Goal: Communication & Community: Answer question/provide support

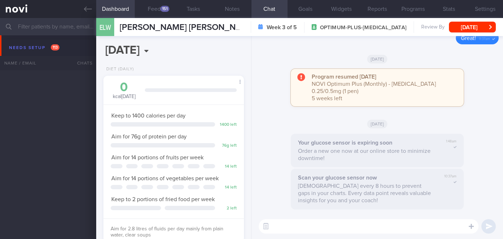
select select "9"
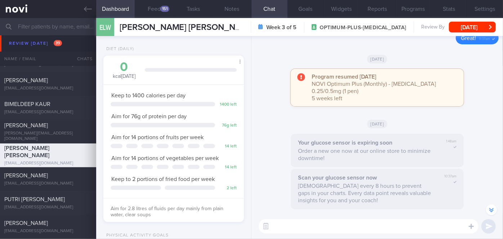
scroll to position [-34, 0]
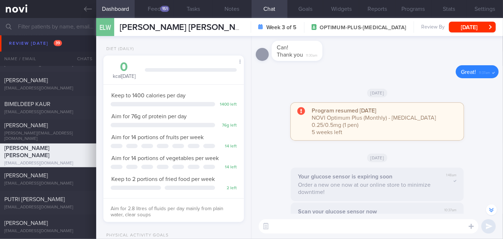
click at [54, 30] on input "text" at bounding box center [251, 26] width 503 height 17
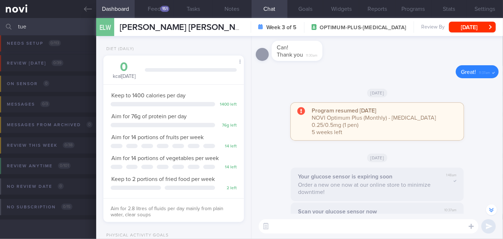
scroll to position [5, 0]
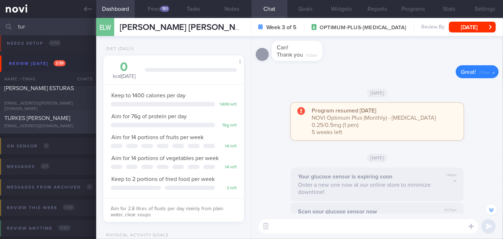
click at [73, 127] on div "[EMAIL_ADDRESS][DOMAIN_NAME]" at bounding box center [48, 126] width 88 height 5
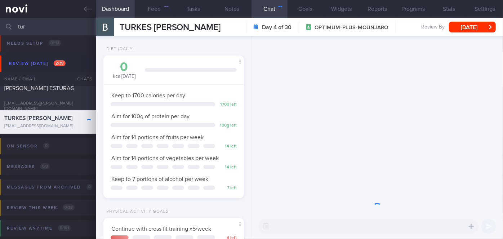
scroll to position [71, 123]
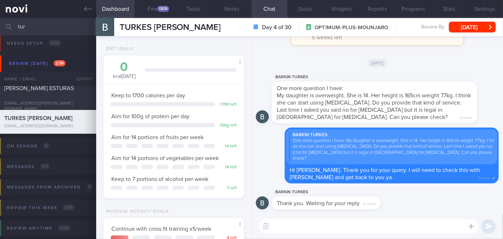
click at [32, 28] on input "tur" at bounding box center [251, 26] width 503 height 17
type input "t"
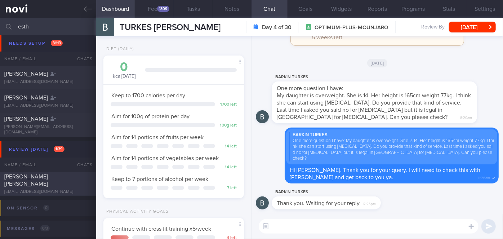
type input "esth"
click at [73, 190] on div "[EMAIL_ADDRESS][DOMAIN_NAME]" at bounding box center [48, 191] width 88 height 5
click at [71, 182] on div "[PERSON_NAME] [PERSON_NAME]" at bounding box center [47, 180] width 86 height 14
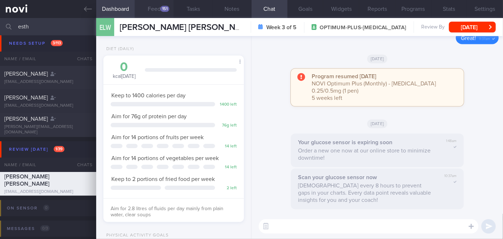
click at [165, 9] on div "151" at bounding box center [164, 9] width 9 height 6
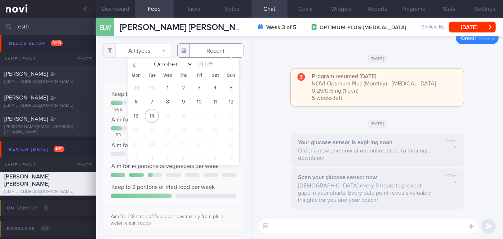
click at [204, 55] on input "text" at bounding box center [210, 50] width 67 height 14
click at [159, 103] on span "7" at bounding box center [152, 102] width 14 height 14
type input "[DATE]"
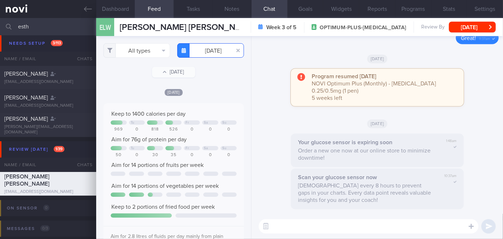
scroll to position [31, 126]
click at [118, 49] on button "All types" at bounding box center [136, 50] width 67 height 14
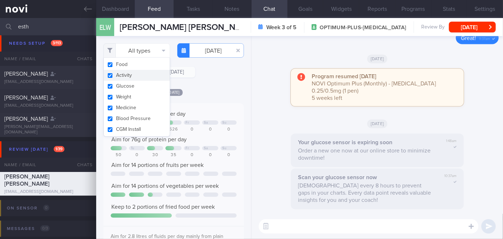
click at [124, 74] on button "Activity" at bounding box center [137, 75] width 66 height 11
checkbox input "false"
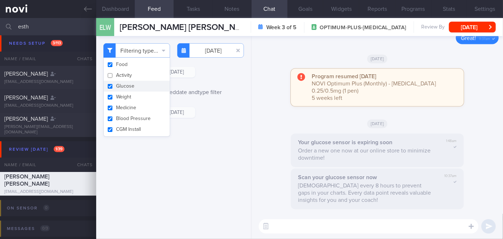
click at [212, 89] on div "No logs for selected date and type filter" at bounding box center [173, 92] width 141 height 8
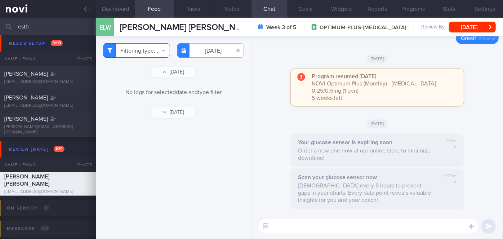
click at [144, 51] on button "Filtering type..." at bounding box center [136, 50] width 67 height 14
click at [244, 72] on div "Filtering type... Food Activity Glucose Weight Medicine Blood Pressure CGM Inst…" at bounding box center [173, 137] width 155 height 203
click at [220, 50] on input "[DATE]" at bounding box center [210, 50] width 67 height 14
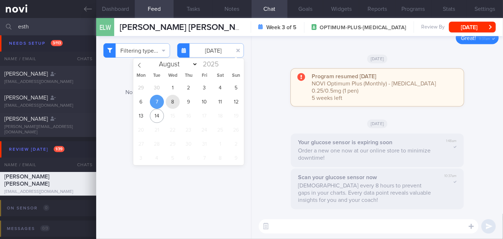
click at [168, 104] on span "8" at bounding box center [173, 102] width 14 height 14
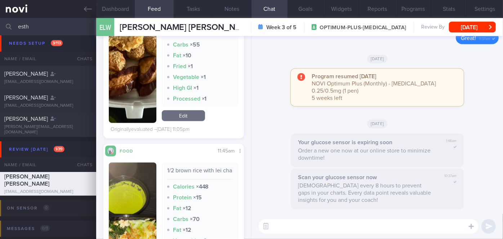
scroll to position [416, 0]
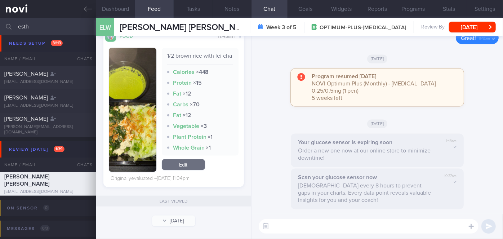
click at [141, 103] on button "button" at bounding box center [133, 110] width 48 height 124
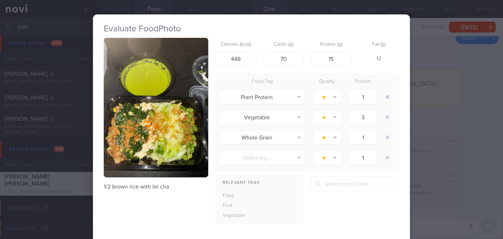
click at [456, 107] on div "Evaluate Food Photo 1/2 brown rice with lei cha Calories (kcal) 448 Carbs (g) 7…" at bounding box center [251, 119] width 503 height 239
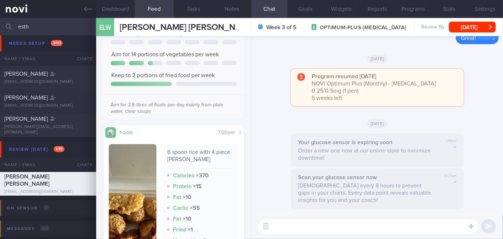
scroll to position [196, 0]
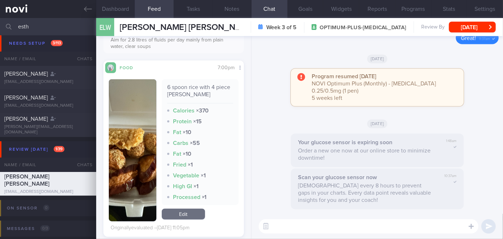
click at [134, 127] on button "button" at bounding box center [133, 150] width 48 height 142
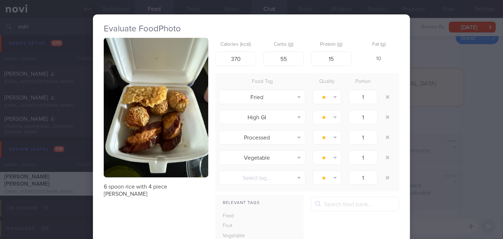
click at [427, 141] on div "Evaluate Food Photo 6 spoon rice with 4 piece yong tau fu Calories (kcal) 370 C…" at bounding box center [251, 119] width 503 height 239
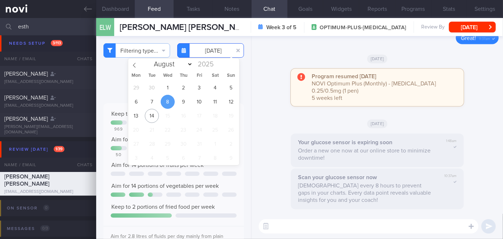
click at [213, 46] on input "[DATE]" at bounding box center [210, 50] width 67 height 14
click at [189, 101] on span "9" at bounding box center [184, 102] width 14 height 14
type input "[DATE]"
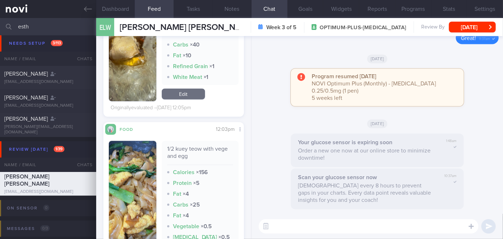
scroll to position [360, 0]
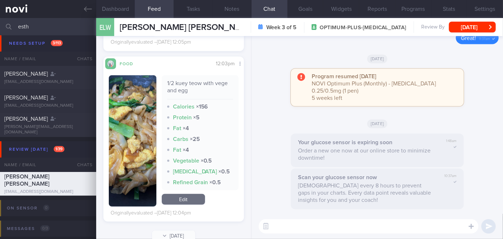
click at [134, 110] on img "button" at bounding box center [133, 140] width 48 height 131
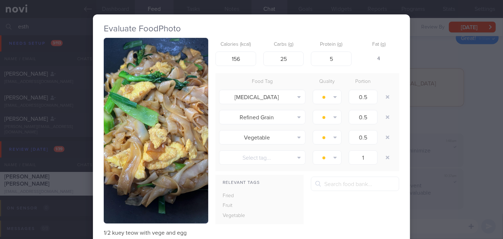
click at [420, 72] on div "Evaluate Food Photo 1/2 kuey teow with vege and egg Calories (kcal) 156 Carbs (…" at bounding box center [251, 119] width 503 height 239
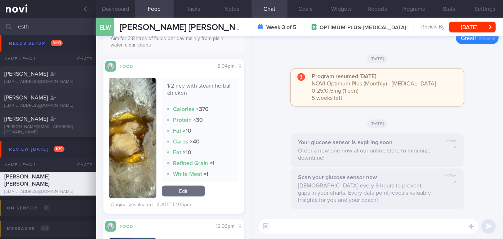
scroll to position [196, 0]
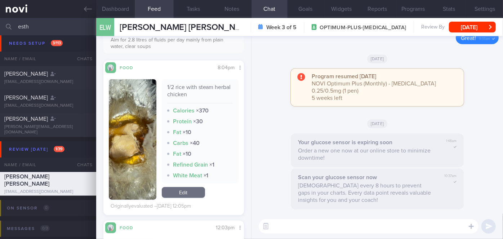
click at [128, 122] on button "button" at bounding box center [133, 139] width 48 height 120
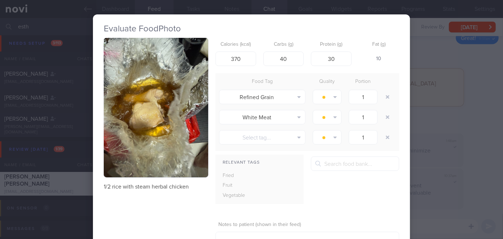
click at [417, 136] on div "Evaluate Food Photo 1/2 rice with steam herbal chicken Calories (kcal) 370 Carb…" at bounding box center [251, 119] width 503 height 239
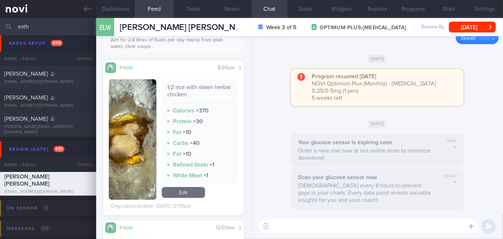
scroll to position [65, 0]
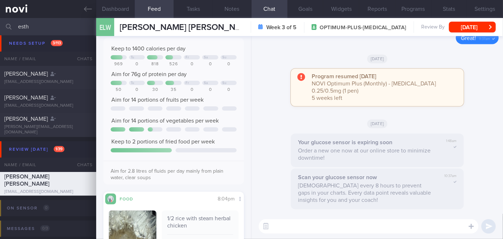
click at [337, 229] on textarea at bounding box center [369, 226] width 220 height 14
type textarea "Hi Esther, how have you been?"
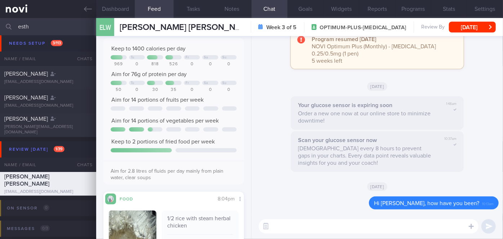
type textarea "H"
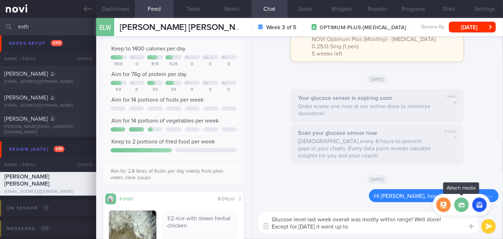
click at [462, 200] on label at bounding box center [462, 205] width 14 height 14
click at [0, 0] on input "file" at bounding box center [0, 0] width 0 height 0
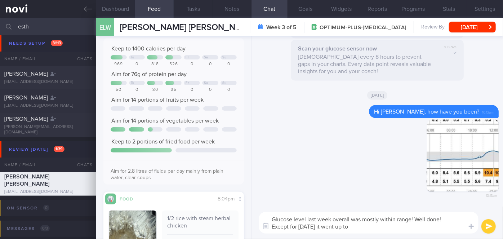
click at [367, 229] on textarea "Glucose level last week overall was mostly within range! Well done! Except for …" at bounding box center [369, 223] width 220 height 22
type textarea "Glucose level last week overall was mostly within range! Well done! Except for …"
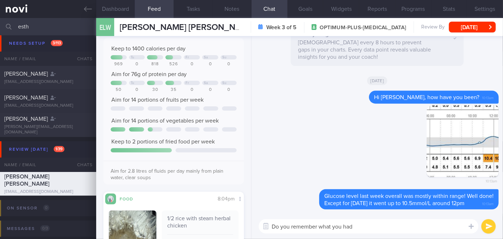
type textarea "Do you remember what you had?"
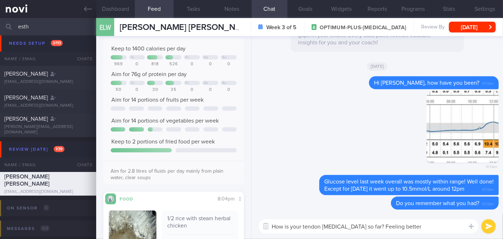
type textarea "How is your tendon sprain so far? Feeling better?"
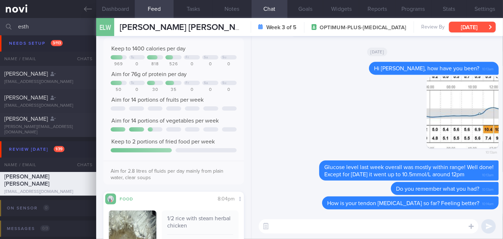
click at [490, 26] on button "[DATE]" at bounding box center [472, 27] width 47 height 11
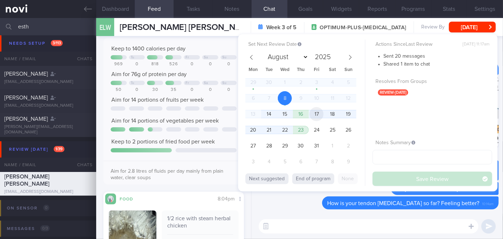
click at [318, 114] on span "17" at bounding box center [317, 114] width 14 height 14
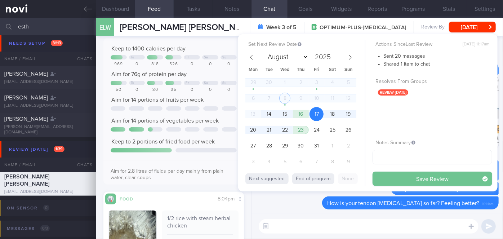
click at [387, 179] on button "Save Review" at bounding box center [433, 179] width 120 height 14
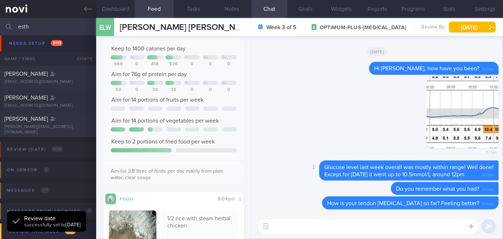
scroll to position [63, 126]
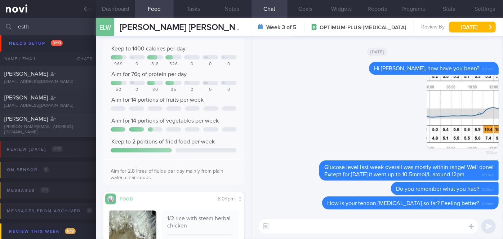
click at [52, 27] on input "esth" at bounding box center [251, 26] width 503 height 17
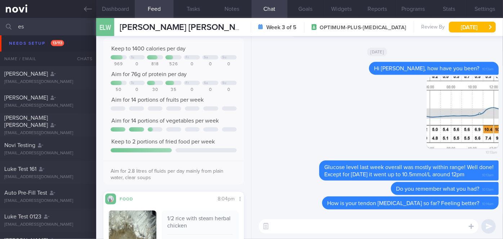
type input "e"
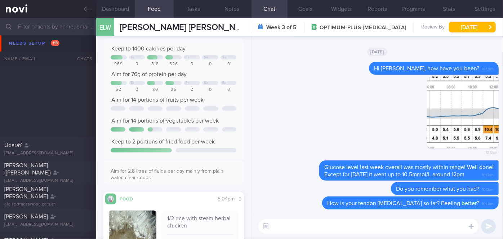
scroll to position [219, 0]
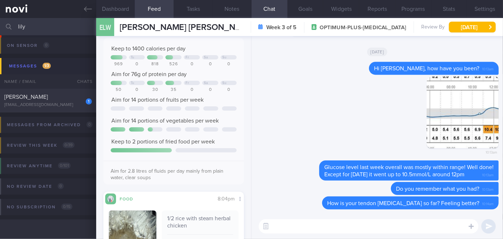
scroll to position [81, 0]
type input "lily"
click at [66, 110] on div "1 LILY YEO st.meow@gmail.com 4 days ago OPTIMUM-PLUS-OZEMPIC" at bounding box center [251, 101] width 503 height 24
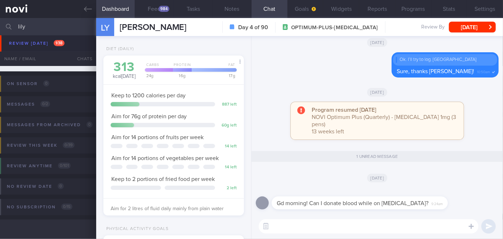
scroll to position [63, 126]
click at [158, 13] on button "Feed 984" at bounding box center [154, 9] width 39 height 18
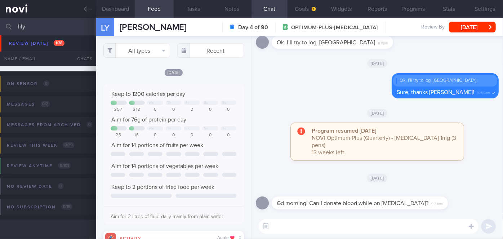
scroll to position [31, 126]
click at [494, 8] on button "Settings" at bounding box center [485, 9] width 36 height 18
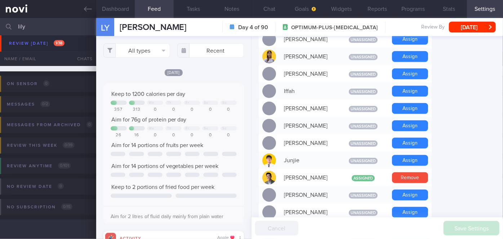
scroll to position [360, 0]
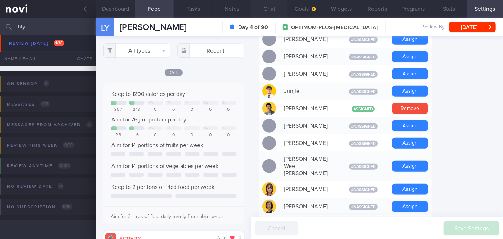
click at [265, 8] on button "Chat" at bounding box center [270, 9] width 36 height 18
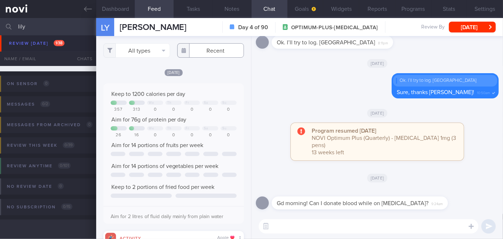
click at [204, 52] on input "text" at bounding box center [210, 50] width 67 height 14
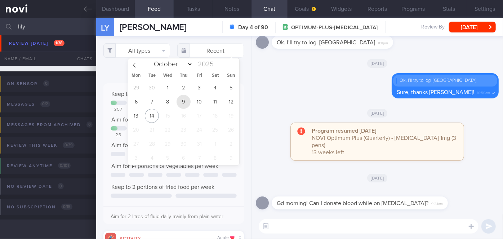
click at [182, 103] on span "9" at bounding box center [184, 102] width 14 height 14
type input "[DATE]"
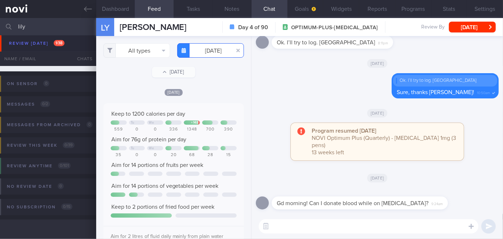
scroll to position [31, 126]
click at [135, 53] on button "All types" at bounding box center [136, 50] width 67 height 14
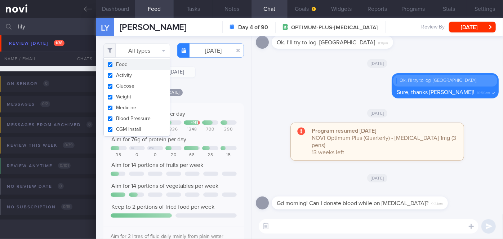
click at [124, 66] on button "Food" at bounding box center [137, 64] width 66 height 11
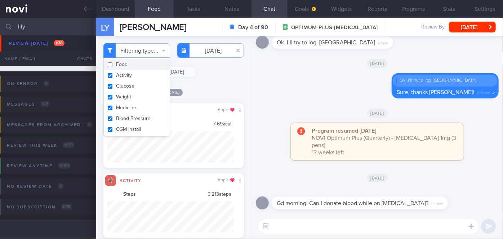
click at [126, 66] on button "Food" at bounding box center [137, 64] width 66 height 11
checkbox input "true"
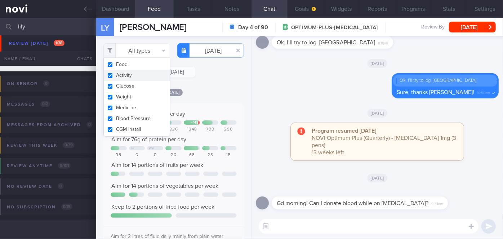
scroll to position [31, 126]
click at [125, 75] on button "Activity" at bounding box center [137, 75] width 66 height 11
checkbox input "false"
click at [219, 107] on div "Keep to 1200 calories per day Tu We + 148 559 0 0 336 1348 700 390 Aim for 76g …" at bounding box center [173, 173] width 141 height 141
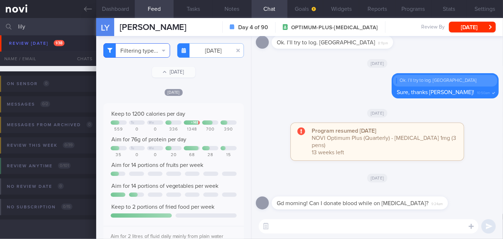
click at [139, 57] on button "Filtering type..." at bounding box center [136, 50] width 67 height 14
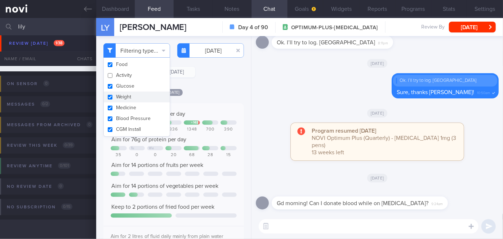
click at [125, 97] on button "Weight" at bounding box center [137, 97] width 66 height 11
checkbox input "false"
click at [212, 84] on div "Filtering type... Food Activity Glucose Weight Medicine Blood Pressure CGM Inst…" at bounding box center [173, 137] width 155 height 203
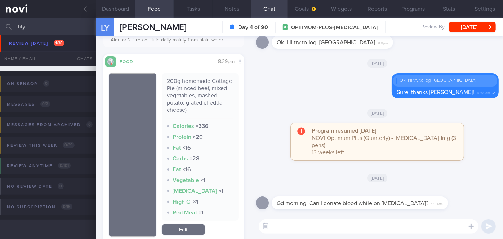
click at [325, 227] on textarea at bounding box center [369, 226] width 220 height 14
type textarea "Hi [PERSON_NAME], I am checking on this. I will get back to you ya"
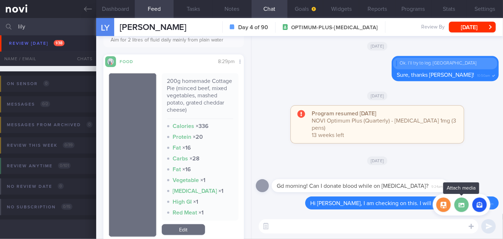
click at [465, 208] on label at bounding box center [462, 205] width 14 height 14
click at [0, 0] on input "file" at bounding box center [0, 0] width 0 height 0
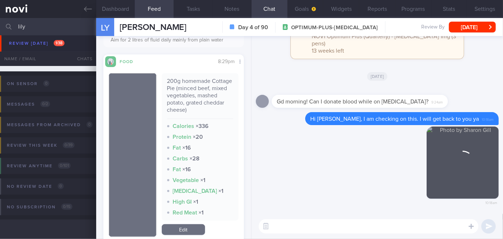
click at [302, 230] on textarea at bounding box center [369, 226] width 220 height 14
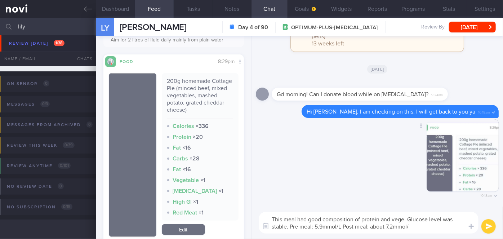
type textarea "This meal had good composition of protein and vege. Glucose level was stable. P…"
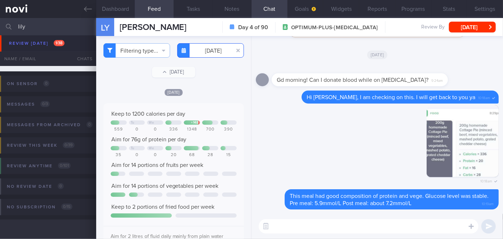
click at [212, 48] on input "[DATE]" at bounding box center [210, 50] width 67 height 14
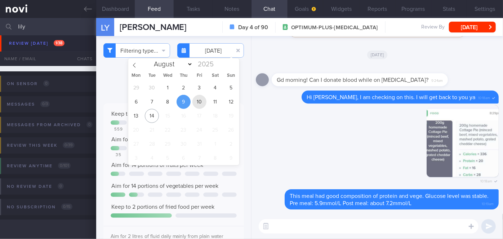
click at [203, 99] on span "10" at bounding box center [199, 102] width 14 height 14
type input "[DATE]"
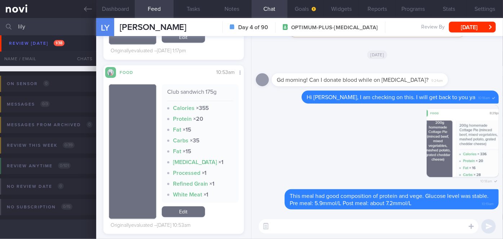
scroll to position [777, 0]
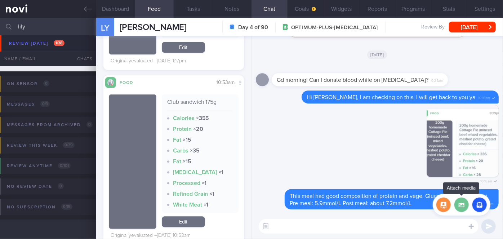
click at [461, 204] on label at bounding box center [462, 205] width 14 height 14
click at [0, 0] on input "file" at bounding box center [0, 0] width 0 height 0
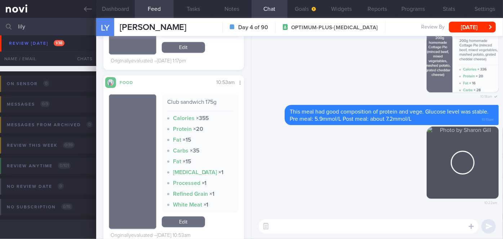
click at [319, 225] on textarea at bounding box center [369, 226] width 220 height 14
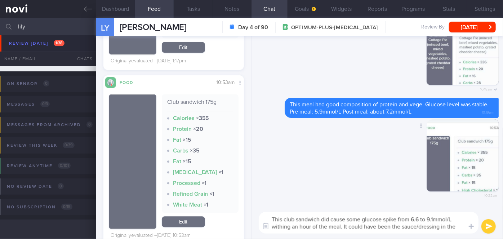
scroll to position [0, 0]
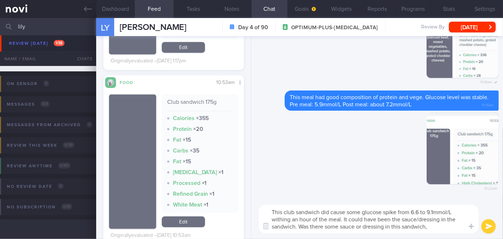
type textarea "This club sandwich did cause some glucose spike from 6.6 to 9.1mmol/L withing a…"
click at [495, 225] on button "submit" at bounding box center [489, 226] width 14 height 14
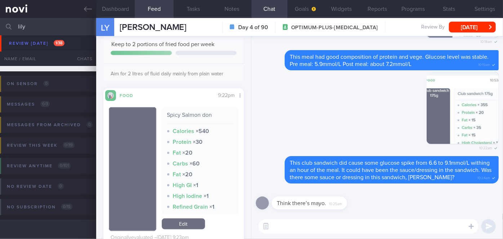
scroll to position [187, 0]
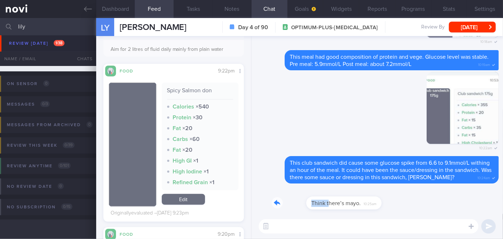
drag, startPoint x: 294, startPoint y: 208, endPoint x: 381, endPoint y: 208, distance: 87.2
click at [381, 208] on div "Think there’s mayo. 10:25am" at bounding box center [377, 201] width 243 height 26
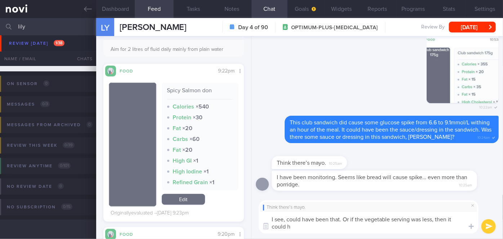
scroll to position [43, 0]
type textarea "I see, could have been that. Or if the vegetable serving was less, then it coul…"
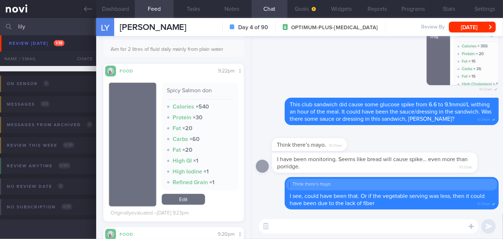
drag, startPoint x: 364, startPoint y: 168, endPoint x: 442, endPoint y: 164, distance: 77.9
click at [442, 164] on div "I have been monitoring. Seems like bread will cause spike… even more than porri…" at bounding box center [385, 162] width 227 height 20
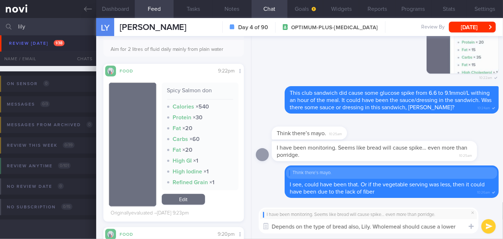
scroll to position [0, 0]
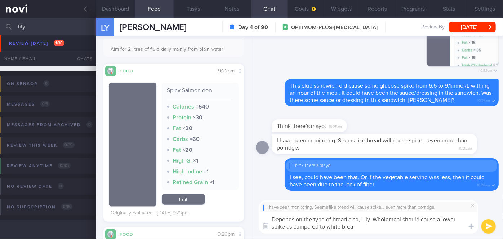
type textarea "Depends on the type of bread also, Lily. Wholemeal should cause a lower spike a…"
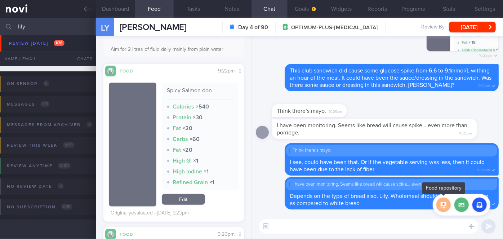
click at [448, 208] on button "button" at bounding box center [443, 205] width 14 height 14
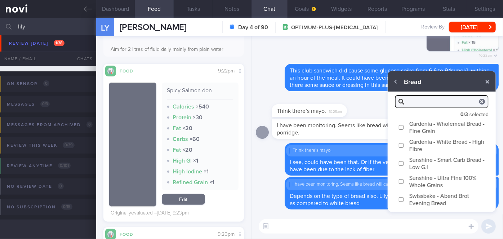
drag, startPoint x: 404, startPoint y: 130, endPoint x: 291, endPoint y: 27, distance: 152.3
click at [404, 130] on label "Gardenia - Wholemeal Bread - Fine Grain" at bounding box center [442, 127] width 108 height 18
click at [404, 130] on input "Gardenia - Wholemeal Bread - Fine Grain" at bounding box center [401, 127] width 5 height 5
checkbox input "true"
type textarea "Gardenia Fine Grain contains a higher amount of fibre compared to white bread, …"
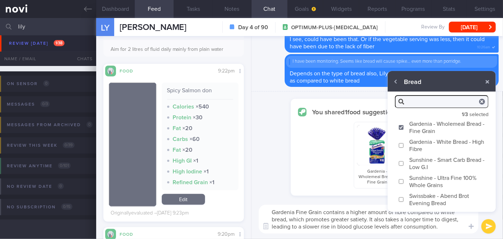
click at [403, 164] on input "Sunshine - Smart Carb Bread - Low G.I" at bounding box center [401, 163] width 5 height 5
checkbox input "true"
type textarea "Gardenia Fine Grain contains a higher amount of fibre compared to white bread, …"
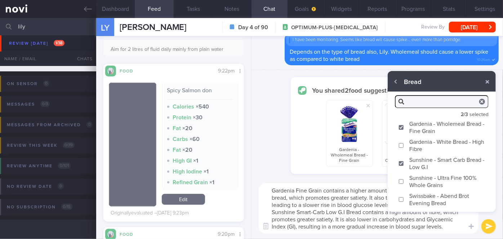
click at [402, 201] on input "Swissbake - Abend Brot Evening Bread" at bounding box center [401, 199] width 5 height 5
checkbox input "true"
type textarea "Gardenia Fine Grain contains a higher amount of fibre compared to white bread, …"
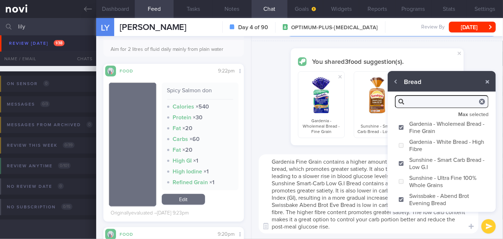
drag, startPoint x: 488, startPoint y: 224, endPoint x: 459, endPoint y: 229, distance: 29.7
click at [488, 225] on icon "submit" at bounding box center [489, 226] width 7 height 6
checkbox input "false"
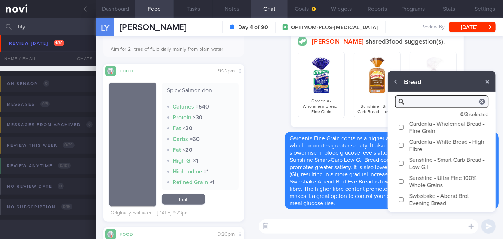
click at [362, 228] on textarea at bounding box center [369, 226] width 220 height 14
type textarea "These are some better types of bread to consider"
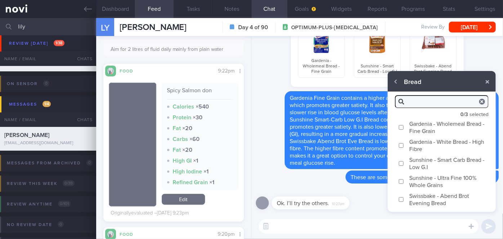
scroll to position [43, 0]
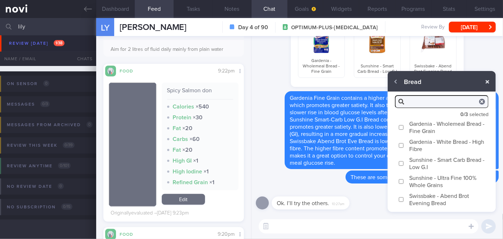
click at [487, 83] on button "button" at bounding box center [487, 81] width 13 height 13
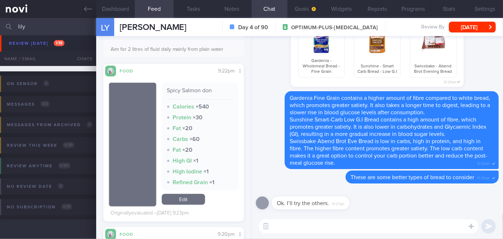
click at [317, 227] on textarea at bounding box center [369, 226] width 220 height 14
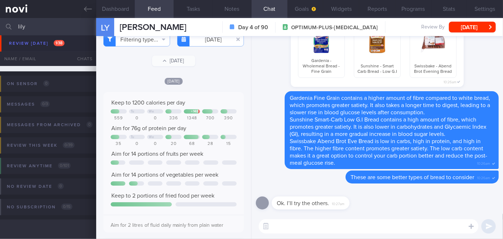
scroll to position [0, 0]
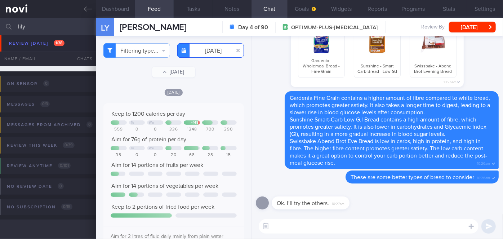
click at [205, 52] on input "[DATE]" at bounding box center [210, 50] width 67 height 14
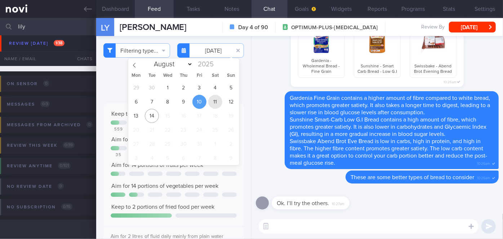
click at [212, 102] on span "11" at bounding box center [215, 102] width 14 height 14
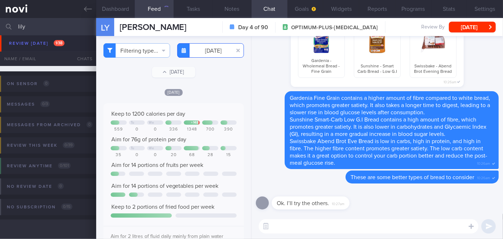
click at [210, 54] on input "[DATE]" at bounding box center [210, 50] width 67 height 14
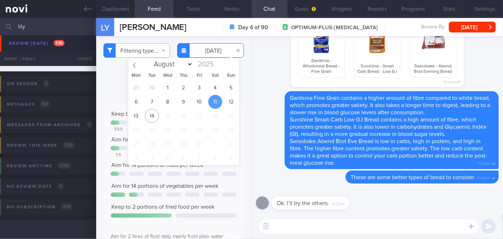
scroll to position [71, 123]
click at [202, 105] on span "10" at bounding box center [199, 102] width 14 height 14
click at [224, 101] on div "29 30 1 2 3 4 5 6 7 8 9 10 11 12 13 14 15 16 17 18 19 20 21 22 23 24 25 26 27 2…" at bounding box center [183, 123] width 111 height 84
click at [216, 102] on span "11" at bounding box center [215, 102] width 14 height 14
type input "[DATE]"
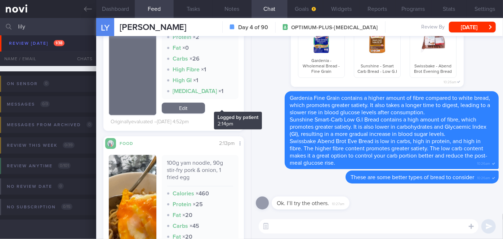
scroll to position [491, 0]
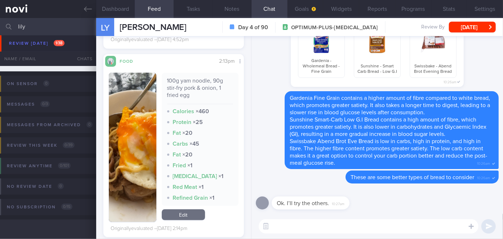
click at [136, 111] on img "button" at bounding box center [133, 147] width 48 height 149
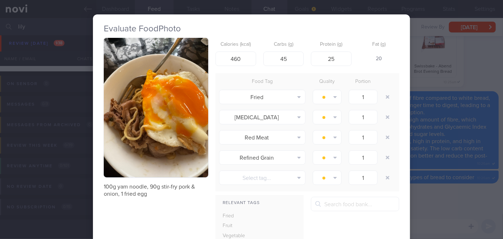
click at [440, 142] on div "Evaluate Food Photo 100g yam noodle, 90g stir-fry pork & onion, 1 fried egg Cal…" at bounding box center [251, 119] width 503 height 239
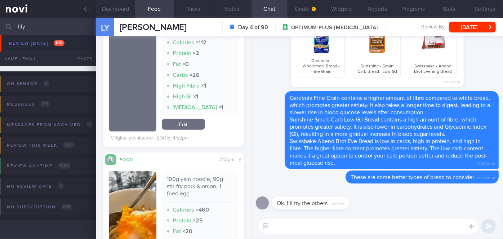
scroll to position [491, 0]
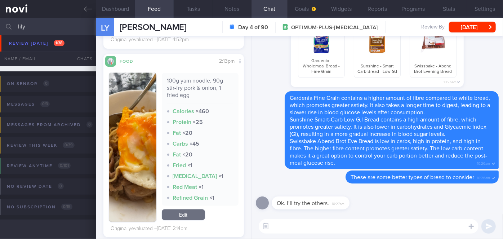
click at [139, 138] on button "button" at bounding box center [133, 147] width 48 height 149
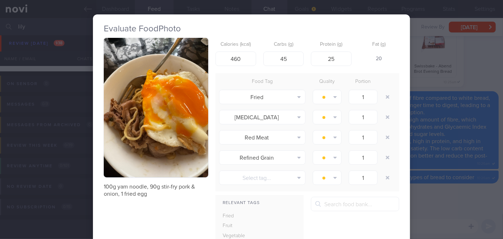
click at [422, 170] on div "Evaluate Food Photo 100g yam noodle, 90g stir-fry pork & onion, 1 fried egg Cal…" at bounding box center [251, 119] width 503 height 239
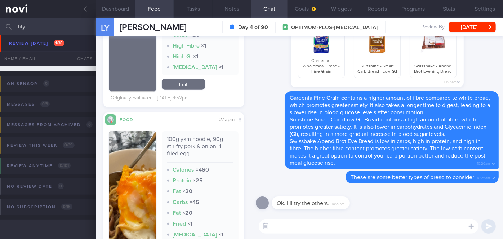
scroll to position [458, 0]
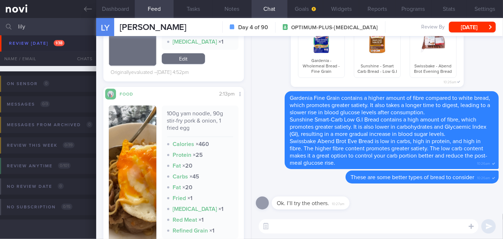
click at [304, 228] on textarea at bounding box center [369, 226] width 220 height 14
type textarea "Sure!"
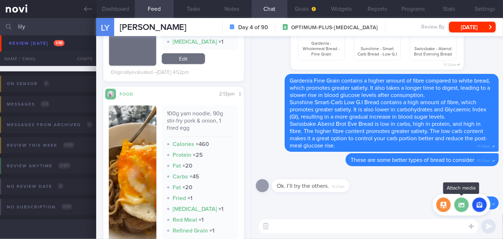
click at [458, 205] on label at bounding box center [462, 205] width 14 height 14
click at [0, 0] on input "file" at bounding box center [0, 0] width 0 height 0
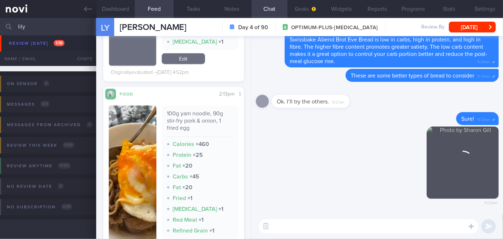
click at [327, 227] on textarea at bounding box center [369, 226] width 220 height 14
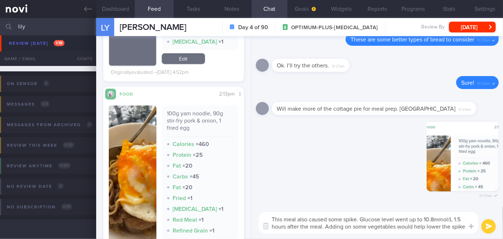
scroll to position [0, 0]
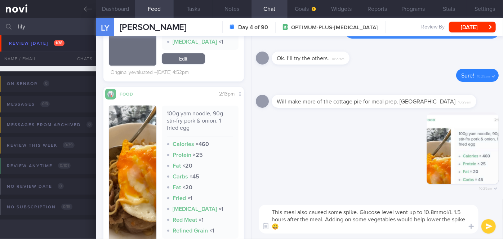
type textarea "This meal also caused some spike. Glucose level went up to 10.8mmol/L 1.5 hours…"
click at [489, 226] on button "submit" at bounding box center [489, 226] width 14 height 14
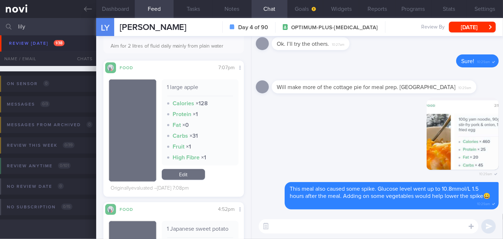
scroll to position [229, 0]
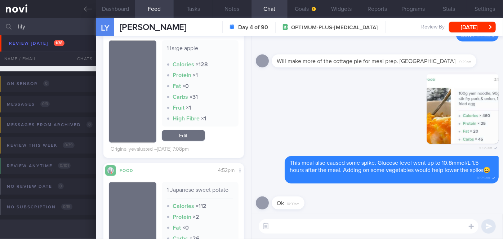
click at [325, 230] on textarea at bounding box center [369, 226] width 220 height 14
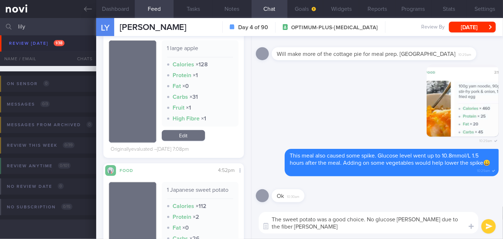
scroll to position [0, 0]
type textarea "The sweet potato was a good choice. No glucose spike due to the fiber content. …"
click at [492, 226] on button "submit" at bounding box center [489, 226] width 14 height 14
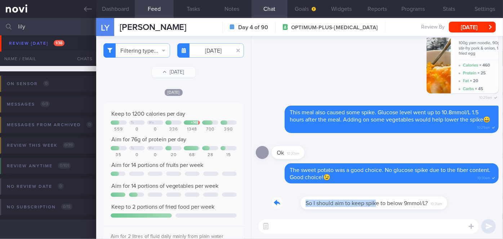
drag, startPoint x: 347, startPoint y: 207, endPoint x: 438, endPoint y: 209, distance: 91.6
click at [438, 209] on div "So I should aim to keep spike to below 9mmol/L? 10:31am" at bounding box center [377, 201] width 243 height 26
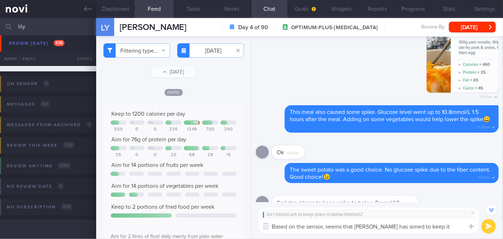
scroll to position [-18, 0]
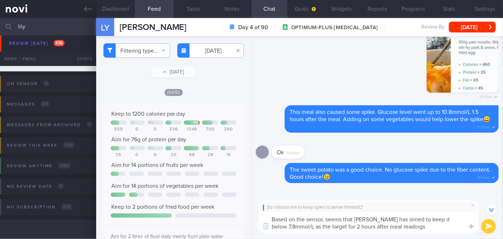
click at [399, 220] on textarea "Based on the sensor, seems that Dr Kyle has simed to keep it below 7.8mmol/L as…" at bounding box center [369, 223] width 220 height 22
drag, startPoint x: 346, startPoint y: 226, endPoint x: 333, endPoint y: 227, distance: 12.6
click at [333, 227] on textarea "Based on the sensor, seems that Dr Kyle has targeted to keep it below 7.8mmol/L…" at bounding box center [369, 223] width 220 height 22
type textarea "Based on the sensor, seems that [PERSON_NAME] has targeted to keep it below 7.8…"
click at [494, 223] on button "submit" at bounding box center [489, 226] width 14 height 14
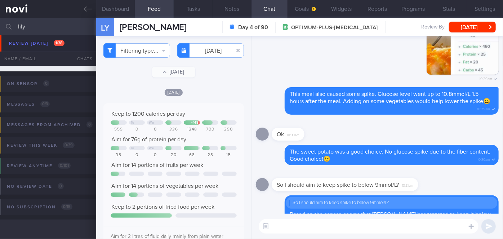
scroll to position [0, 0]
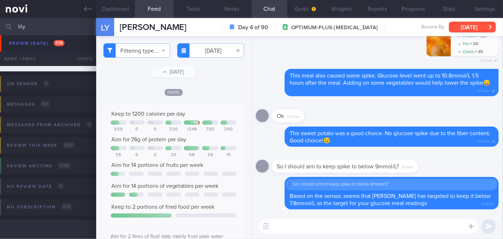
click at [462, 27] on button "[DATE]" at bounding box center [472, 27] width 47 height 11
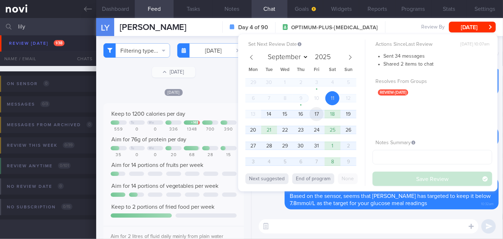
click at [314, 113] on span "17" at bounding box center [317, 114] width 14 height 14
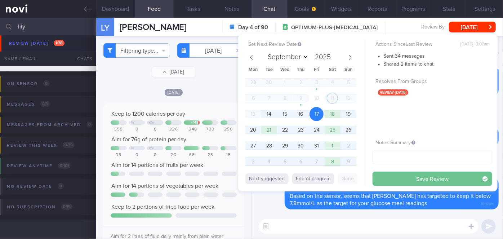
click at [383, 179] on button "Save Review" at bounding box center [433, 179] width 120 height 14
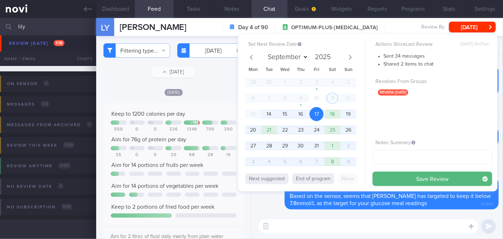
scroll to position [19, 0]
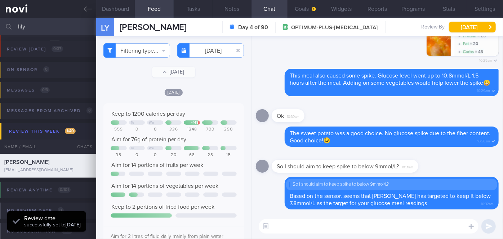
click at [49, 25] on input "lily" at bounding box center [251, 26] width 503 height 17
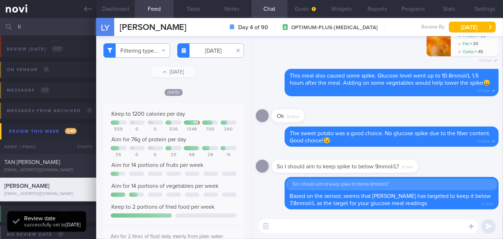
type input "l"
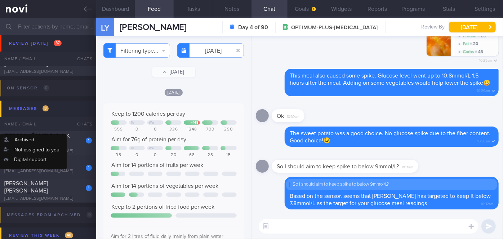
scroll to position [3631, 0]
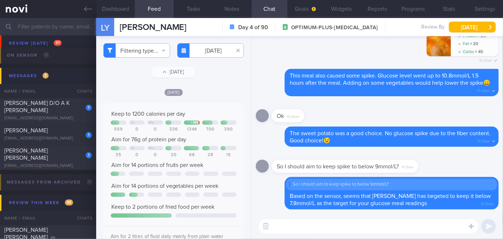
drag, startPoint x: 73, startPoint y: 159, endPoint x: 213, endPoint y: 22, distance: 195.7
click at [73, 163] on div "[EMAIL_ADDRESS][DOMAIN_NAME]" at bounding box center [48, 165] width 88 height 5
checkbox input "true"
type input "[DATE]"
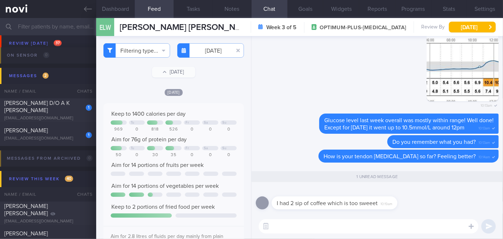
click at [352, 224] on textarea at bounding box center [369, 226] width 220 height 14
drag, startPoint x: 356, startPoint y: 209, endPoint x: 452, endPoint y: 205, distance: 96.0
click at [452, 205] on div "I had 2 sip of coffee which is too sweeet 10:19am" at bounding box center [377, 201] width 243 height 26
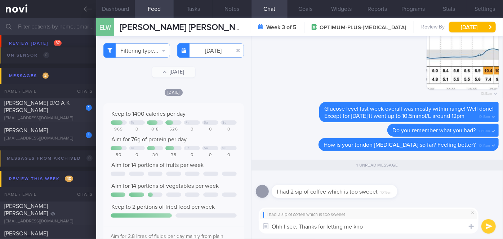
type textarea "Ohh I see. Thanks for letting me know"
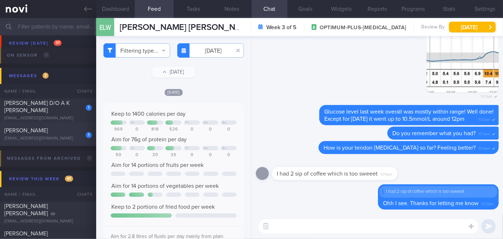
click at [56, 136] on div "martynstanton@hotmail.com" at bounding box center [48, 138] width 88 height 5
type input "[DATE]"
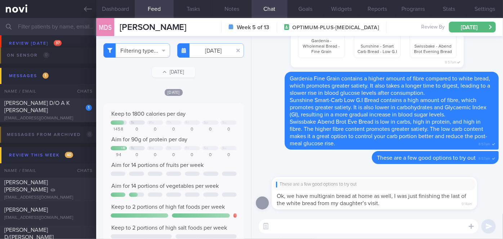
click at [349, 206] on span "Ok, we have multigrain bread at home as well, I was just finishing the last of …" at bounding box center [372, 199] width 190 height 13
drag, startPoint x: 349, startPoint y: 210, endPoint x: 433, endPoint y: 207, distance: 84.0
click at [433, 207] on div "These are a few good options to try out Ok, we have multigrain bread at home as…" at bounding box center [377, 190] width 243 height 45
click at [412, 209] on div "These are a few good options to try out Ok, we have multigrain bread at home as…" at bounding box center [374, 193] width 205 height 32
drag, startPoint x: 408, startPoint y: 207, endPoint x: 503, endPoint y: 206, distance: 94.8
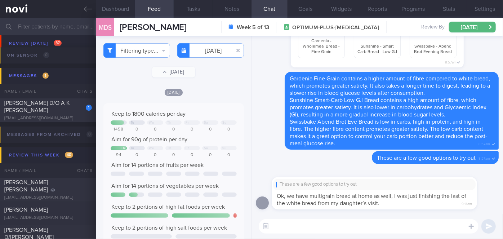
click at [503, 206] on div "These are a few good options to try out Ok, we have multigrain bread at home as…" at bounding box center [378, 125] width 252 height 178
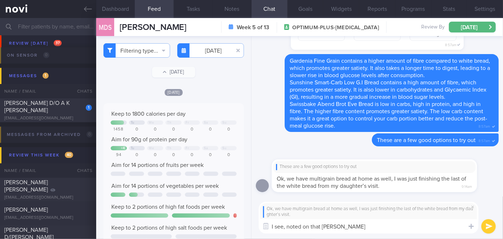
type textarea "I see, noted on that Mr Martyn"
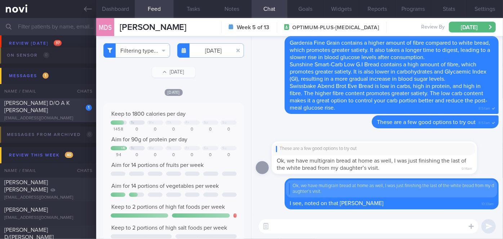
click at [68, 113] on div "[PERSON_NAME] D/O A K [PERSON_NAME]" at bounding box center [47, 106] width 86 height 14
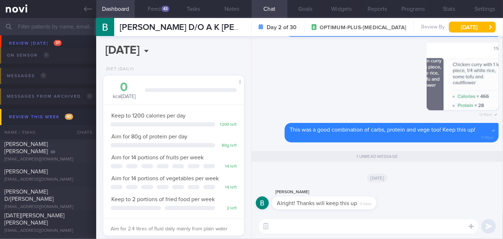
click at [283, 229] on textarea at bounding box center [369, 226] width 220 height 14
type textarea "👍👍"
click at [488, 227] on button "submit" at bounding box center [489, 226] width 14 height 14
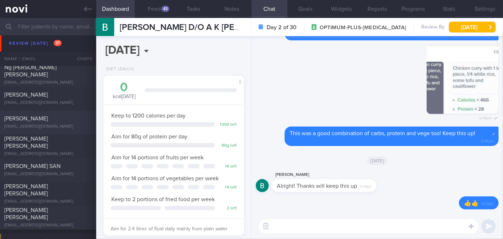
scroll to position [3443, 0]
drag, startPoint x: 300, startPoint y: 200, endPoint x: 254, endPoint y: 156, distance: 63.5
click at [300, 200] on div "Delete 👍👍 10:33am" at bounding box center [377, 204] width 243 height 17
click at [47, 189] on span "[PERSON_NAME] [PERSON_NAME]" at bounding box center [26, 191] width 44 height 13
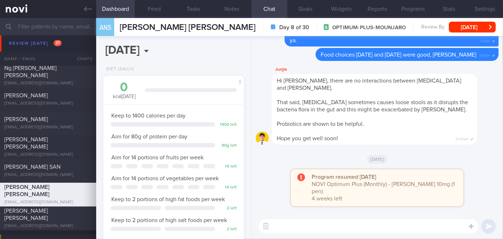
click at [311, 227] on textarea at bounding box center [369, 226] width 220 height 14
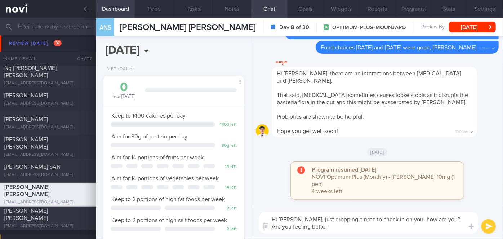
type textarea "Hi Andrea, just dropping a note to check in on you- how are you? Are you feelin…"
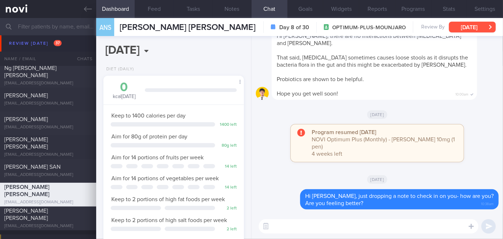
click at [473, 27] on button "[DATE]" at bounding box center [472, 27] width 47 height 11
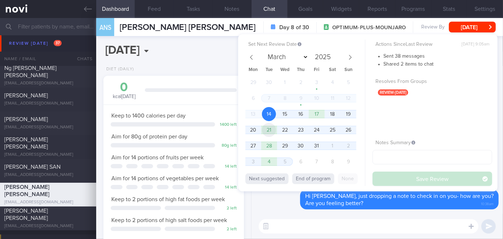
click at [269, 129] on span "21" at bounding box center [269, 130] width 14 height 14
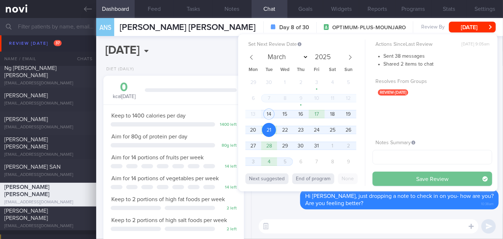
click at [429, 181] on button "Save Review" at bounding box center [433, 179] width 120 height 14
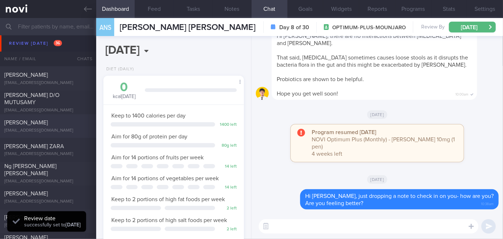
scroll to position [3345, 0]
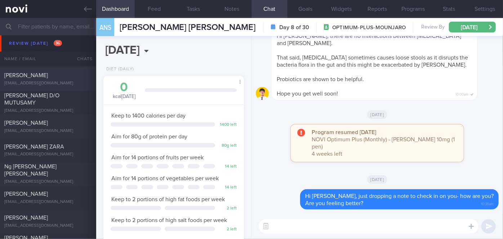
click at [49, 80] on div "ANDY KOSASIH kosasih73@yahoo.com" at bounding box center [48, 79] width 96 height 14
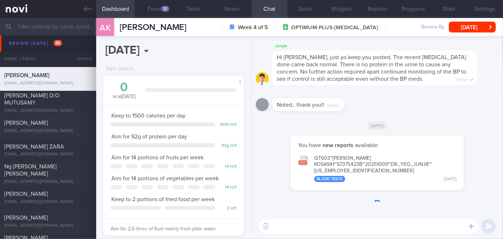
scroll to position [71, 123]
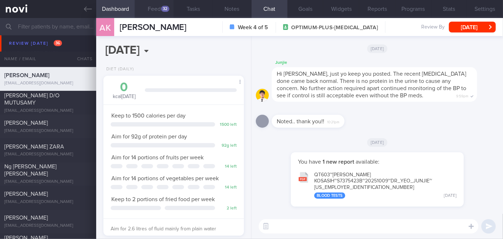
click at [163, 9] on div "32" at bounding box center [165, 9] width 8 height 6
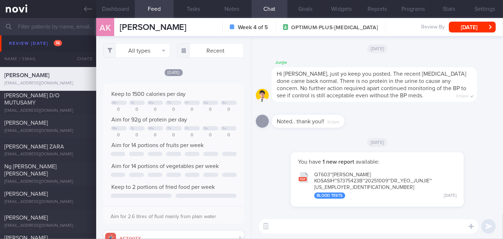
click at [323, 227] on textarea at bounding box center [369, 226] width 220 height 14
click at [338, 183] on button "QT603~ANDY_ KOSASIH~S7375423B~20251009~DR_ YEO_ JUNJIE~25-4466466 Blood Tests Y…" at bounding box center [377, 184] width 166 height 35
click at [331, 222] on textarea at bounding box center [369, 226] width 220 height 14
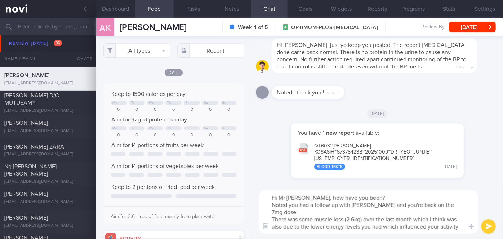
click at [359, 198] on textarea "Hi Mr Andy, how have you been? Noted you had a follow up with Dr Yeo and you're…" at bounding box center [369, 211] width 220 height 43
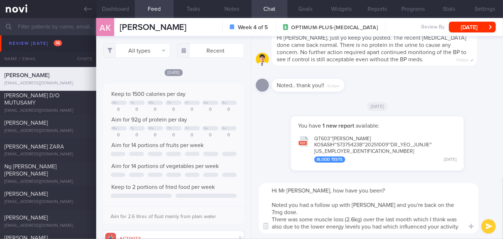
click at [458, 204] on textarea "Hi Mr Andy, how have you been? Noted you had a follow up with Dr Yeo and you're…" at bounding box center [369, 208] width 220 height 50
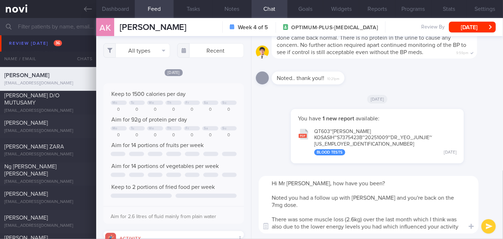
type textarea "Hi Mr Andy, how have you been? Noted you had a follow up with Dr Yeo and you're…"
click at [484, 224] on button "submit" at bounding box center [489, 226] width 14 height 14
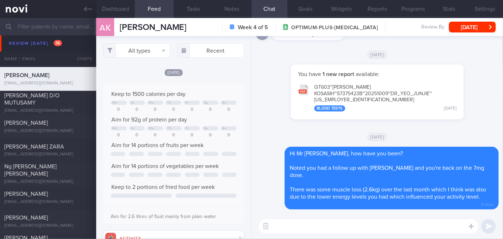
click at [448, 225] on textarea at bounding box center [369, 226] width 220 height 14
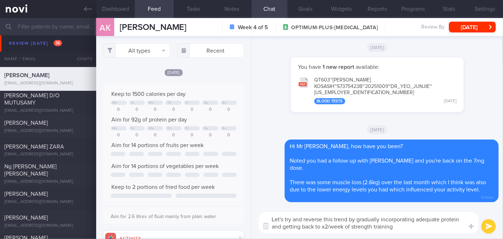
type textarea "Let's try and reverse this trend by gradually incorporating adequate protein an…"
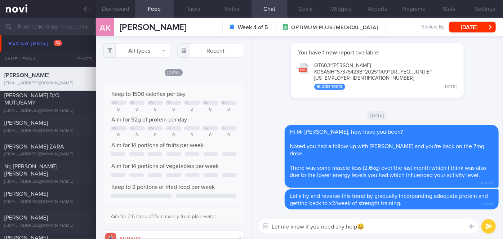
type textarea "Let me know if you need any help😀"
click at [486, 226] on button "submit" at bounding box center [489, 226] width 14 height 14
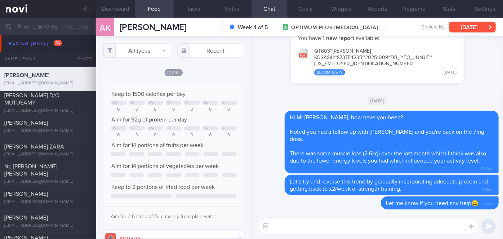
click at [481, 26] on button "[DATE]" at bounding box center [472, 27] width 47 height 11
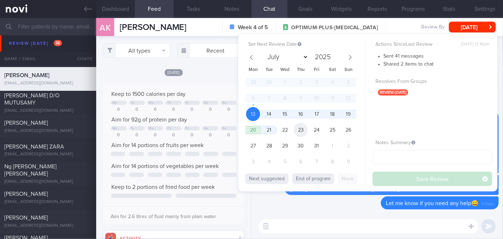
click at [301, 130] on span "23" at bounding box center [301, 130] width 14 height 14
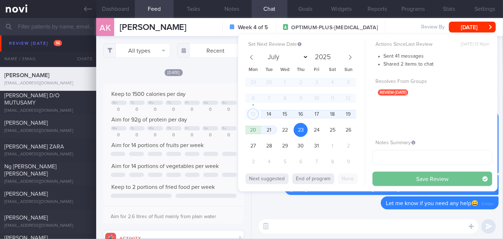
click at [404, 181] on button "Save Review" at bounding box center [433, 179] width 120 height 14
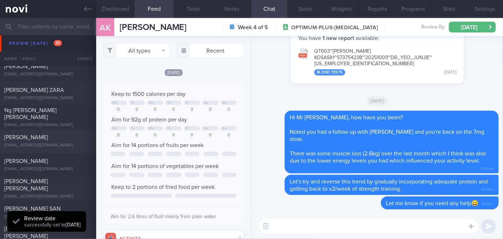
scroll to position [3410, 0]
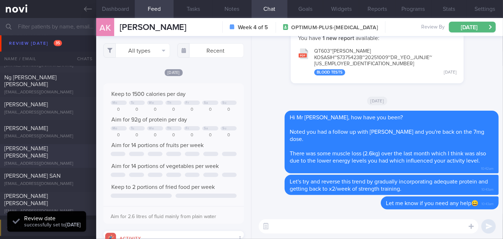
click at [67, 156] on div "[PERSON_NAME] [PERSON_NAME]" at bounding box center [47, 152] width 86 height 14
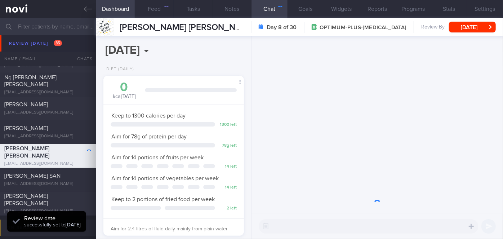
scroll to position [71, 123]
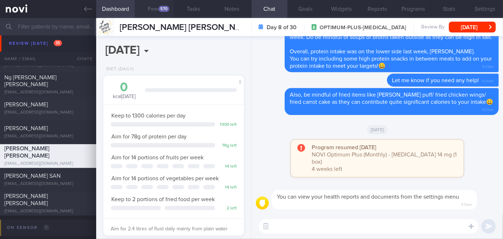
click at [157, 9] on button "Feed 570" at bounding box center [154, 9] width 39 height 18
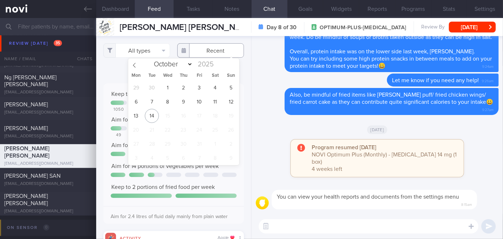
click at [216, 52] on input "text" at bounding box center [210, 50] width 67 height 14
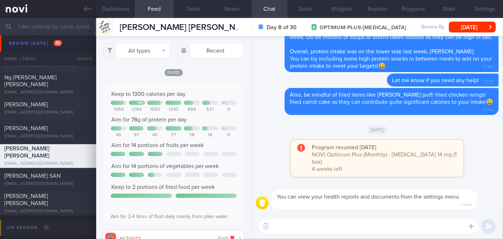
click at [251, 98] on div "All types Food Activity Glucose Weight Medicine Blood Pressure CGM Install Rece…" at bounding box center [173, 137] width 155 height 203
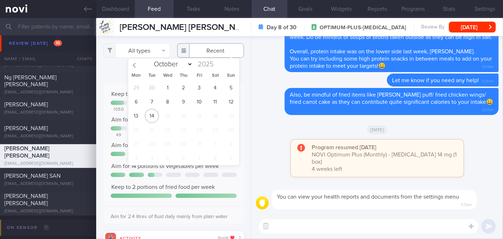
click at [204, 52] on input "text" at bounding box center [210, 50] width 67 height 14
click at [169, 103] on span "8" at bounding box center [168, 102] width 14 height 14
type input "[DATE]"
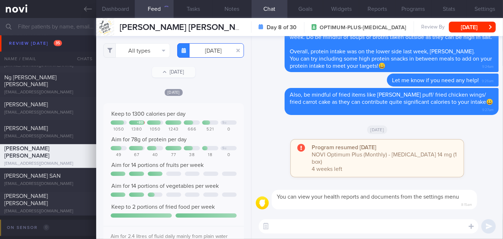
scroll to position [31, 126]
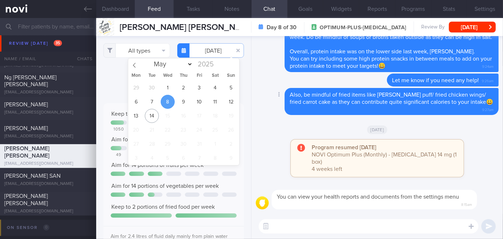
click at [271, 107] on div "Delete Also, be mindful of fried items like curry puff/ fried chicken wings/ fr…" at bounding box center [377, 101] width 243 height 27
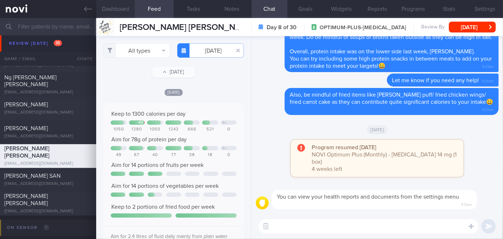
click at [124, 12] on button "Dashboard" at bounding box center [115, 9] width 39 height 18
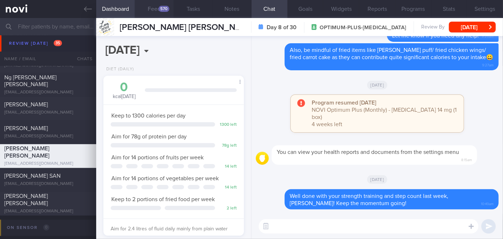
click at [153, 9] on button "Feed 570" at bounding box center [154, 9] width 39 height 18
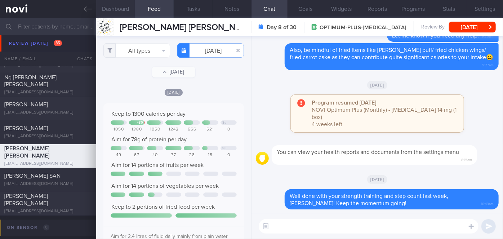
click at [123, 10] on button "Dashboard" at bounding box center [115, 9] width 39 height 18
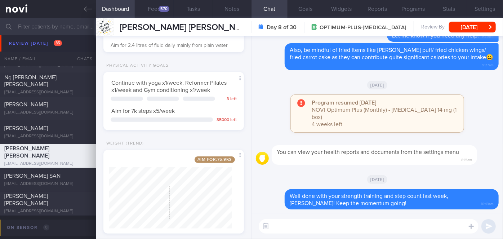
scroll to position [195, 0]
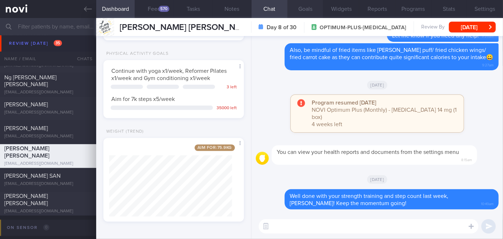
click at [303, 8] on button "Goals" at bounding box center [306, 9] width 36 height 18
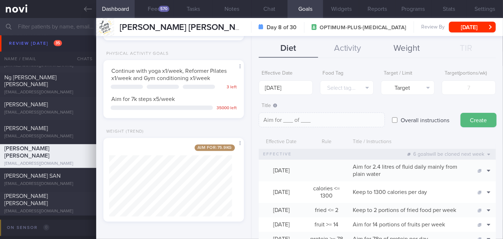
click at [414, 48] on button "Weight" at bounding box center [406, 49] width 59 height 18
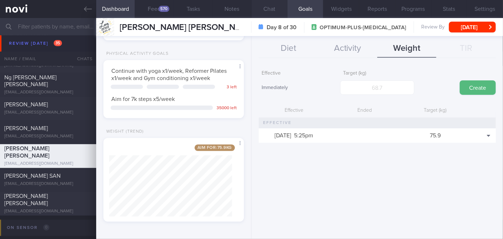
click at [273, 7] on button "Chat" at bounding box center [270, 9] width 36 height 18
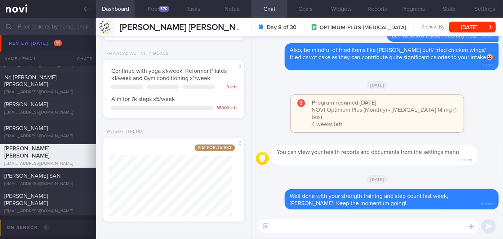
click at [329, 226] on textarea at bounding box center [369, 226] width 220 height 14
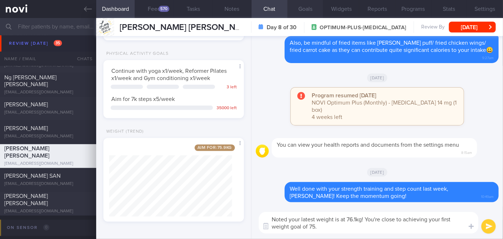
click at [311, 8] on button "Goals" at bounding box center [306, 9] width 36 height 18
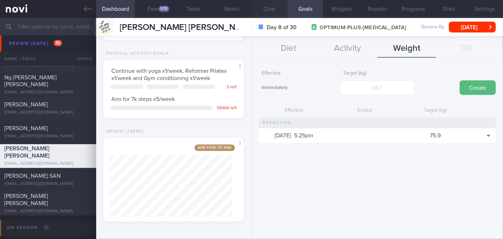
click at [265, 8] on button "Chat" at bounding box center [270, 9] width 36 height 18
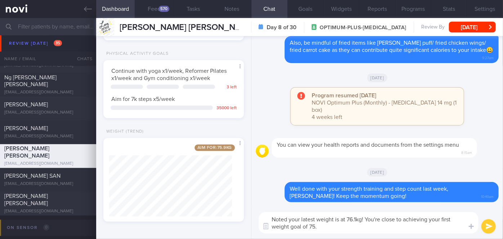
click at [319, 228] on textarea "Noted your latest weight is at 76.1kg! You're close to achieving your first wei…" at bounding box center [369, 223] width 220 height 22
type textarea "Noted your latest weight is at 76.1kg! You're close to achieving your first wei…"
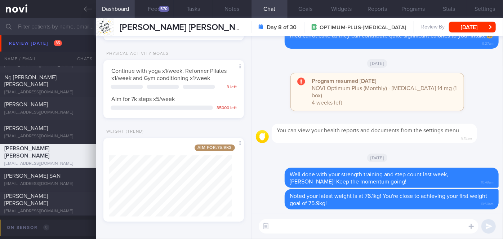
click at [319, 228] on textarea at bounding box center [369, 226] width 220 height 14
click at [479, 21] on div "HENG WAN JING, MICHELLE HENG WAN JING, MICHELLE mich.tangyuan@gmail.com Day 8 o…" at bounding box center [299, 27] width 407 height 18
click at [479, 25] on button "[DATE]" at bounding box center [472, 27] width 47 height 11
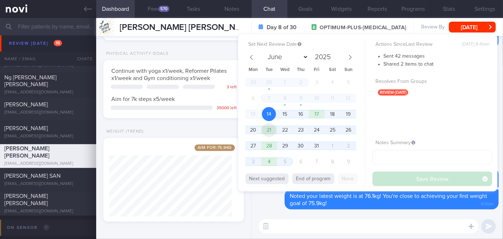
click at [266, 131] on span "21" at bounding box center [269, 130] width 14 height 14
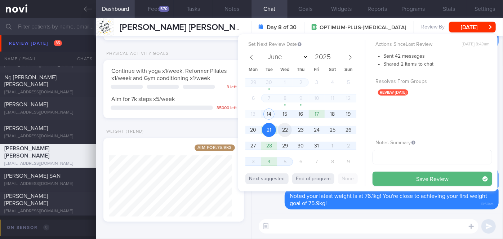
click at [283, 131] on span "22" at bounding box center [285, 130] width 14 height 14
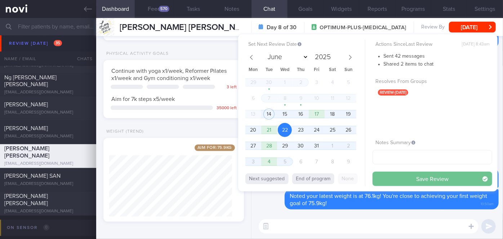
click at [392, 177] on button "Save Review" at bounding box center [433, 179] width 120 height 14
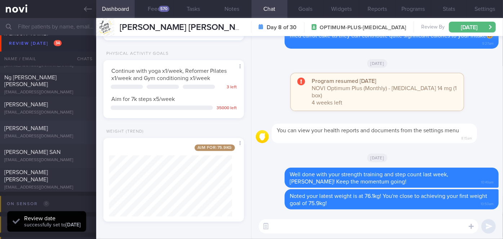
click at [48, 127] on div "[PERSON_NAME]" at bounding box center [47, 128] width 86 height 7
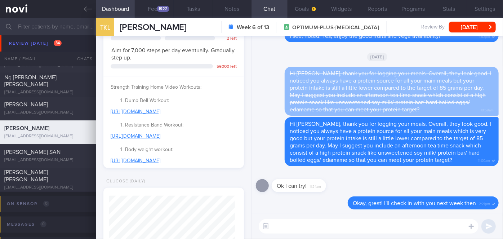
scroll to position [63, 126]
click at [165, 13] on button "Feed 1922" at bounding box center [154, 9] width 39 height 18
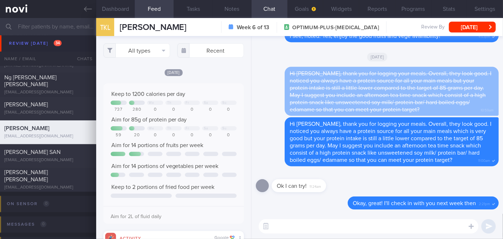
scroll to position [31, 126]
click at [314, 8] on icon "button" at bounding box center [314, 9] width 4 height 4
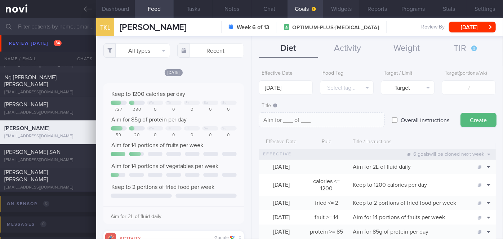
click at [338, 8] on button "Widgets" at bounding box center [341, 9] width 36 height 18
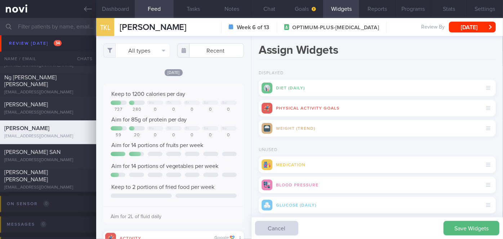
click at [465, 227] on button "Save Widgets" at bounding box center [472, 228] width 56 height 14
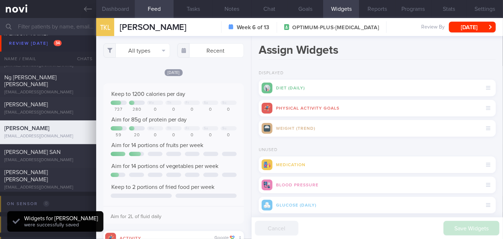
click at [120, 6] on button "Dashboard" at bounding box center [115, 9] width 39 height 18
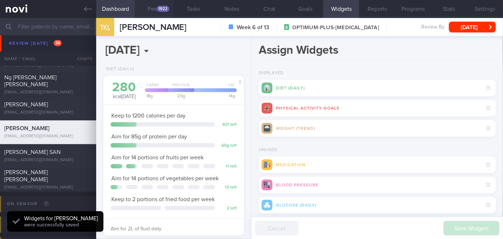
click at [159, 9] on div "1922" at bounding box center [163, 9] width 13 height 6
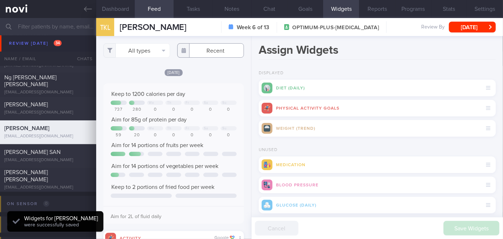
click at [204, 52] on input "text" at bounding box center [210, 50] width 67 height 14
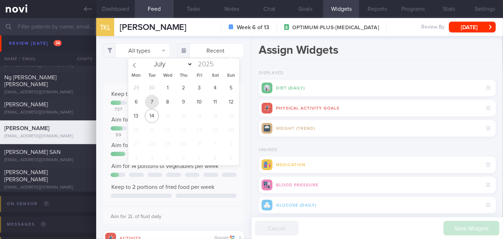
click at [154, 101] on span "7" at bounding box center [152, 102] width 14 height 14
type input "[DATE]"
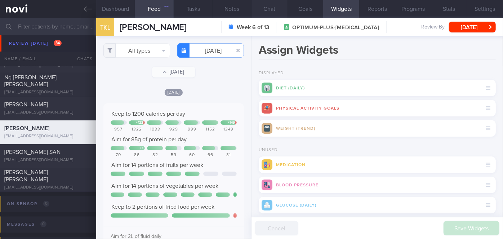
scroll to position [31, 126]
click at [269, 10] on button "Chat" at bounding box center [270, 9] width 36 height 18
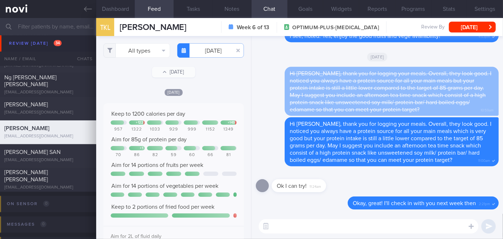
scroll to position [360406, 360311]
click at [142, 52] on button "All types" at bounding box center [136, 50] width 67 height 14
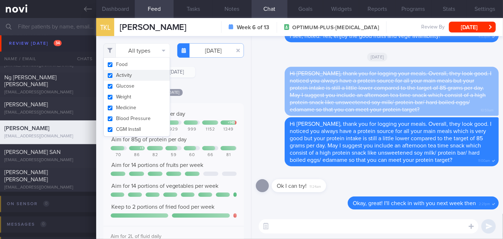
click at [131, 76] on button "Activity" at bounding box center [137, 75] width 66 height 11
checkbox input "false"
click at [125, 97] on button "Weight" at bounding box center [137, 97] width 66 height 11
checkbox input "false"
click at [231, 93] on div "[DATE]" at bounding box center [173, 92] width 141 height 8
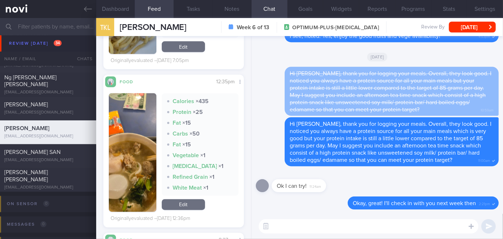
click at [120, 156] on button "button" at bounding box center [133, 152] width 48 height 119
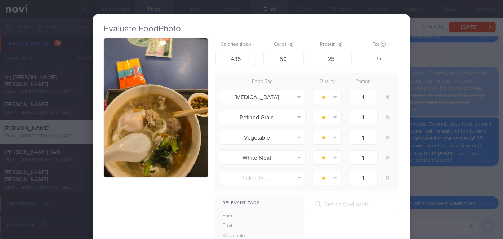
click at [439, 167] on div "Evaluate Food Photo Calories (kcal) 435 Carbs (g) 50 Protein (g) 25 Fat (g) 15 …" at bounding box center [251, 119] width 503 height 239
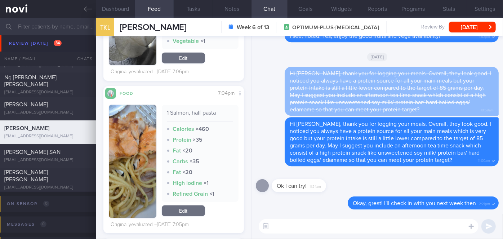
click at [136, 137] on img "button" at bounding box center [133, 161] width 48 height 113
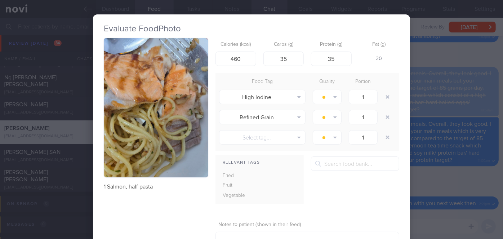
click at [444, 179] on div "Evaluate Food Photo 1 Salmon, half pasta Calories (kcal) 460 Carbs (g) 35 Prote…" at bounding box center [251, 119] width 503 height 239
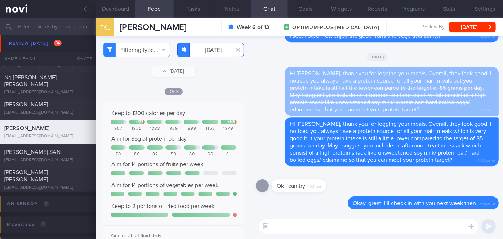
click at [208, 52] on body "You are offline! Some functionality will be unavailable Patients New Users Coac…" at bounding box center [251, 119] width 503 height 239
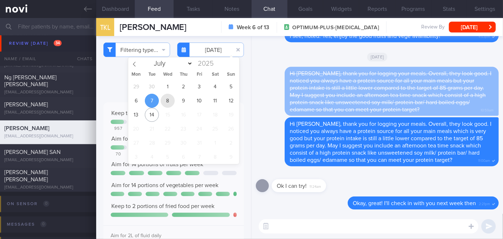
click at [174, 99] on span "8" at bounding box center [168, 101] width 14 height 14
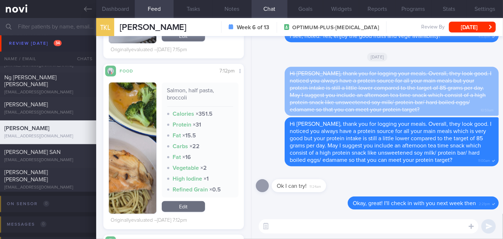
click at [143, 121] on button "button" at bounding box center [133, 148] width 48 height 131
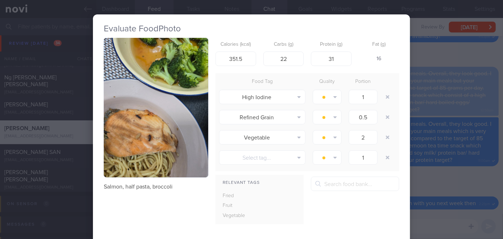
click at [420, 185] on div "Evaluate Food Photo Salmon, half pasta, broccoli Calories (kcal) 351.5 Carbs (g…" at bounding box center [251, 119] width 503 height 239
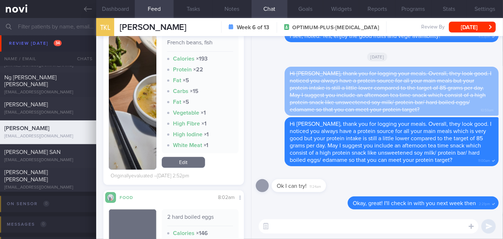
click at [141, 114] on button "button" at bounding box center [133, 102] width 48 height 135
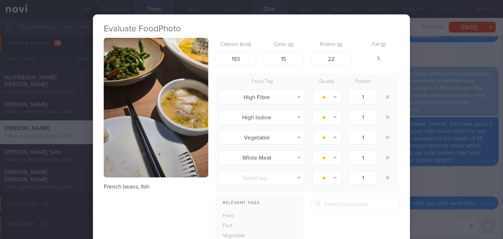
click at [438, 174] on div "Evaluate Food Photo French beans, fish Calories (kcal) 193 Carbs (g) 15 Protein…" at bounding box center [251, 119] width 503 height 239
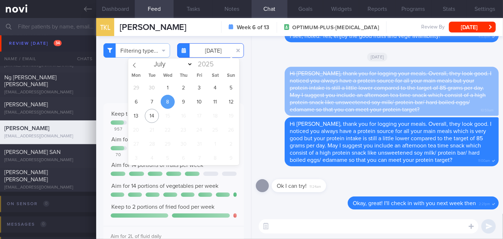
click at [202, 53] on input "[DATE]" at bounding box center [210, 50] width 67 height 14
click at [190, 99] on div "29 30 1 2 3 4 5 6 7 8 9 10 11 12 13 14 15 16 17 18 19 20 21 22 23 24 25 26 27 2…" at bounding box center [183, 123] width 111 height 84
click at [189, 99] on span "9" at bounding box center [184, 102] width 14 height 14
type input "[DATE]"
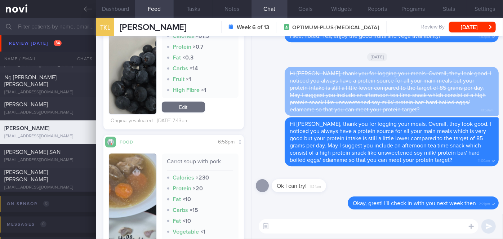
scroll to position [328, 0]
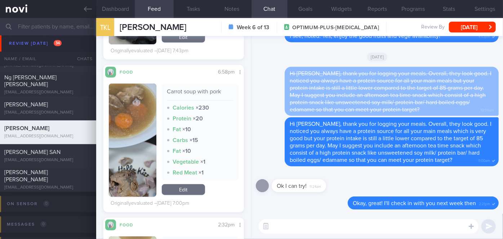
click at [136, 103] on img "button" at bounding box center [133, 140] width 48 height 113
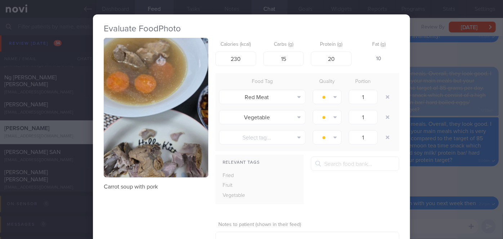
click at [417, 52] on div "Evaluate Food Photo Carrot soup with pork Calories (kcal) 230 Carbs (g) 15 Prot…" at bounding box center [251, 119] width 503 height 239
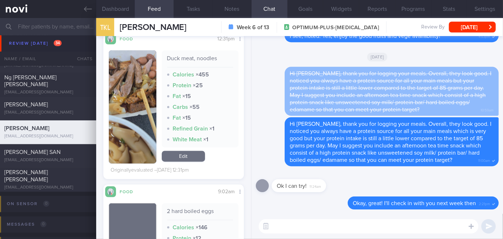
scroll to position [590, 0]
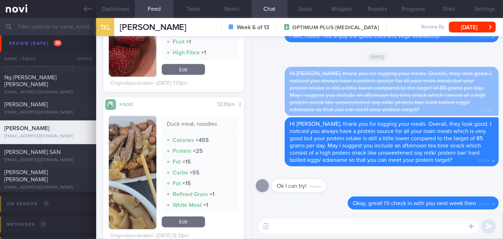
click at [132, 139] on img "button" at bounding box center [133, 172] width 48 height 113
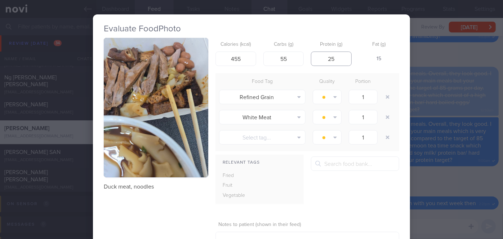
click at [337, 61] on input "25" at bounding box center [331, 59] width 41 height 14
type input "2"
type input "30"
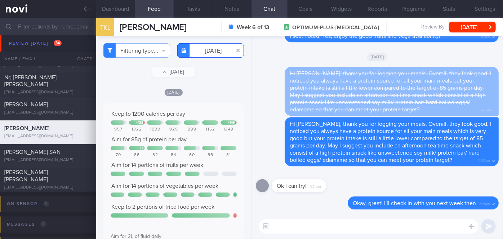
click at [211, 53] on input "[DATE]" at bounding box center [210, 50] width 67 height 14
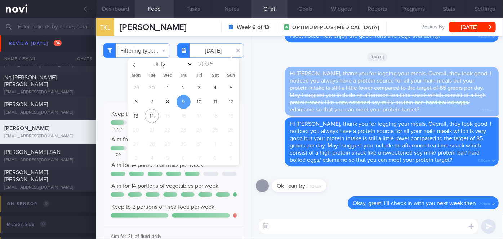
click at [260, 102] on div "Hi Kai Lin, thank you for logging your meals. Overall, they look good. I notice…" at bounding box center [377, 91] width 243 height 49
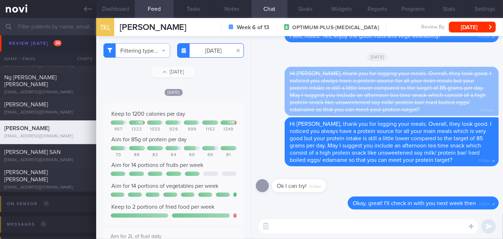
click at [200, 47] on input "[DATE]" at bounding box center [210, 50] width 67 height 14
click at [257, 95] on div "Hi Kai Lin, thank you for logging your meals. Overall, they look good. I notice…" at bounding box center [377, 91] width 243 height 49
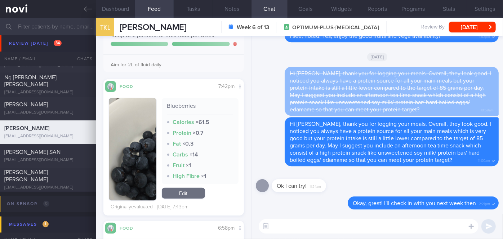
scroll to position [164, 0]
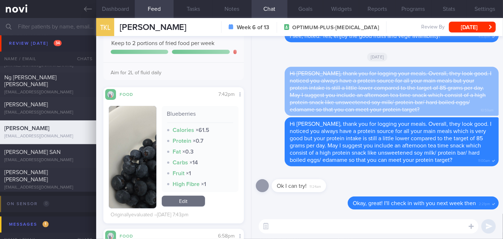
click at [150, 142] on img "button" at bounding box center [133, 157] width 48 height 102
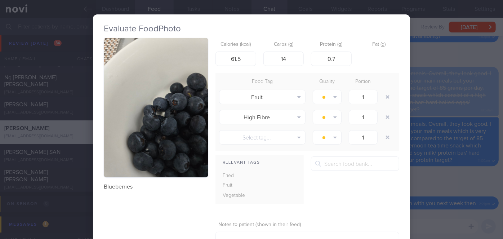
click at [430, 171] on div "Evaluate Food Photo Blueberries Calories (kcal) 61.5 Carbs (g) 14 Protein (g) 0…" at bounding box center [251, 119] width 503 height 239
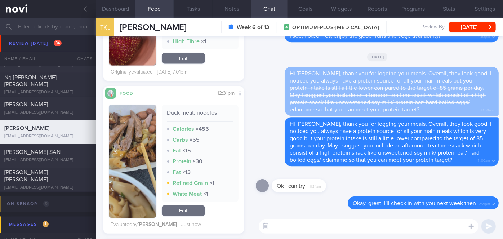
scroll to position [470, 0]
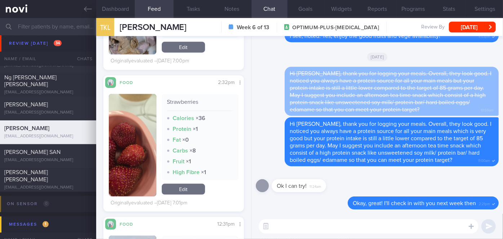
click at [136, 150] on button "button" at bounding box center [133, 145] width 48 height 102
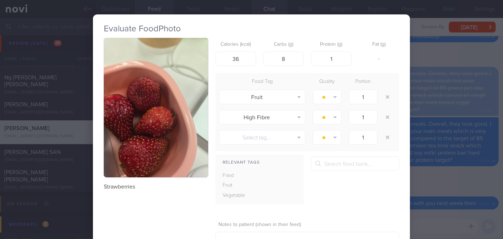
click at [466, 193] on div "Evaluate Food Photo Strawberries Calories (kcal) 36 Carbs (g) 8 Protein (g) 1 F…" at bounding box center [251, 119] width 503 height 239
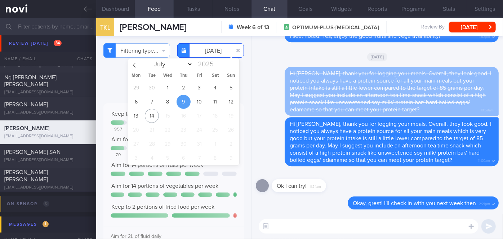
click at [207, 51] on input "[DATE]" at bounding box center [210, 50] width 67 height 14
click at [201, 103] on span "10" at bounding box center [199, 102] width 14 height 14
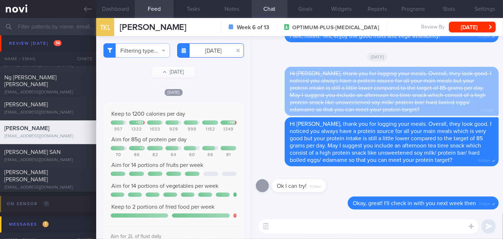
click at [210, 47] on input "[DATE]" at bounding box center [210, 50] width 67 height 14
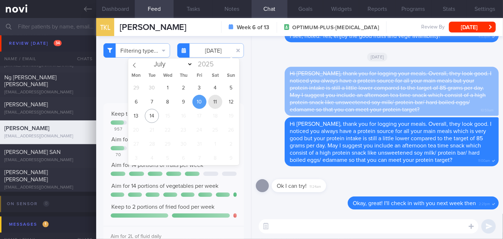
click at [216, 103] on span "11" at bounding box center [215, 102] width 14 height 14
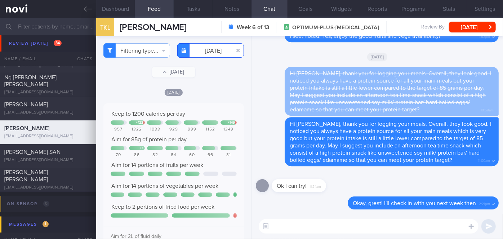
click at [217, 49] on input "[DATE]" at bounding box center [210, 50] width 67 height 14
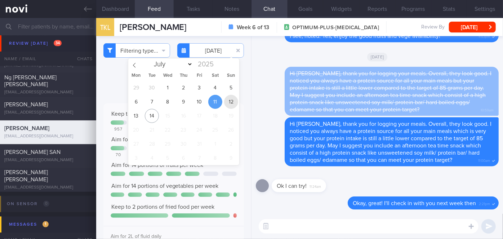
click at [231, 102] on span "12" at bounding box center [231, 102] width 14 height 14
type input "[DATE]"
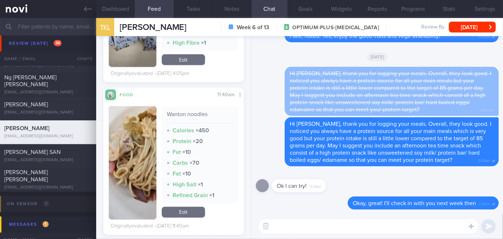
scroll to position [641, 0]
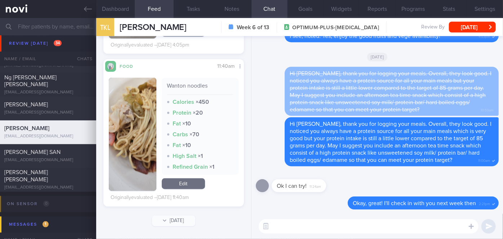
click at [319, 223] on textarea at bounding box center [369, 226] width 220 height 14
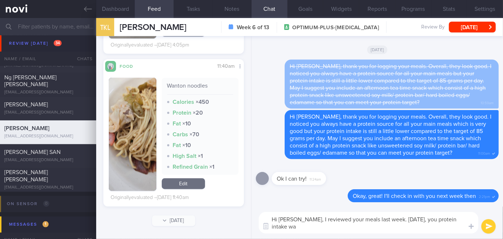
type textarea "Hi [PERSON_NAME], I reviewed your meals last week. [DATE], you protein intake w…"
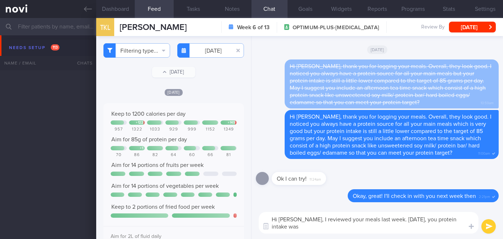
select select "9"
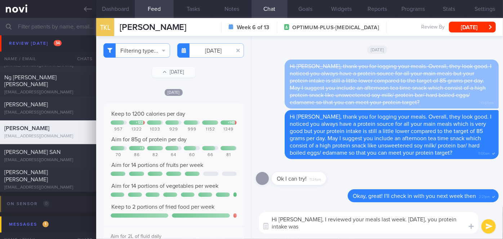
scroll to position [71, 123]
click at [462, 220] on textarea "Hi [PERSON_NAME], I reviewed your meals last week. [DATE] and [DATE], you prote…" at bounding box center [369, 223] width 220 height 22
click at [354, 224] on textarea "Hi [PERSON_NAME], I reviewed your meals last week. [DATE] and [DATE], your prot…" at bounding box center [369, 223] width 220 height 22
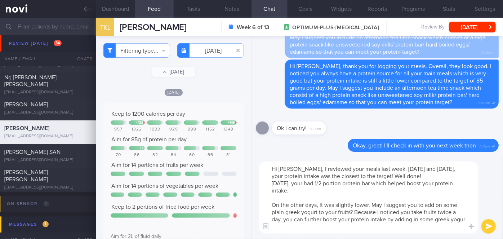
scroll to position [0, 0]
click at [422, 178] on textarea "Hi [PERSON_NAME], I reviewed your meals last week. [DATE] and [DATE], your prot…" at bounding box center [369, 197] width 220 height 72
type textarea "Hi [PERSON_NAME], I reviewed your meals last week. [DATE] and [DATE], your prot…"
click at [486, 229] on button "submit" at bounding box center [489, 226] width 14 height 14
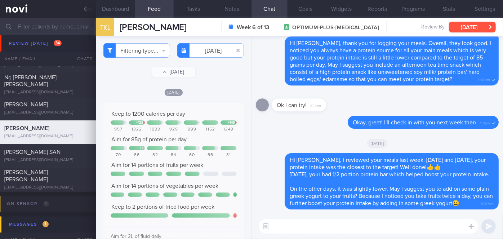
click at [466, 28] on button "[DATE]" at bounding box center [472, 27] width 47 height 11
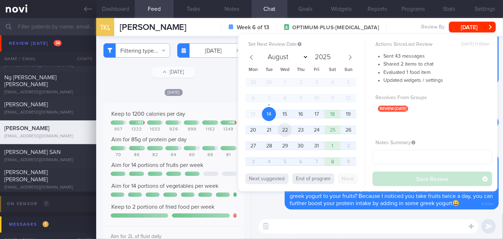
click at [290, 130] on span "22" at bounding box center [285, 130] width 14 height 14
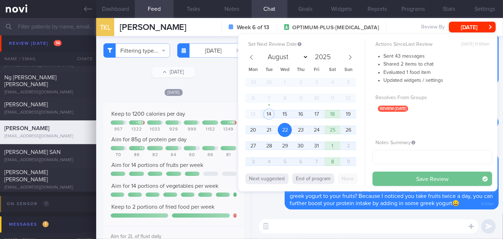
click at [399, 176] on button "Save Review" at bounding box center [433, 179] width 120 height 14
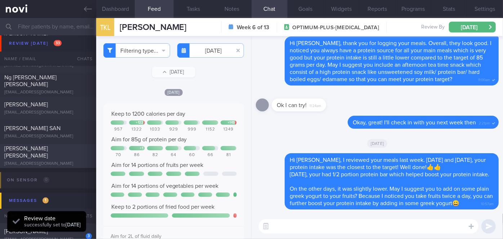
scroll to position [3509, 0]
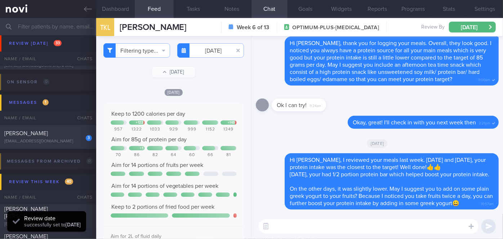
click at [62, 137] on div "3 [PERSON_NAME] [EMAIL_ADDRESS][DOMAIN_NAME]" at bounding box center [48, 137] width 96 height 14
checkbox input "true"
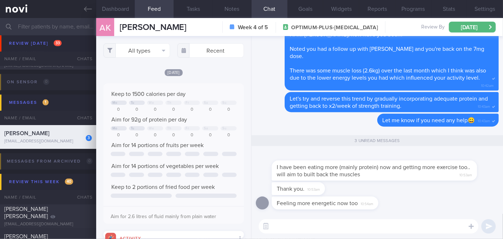
click at [286, 231] on textarea at bounding box center [369, 226] width 220 height 14
type textarea "That's great to hear, Mr [PERSON_NAME]!! Keep the momentum going!💪💪"
click at [490, 227] on button "submit" at bounding box center [489, 226] width 14 height 14
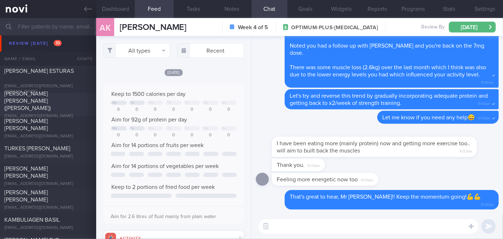
scroll to position [3175, 0]
click at [59, 173] on div "[PERSON_NAME] [PERSON_NAME]" at bounding box center [47, 173] width 86 height 14
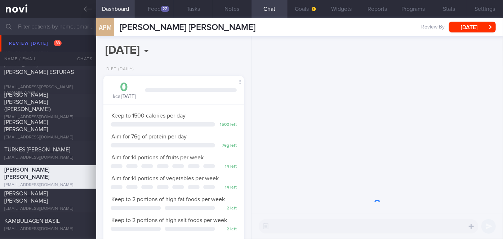
scroll to position [71, 123]
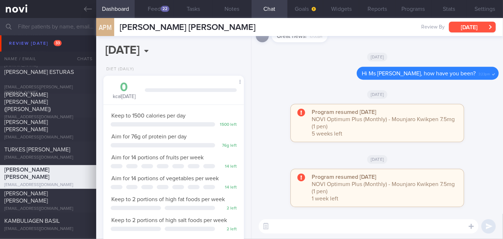
click at [474, 28] on button "[DATE]" at bounding box center [472, 27] width 47 height 11
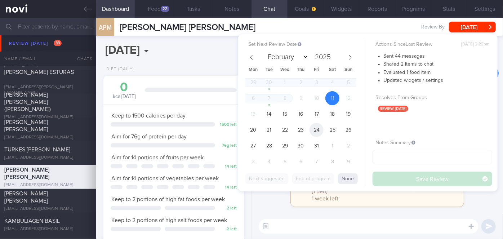
click at [320, 133] on span "24" at bounding box center [317, 130] width 14 height 14
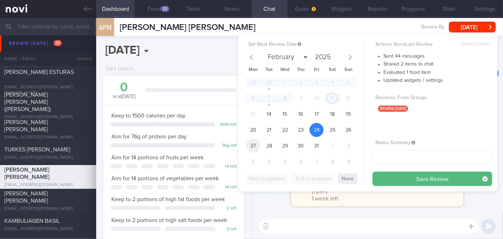
click at [255, 146] on span "27" at bounding box center [253, 146] width 14 height 14
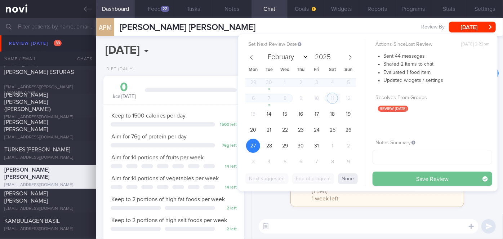
click at [391, 183] on button "Save Review" at bounding box center [433, 179] width 120 height 14
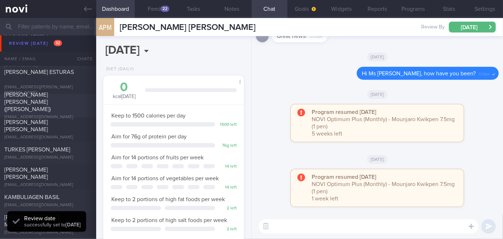
click at [46, 99] on span "[PERSON_NAME] [PERSON_NAME] ([PERSON_NAME])" at bounding box center [27, 102] width 46 height 20
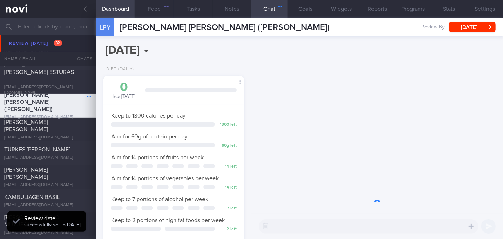
scroll to position [71, 123]
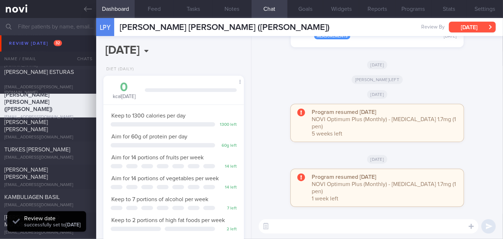
click at [461, 26] on button "[DATE]" at bounding box center [472, 27] width 47 height 11
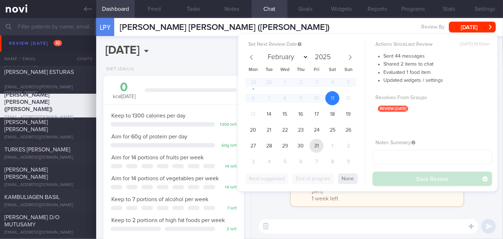
click at [319, 145] on span "31" at bounding box center [317, 146] width 14 height 14
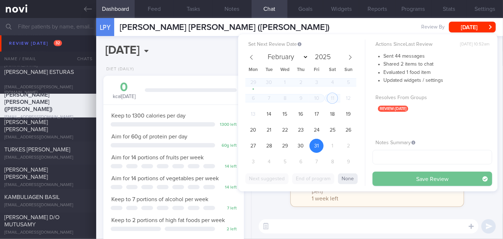
click at [420, 174] on button "Save Review" at bounding box center [433, 179] width 120 height 14
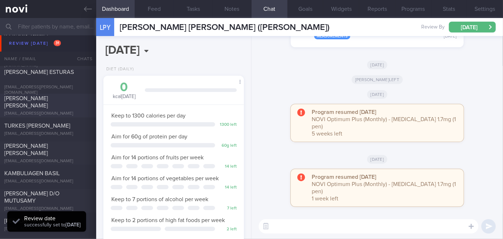
click at [70, 111] on div "[EMAIL_ADDRESS][DOMAIN_NAME]" at bounding box center [48, 113] width 88 height 5
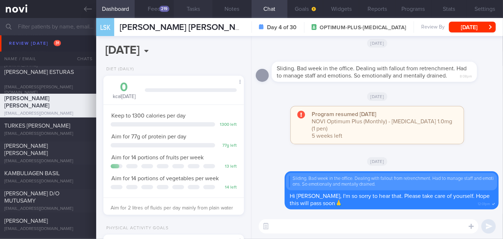
scroll to position [63, 126]
click at [159, 11] on button "Feed 219" at bounding box center [154, 9] width 39 height 18
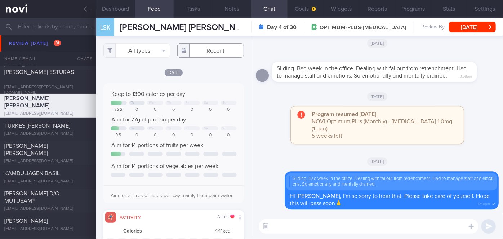
click at [212, 53] on input "text" at bounding box center [210, 50] width 67 height 14
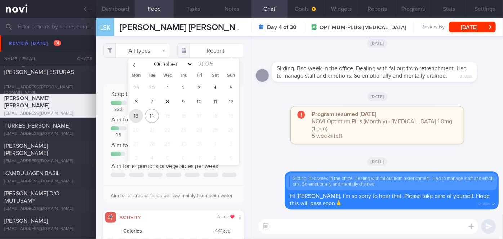
click at [138, 115] on span "13" at bounding box center [136, 116] width 14 height 14
type input "[DATE]"
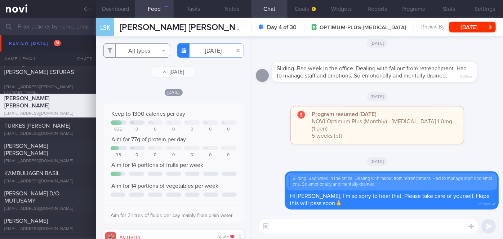
click at [141, 53] on button "All types" at bounding box center [136, 50] width 67 height 14
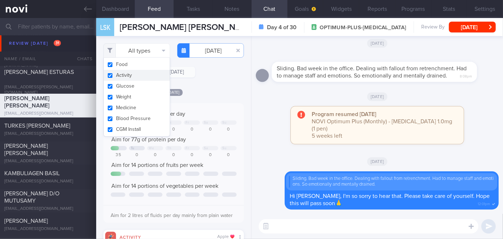
click at [127, 80] on button "Activity" at bounding box center [137, 75] width 66 height 11
checkbox input "false"
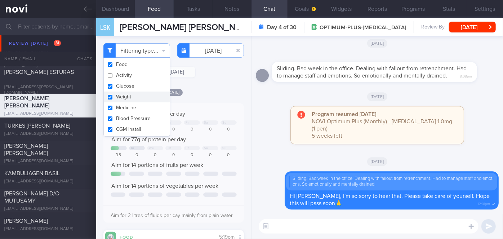
click at [139, 101] on button "Weight" at bounding box center [137, 97] width 66 height 11
checkbox input "false"
click at [226, 88] on div "Filtering type... Food Activity Glucose Weight Medicine Blood Pressure [MEDICAL…" at bounding box center [173, 137] width 155 height 203
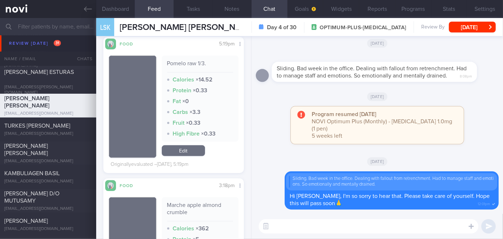
click at [305, 228] on textarea at bounding box center [369, 226] width 220 height 14
type textarea "The turkey sandwich and pomelo were good choices [DATE], Pat!"
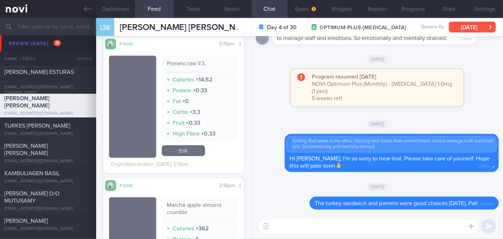
click at [480, 25] on button "[DATE]" at bounding box center [472, 27] width 47 height 11
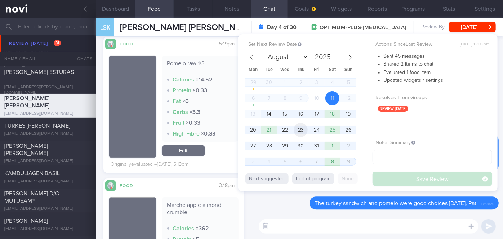
click at [300, 132] on span "23" at bounding box center [301, 130] width 14 height 14
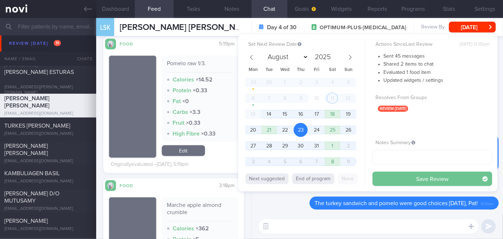
click at [416, 178] on button "Save Review" at bounding box center [433, 179] width 120 height 14
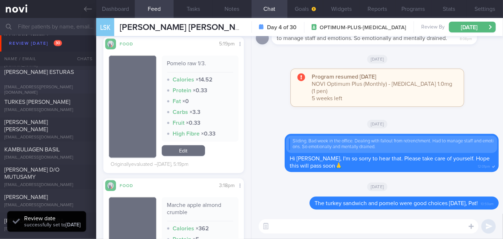
drag, startPoint x: 65, startPoint y: 84, endPoint x: 18, endPoint y: 8, distance: 89.9
click at [66, 85] on div "[EMAIL_ADDRESS][PERSON_NAME][DOMAIN_NAME]" at bounding box center [48, 90] width 88 height 11
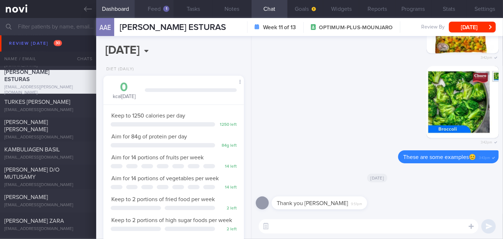
click at [166, 10] on div "1" at bounding box center [166, 9] width 6 height 6
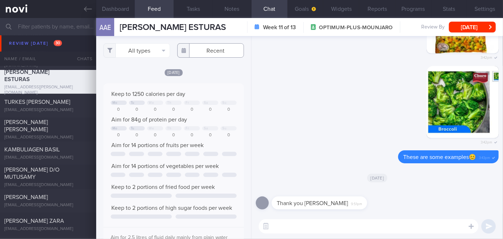
click at [203, 53] on input "text" at bounding box center [210, 50] width 67 height 14
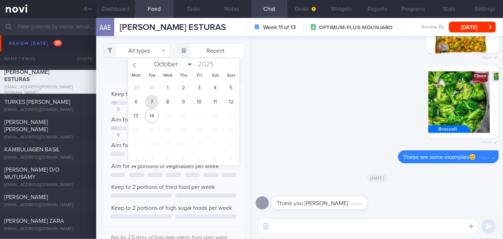
click at [148, 103] on span "7" at bounding box center [152, 102] width 14 height 14
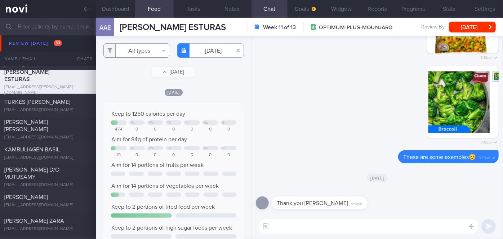
click at [141, 55] on button "All types" at bounding box center [136, 50] width 67 height 14
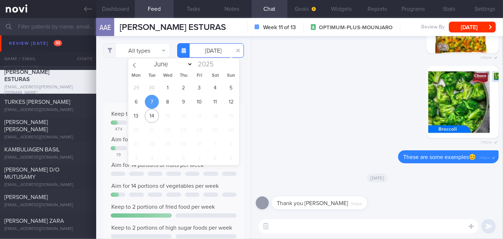
click at [209, 50] on input "[DATE]" at bounding box center [210, 50] width 67 height 14
click at [138, 100] on span "6" at bounding box center [136, 102] width 14 height 14
type input "[DATE]"
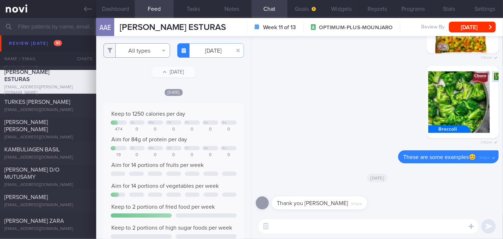
click at [146, 47] on button "All types" at bounding box center [136, 50] width 67 height 14
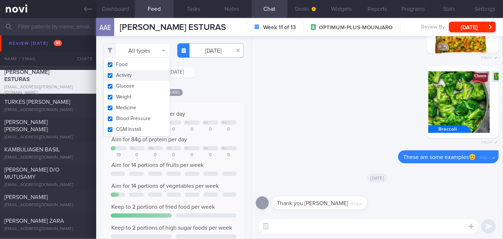
click at [130, 77] on button "Activity" at bounding box center [137, 75] width 66 height 11
checkbox input "false"
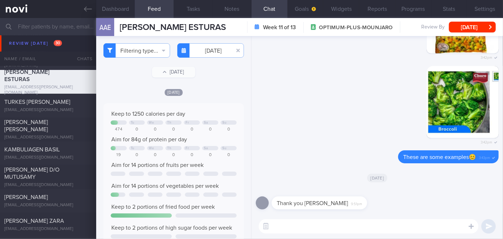
click at [328, 228] on textarea at bounding box center [369, 226] width 220 height 14
type textarea "Hi [PERSON_NAME], how have you been keeping with your diet and exercise?"
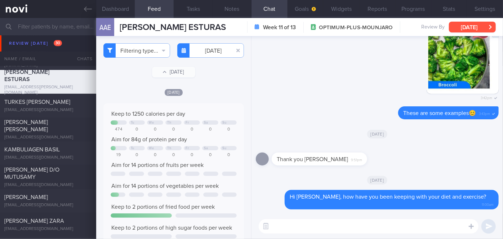
click at [485, 29] on button "[DATE]" at bounding box center [472, 27] width 47 height 11
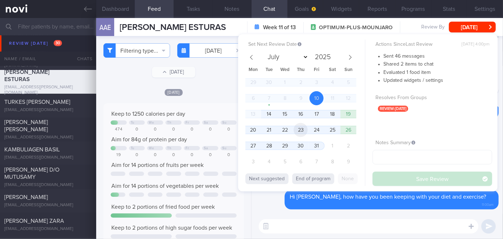
click at [301, 130] on span "23" at bounding box center [301, 130] width 14 height 14
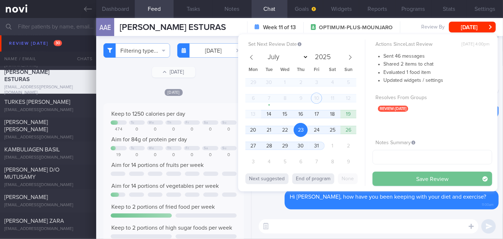
click at [434, 175] on button "Save Review" at bounding box center [433, 179] width 120 height 14
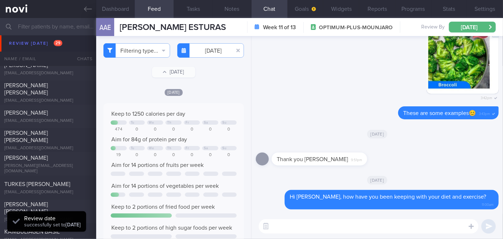
scroll to position [3063, 0]
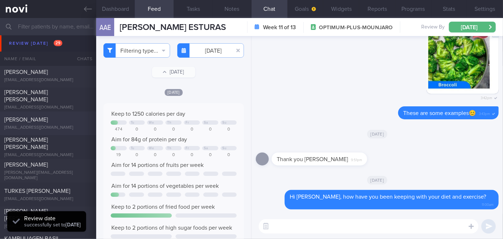
click at [50, 120] on div "[PERSON_NAME]" at bounding box center [47, 119] width 86 height 7
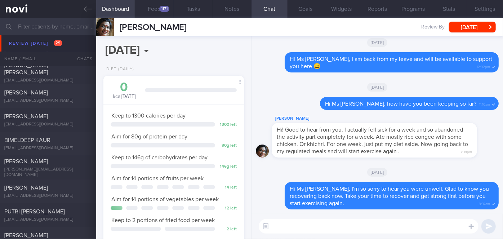
scroll to position [2899, 0]
click at [61, 169] on div "[PERSON_NAME] [PERSON_NAME][EMAIL_ADDRESS][DOMAIN_NAME]" at bounding box center [48, 169] width 96 height 20
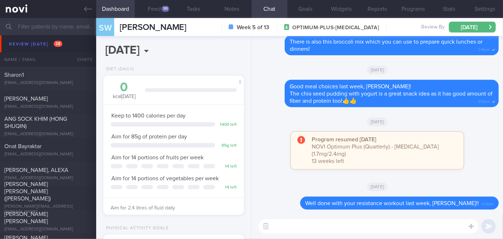
scroll to position [2702, 0]
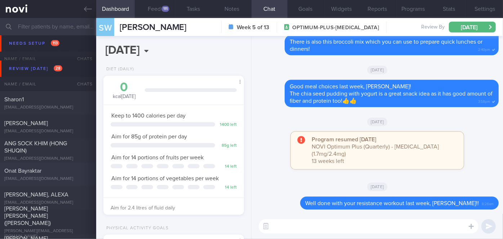
click at [42, 176] on div "Onat Bayraktar [EMAIL_ADDRESS][DOMAIN_NAME]" at bounding box center [48, 174] width 96 height 14
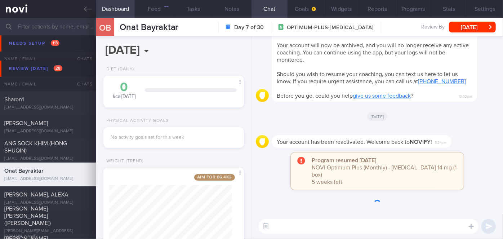
scroll to position [71, 123]
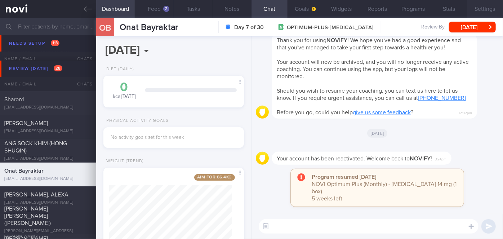
click at [494, 13] on button "Settings" at bounding box center [485, 9] width 36 height 18
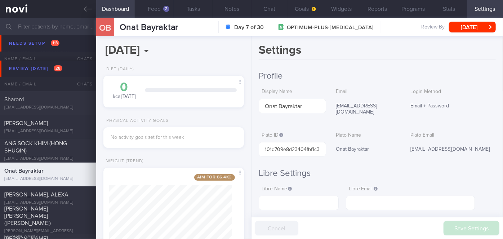
scroll to position [709, 0]
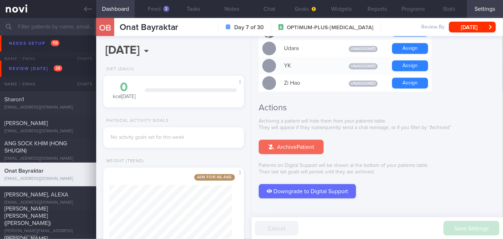
click at [310, 140] on button "Archive Patient" at bounding box center [291, 147] width 65 height 14
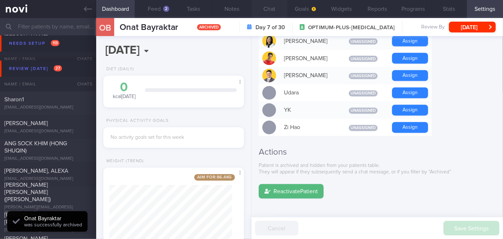
scroll to position [0, 0]
click at [267, 4] on button "Chat 1" at bounding box center [270, 9] width 36 height 18
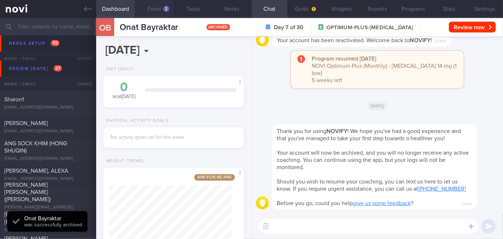
click at [159, 6] on button "Feed 2" at bounding box center [154, 9] width 39 height 18
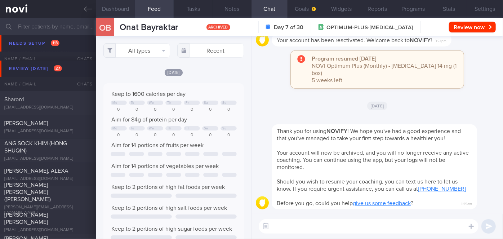
click at [120, 5] on button "Dashboard" at bounding box center [115, 9] width 39 height 18
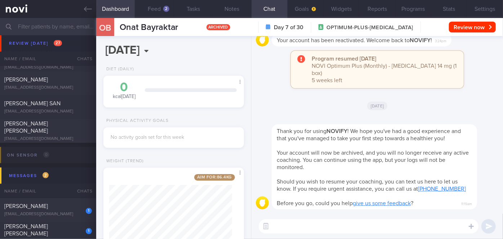
scroll to position [3325, 0]
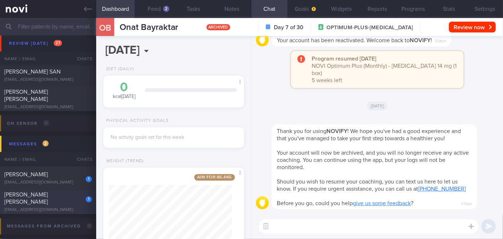
click at [48, 195] on span "[PERSON_NAME] [PERSON_NAME]" at bounding box center [26, 198] width 44 height 13
checkbox input "false"
type input "[DATE]"
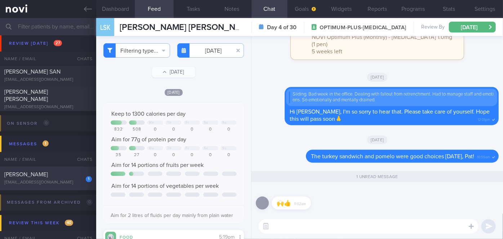
click at [66, 175] on div "[PERSON_NAME]" at bounding box center [47, 174] width 86 height 7
checkbox input "true"
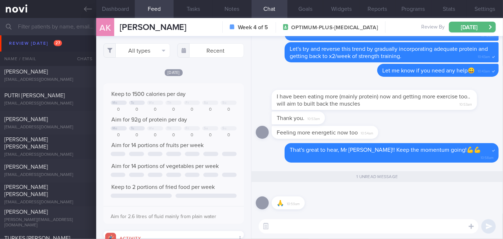
scroll to position [2964, 0]
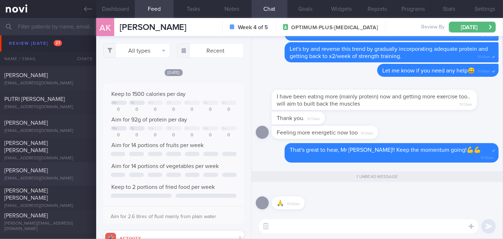
click at [52, 169] on div "[PERSON_NAME]" at bounding box center [47, 170] width 86 height 7
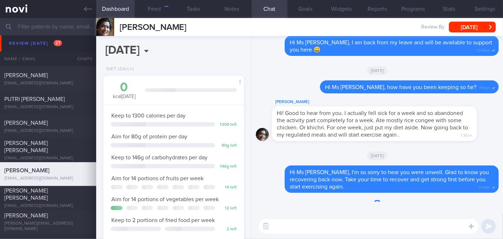
scroll to position [71, 123]
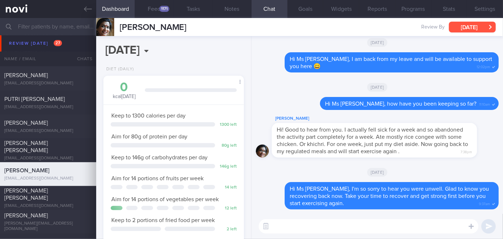
click at [479, 26] on button "[DATE]" at bounding box center [472, 27] width 47 height 11
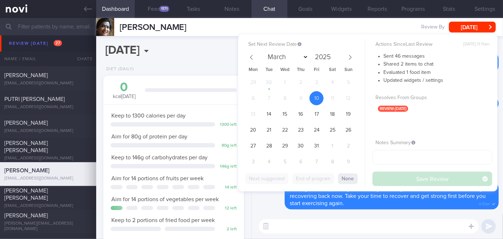
click at [279, 205] on div "Delete Hi Ms [PERSON_NAME], I'm so sorry to hear you were unwell. Glad to know …" at bounding box center [377, 195] width 243 height 27
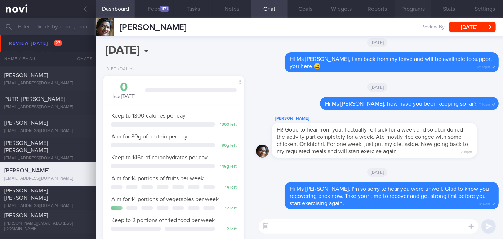
click at [420, 7] on button "Programs" at bounding box center [413, 9] width 36 height 18
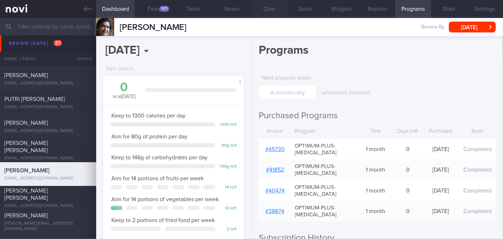
click at [273, 9] on button "Chat" at bounding box center [270, 9] width 36 height 18
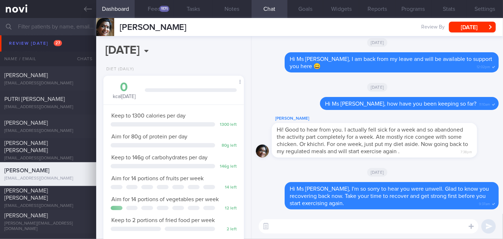
click at [322, 222] on textarea at bounding box center [369, 226] width 220 height 14
paste textarea "Hi [Patient's Name], We noticed your Optimum Plus programme has ended, and ther…"
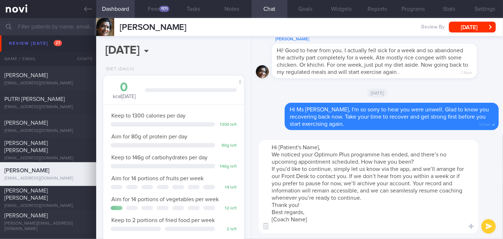
drag, startPoint x: 321, startPoint y: 146, endPoint x: 280, endPoint y: 149, distance: 41.5
click at [280, 149] on textarea "Hi [Patient's Name], We noticed your Optimum Plus programme has ended, and ther…" at bounding box center [369, 187] width 220 height 94
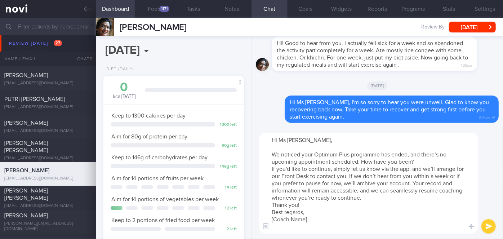
click at [416, 161] on textarea "Hi Ms [PERSON_NAME], We noticed your Optimum Plus programme has ended, and ther…" at bounding box center [369, 183] width 220 height 101
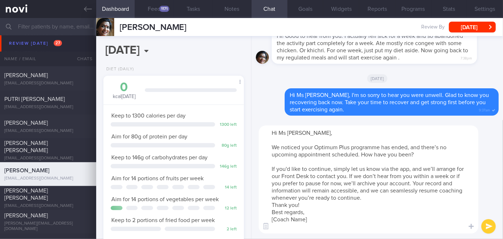
click at [374, 200] on textarea "Hi Ms [PERSON_NAME], We noticed your Optimum Plus programme has ended, and ther…" at bounding box center [369, 179] width 220 height 108
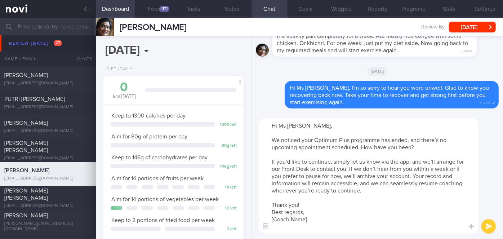
click at [271, 220] on textarea "Hi Ms [PERSON_NAME], We noticed your Optimum Plus programme has ended, and ther…" at bounding box center [369, 175] width 220 height 115
type textarea "Hi Ms [PERSON_NAME], We noticed your Optimum Plus programme has ended, and ther…"
click at [487, 227] on button "submit" at bounding box center [489, 226] width 14 height 14
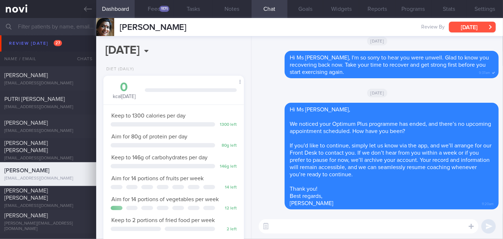
drag, startPoint x: 468, startPoint y: 25, endPoint x: 462, endPoint y: 23, distance: 5.9
click at [468, 25] on button "[DATE]" at bounding box center [472, 27] width 47 height 11
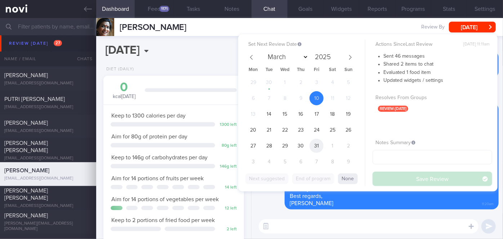
click at [316, 143] on span "31" at bounding box center [317, 146] width 14 height 14
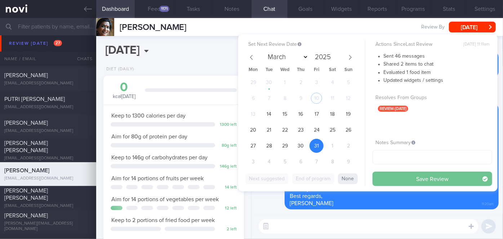
click at [399, 177] on button "Save Review" at bounding box center [433, 179] width 120 height 14
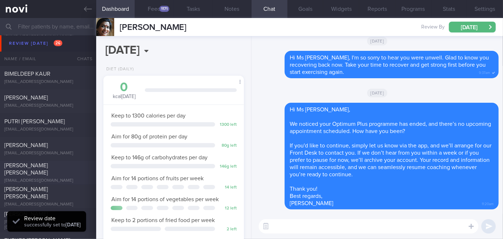
scroll to position [2931, 0]
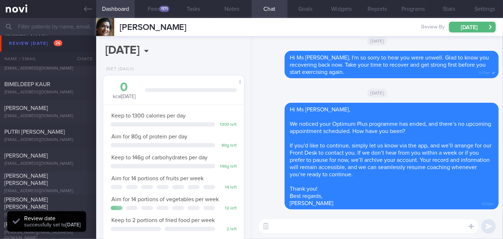
click at [62, 182] on div "[PERSON_NAME] [PERSON_NAME]" at bounding box center [47, 179] width 86 height 14
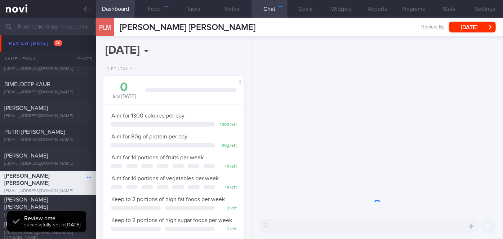
scroll to position [71, 123]
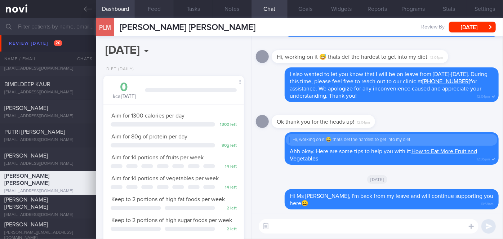
click at [152, 15] on button "Feed" at bounding box center [154, 9] width 39 height 18
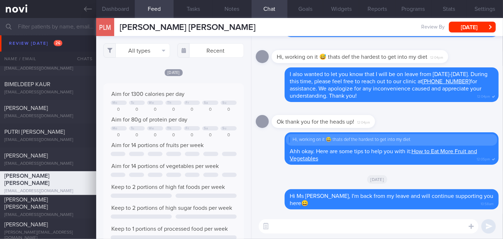
click at [284, 228] on textarea at bounding box center [369, 226] width 220 height 14
paste textarea "Hi [Patient's Name], We noticed your Optimum Plus programme has ended, and ther…"
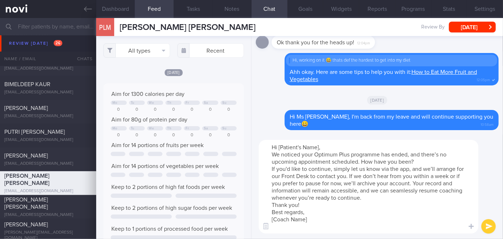
drag, startPoint x: 320, startPoint y: 147, endPoint x: 282, endPoint y: 148, distance: 38.2
click at [282, 148] on textarea "Hi [Patient's Name], We noticed your Optimum Plus programme has ended, and ther…" at bounding box center [369, 187] width 220 height 94
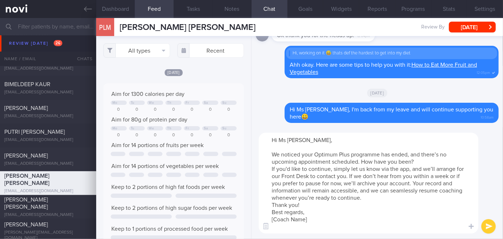
click at [422, 161] on textarea "Hi Ms [PERSON_NAME], We noticed your Optimum Plus programme has ended, and ther…" at bounding box center [369, 183] width 220 height 101
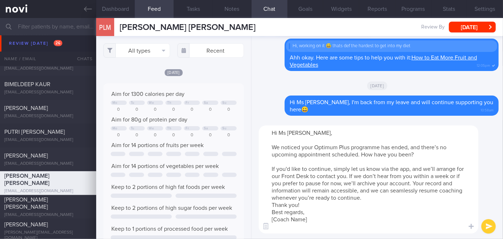
click at [364, 198] on textarea "Hi Ms [PERSON_NAME], We noticed your Optimum Plus programme has ended, and ther…" at bounding box center [369, 179] width 220 height 108
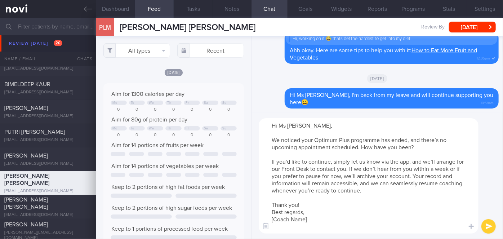
drag, startPoint x: 309, startPoint y: 219, endPoint x: 277, endPoint y: 219, distance: 32.1
click at [277, 219] on textarea "Hi Ms [PERSON_NAME], We noticed your Optimum Plus programme has ended, and ther…" at bounding box center [369, 175] width 220 height 115
type textarea "Hi Ms [PERSON_NAME], We noticed your Optimum Plus programme has ended, and ther…"
click at [489, 222] on button "submit" at bounding box center [489, 226] width 14 height 14
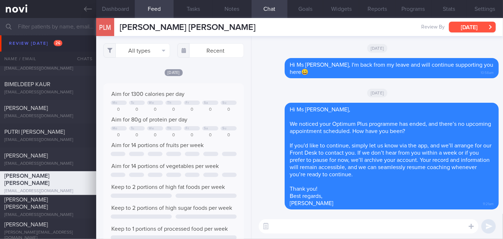
click at [472, 25] on button "[DATE]" at bounding box center [472, 27] width 47 height 11
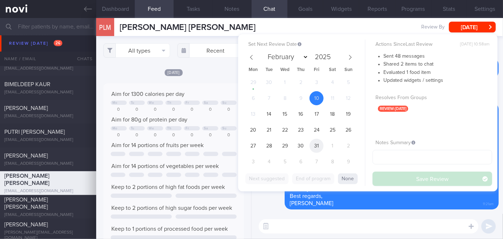
click at [318, 145] on span "31" at bounding box center [317, 146] width 14 height 14
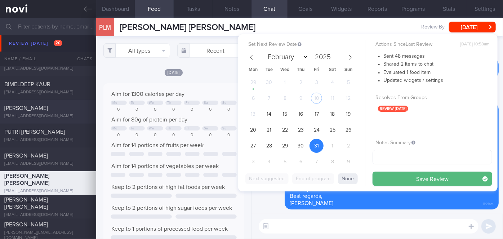
click at [381, 179] on button "Save Review" at bounding box center [433, 179] width 120 height 14
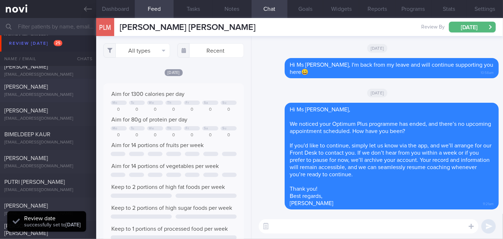
scroll to position [2866, 0]
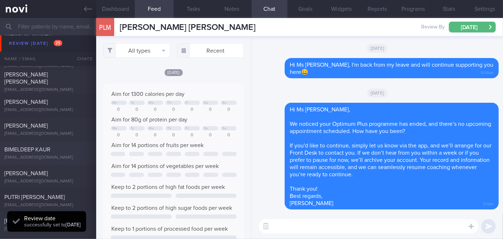
click at [65, 149] on div "BIMELDEEP KAUR" at bounding box center [47, 149] width 86 height 7
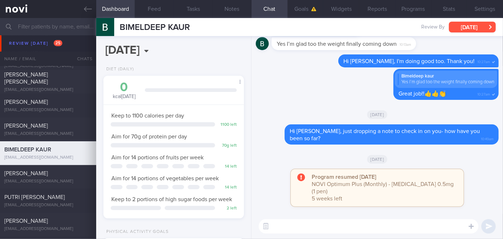
click at [468, 30] on button "[DATE]" at bounding box center [472, 27] width 47 height 11
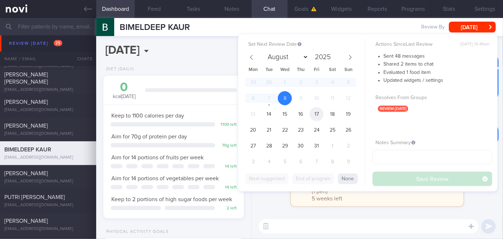
click at [315, 115] on span "17" at bounding box center [317, 114] width 14 height 14
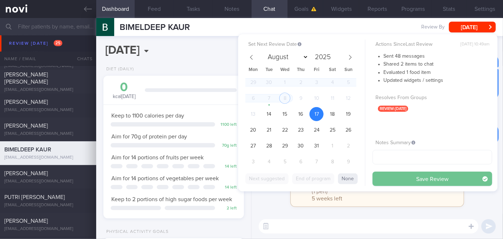
click at [399, 178] on button "Save Review" at bounding box center [433, 179] width 120 height 14
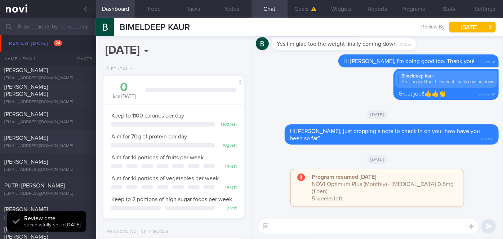
scroll to position [2833, 0]
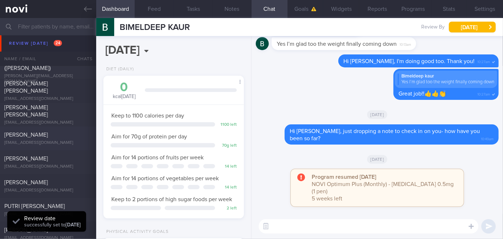
click at [27, 135] on div "[PERSON_NAME]" at bounding box center [47, 134] width 86 height 7
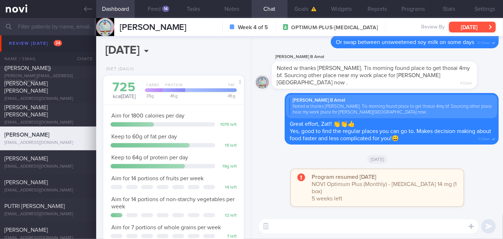
click at [465, 27] on button "[DATE]" at bounding box center [472, 27] width 47 height 11
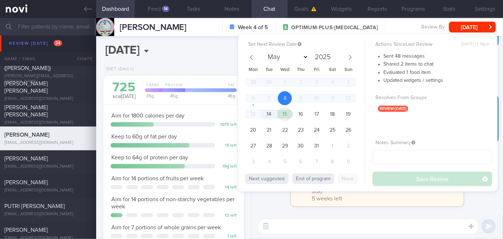
click at [292, 114] on span "15" at bounding box center [285, 114] width 14 height 14
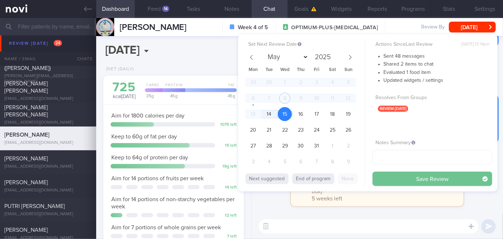
click at [386, 178] on button "Save Review" at bounding box center [433, 179] width 120 height 14
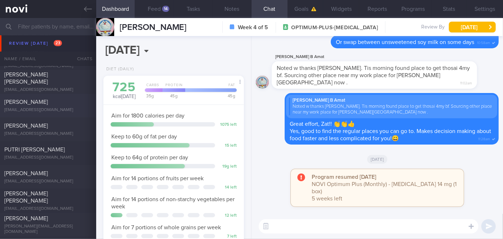
scroll to position [2931, 0]
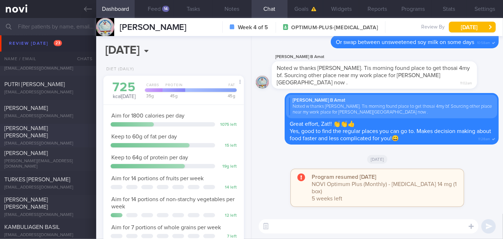
click at [28, 132] on span "[PERSON_NAME] [PERSON_NAME]" at bounding box center [26, 131] width 44 height 13
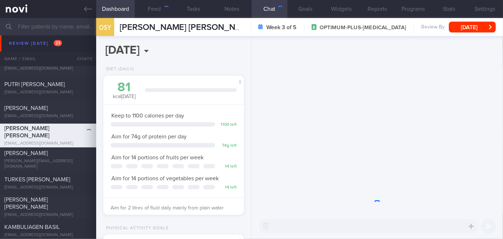
scroll to position [71, 123]
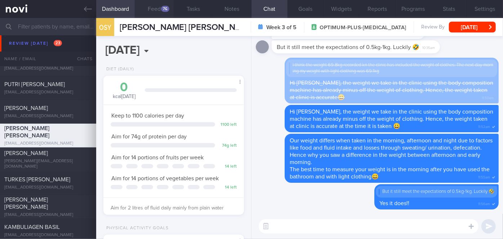
click at [162, 9] on div "76" at bounding box center [165, 9] width 8 height 6
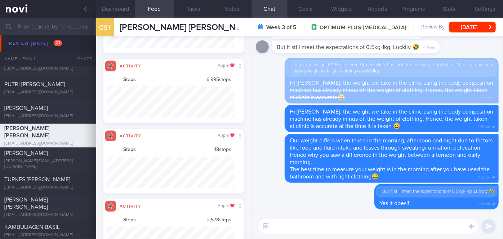
scroll to position [31, 126]
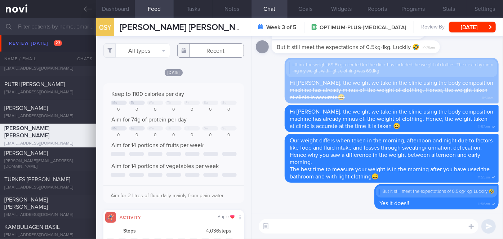
click at [212, 50] on input "text" at bounding box center [210, 50] width 67 height 14
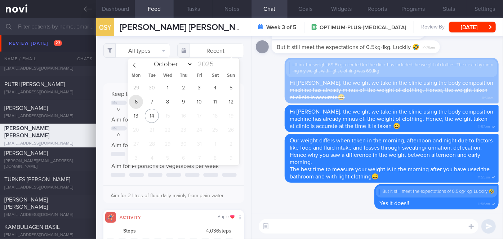
click at [139, 103] on span "6" at bounding box center [136, 102] width 14 height 14
type input "[DATE]"
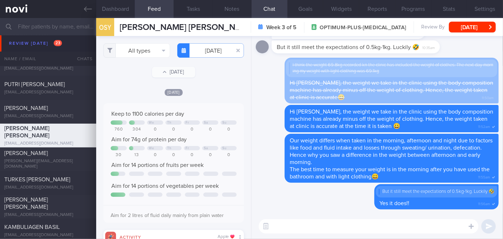
click at [309, 232] on textarea at bounding box center [369, 226] width 220 height 14
type textarea "Hi [PERSON_NAME], how are you doing?"
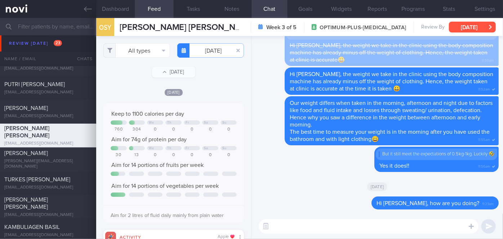
click at [480, 26] on button "[DATE]" at bounding box center [472, 27] width 47 height 11
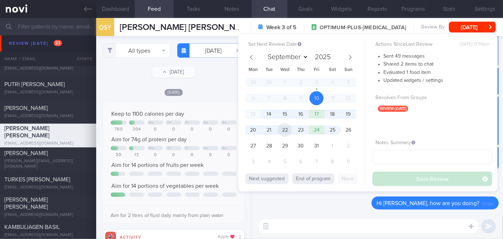
click at [287, 124] on span "22" at bounding box center [285, 130] width 14 height 14
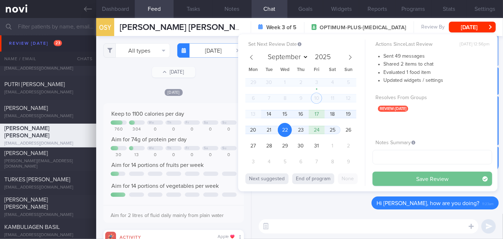
click at [390, 177] on button "Save Review" at bounding box center [433, 179] width 120 height 14
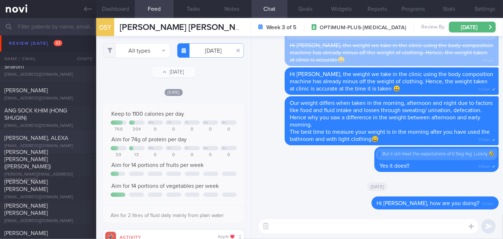
click at [2, 141] on div "[PERSON_NAME], ALEXA [EMAIL_ADDRESS][DOMAIN_NAME]" at bounding box center [48, 141] width 96 height 14
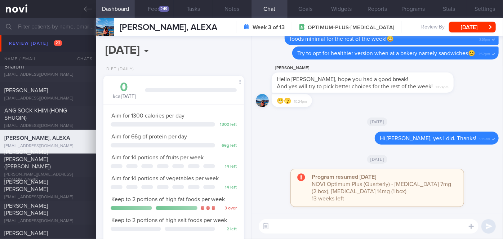
click at [289, 226] on textarea at bounding box center [369, 226] width 220 height 14
type textarea "Hi [PERSON_NAME], how are you?"
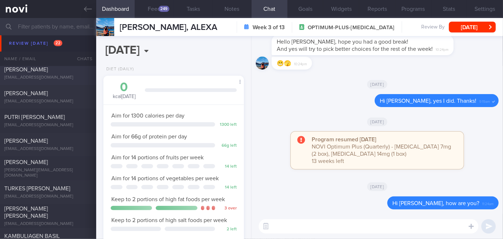
click at [45, 71] on div "[PERSON_NAME]" at bounding box center [47, 69] width 86 height 7
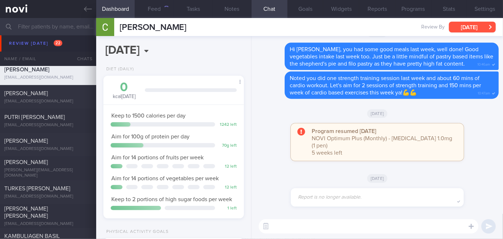
click at [480, 27] on button "[DATE]" at bounding box center [472, 27] width 47 height 11
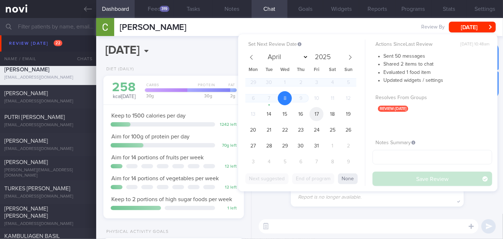
click at [320, 116] on span "17" at bounding box center [317, 114] width 14 height 14
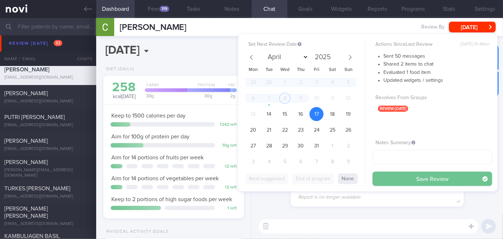
click at [405, 181] on button "Save Review" at bounding box center [433, 179] width 120 height 14
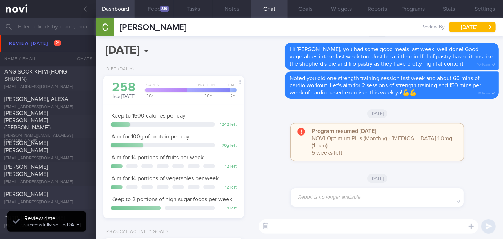
scroll to position [2735, 0]
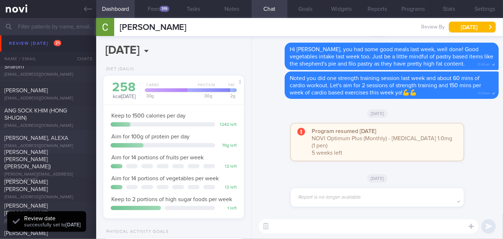
click at [70, 142] on div "[PERSON_NAME], ALEXA [EMAIL_ADDRESS][DOMAIN_NAME]" at bounding box center [48, 141] width 96 height 14
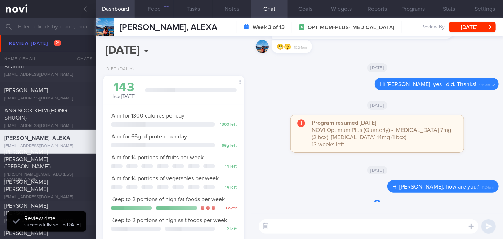
scroll to position [71, 123]
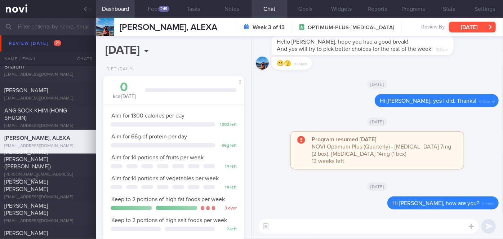
click at [475, 27] on button "[DATE]" at bounding box center [472, 27] width 47 height 11
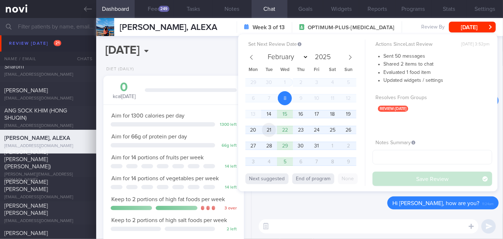
click at [268, 128] on span "21" at bounding box center [269, 130] width 14 height 14
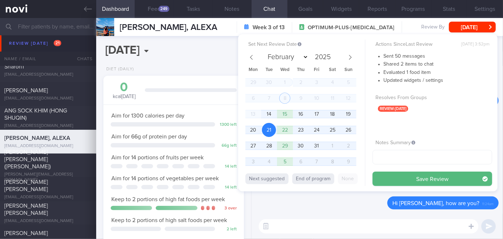
drag, startPoint x: 402, startPoint y: 176, endPoint x: 138, endPoint y: 146, distance: 264.7
click at [402, 175] on button "Save Review" at bounding box center [433, 179] width 120 height 14
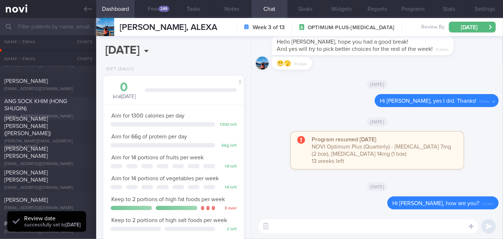
scroll to position [2702, 0]
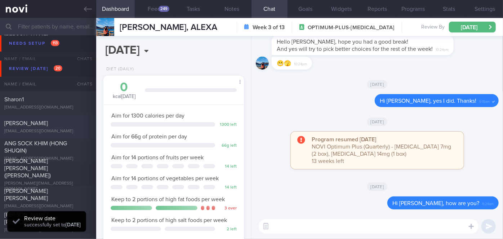
click at [52, 125] on div "[PERSON_NAME]" at bounding box center [47, 123] width 86 height 7
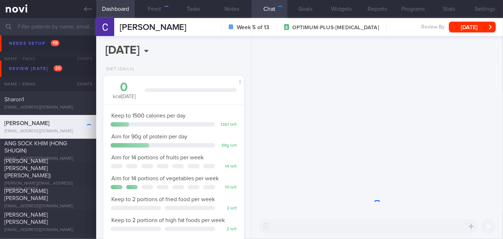
scroll to position [71, 123]
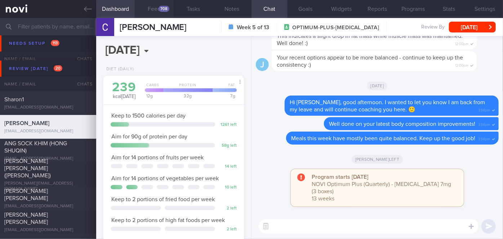
click at [166, 9] on div "708" at bounding box center [164, 9] width 11 height 6
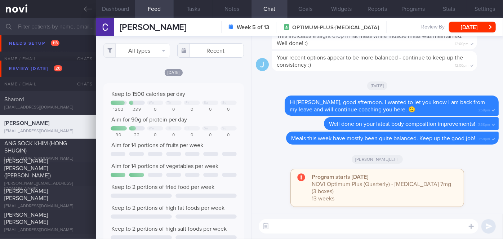
scroll to position [31, 126]
click at [41, 26] on input "text" at bounding box center [251, 26] width 503 height 17
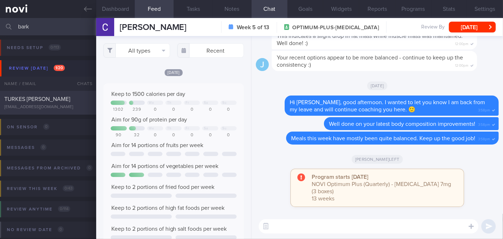
type input "bark"
click at [75, 109] on div "[EMAIL_ADDRESS][DOMAIN_NAME]" at bounding box center [48, 107] width 88 height 5
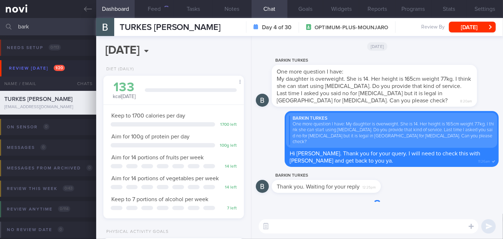
scroll to position [71, 123]
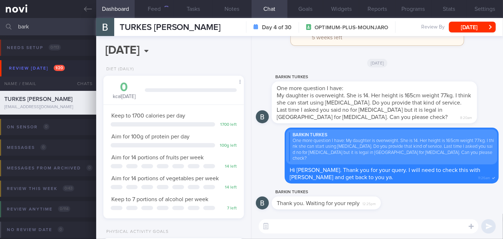
click at [317, 229] on textarea at bounding box center [369, 226] width 220 height 14
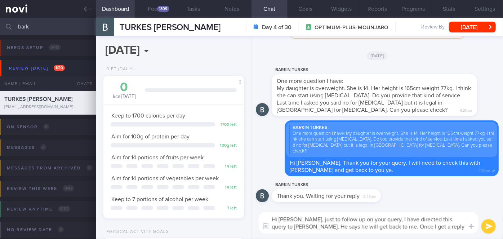
scroll to position [0, 0]
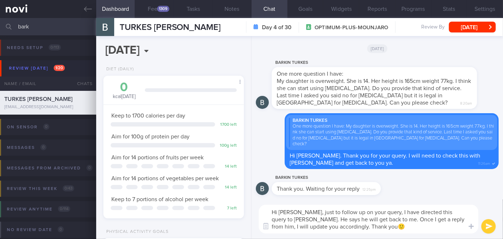
type textarea "Hi [PERSON_NAME], just to follow up on your query, I have directed this query t…"
click at [495, 229] on button "submit" at bounding box center [489, 226] width 14 height 14
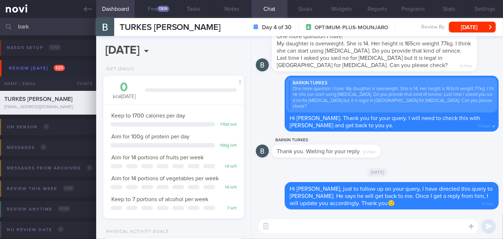
click at [50, 23] on input "bark" at bounding box center [251, 26] width 503 height 17
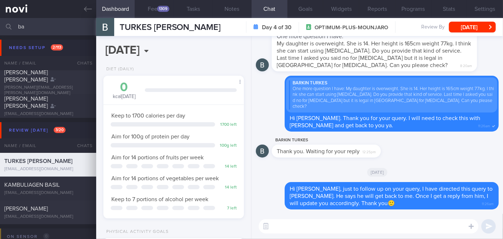
type input "b"
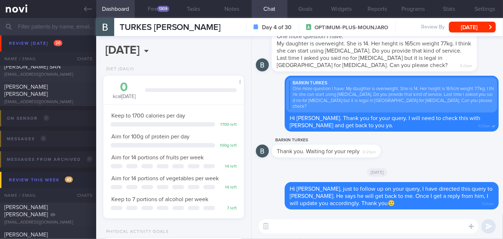
scroll to position [3178, 0]
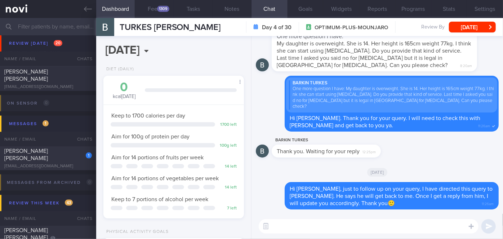
click at [90, 24] on span at bounding box center [91, 27] width 6 height 6
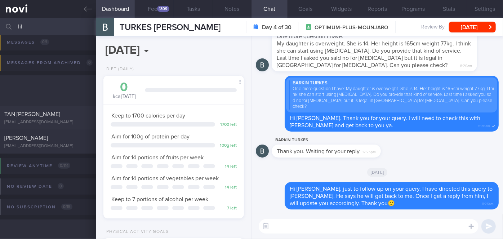
type input "lil"
click at [76, 133] on div "[PERSON_NAME] [EMAIL_ADDRESS][DOMAIN_NAME] [DATE] [DATE] OPTIMUM-PLUS-[MEDICAL_…" at bounding box center [251, 142] width 503 height 24
click at [470, 25] on button "[DATE]" at bounding box center [472, 27] width 47 height 11
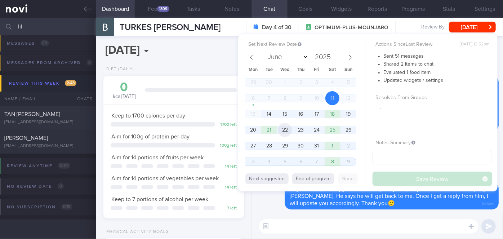
click at [288, 129] on span "22" at bounding box center [285, 130] width 14 height 14
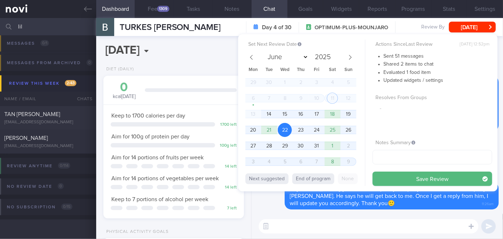
click at [393, 176] on button "Save Review" at bounding box center [433, 179] width 120 height 14
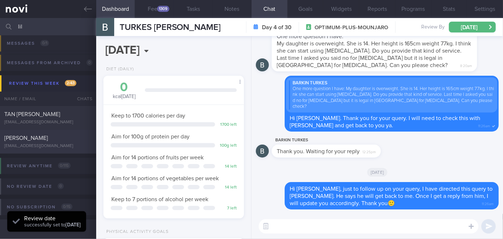
click at [65, 143] on div "[PERSON_NAME] [EMAIL_ADDRESS][DOMAIN_NAME]" at bounding box center [48, 141] width 96 height 14
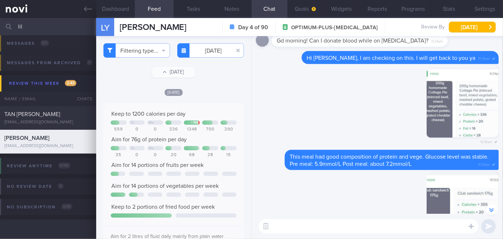
scroll to position [-786, 0]
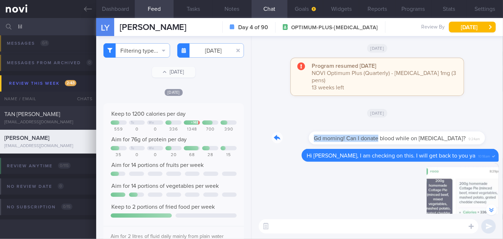
drag, startPoint x: 341, startPoint y: 143, endPoint x: 442, endPoint y: 141, distance: 101.0
click at [441, 143] on div "Gd morning! Can I donate blood while on [MEDICAL_DATA]? 9:24am" at bounding box center [371, 134] width 198 height 22
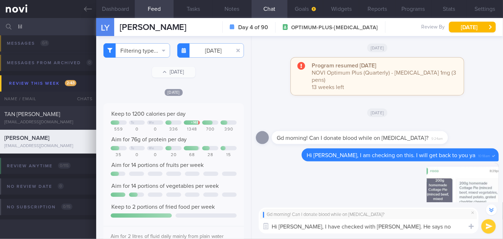
scroll to position [-804, 0]
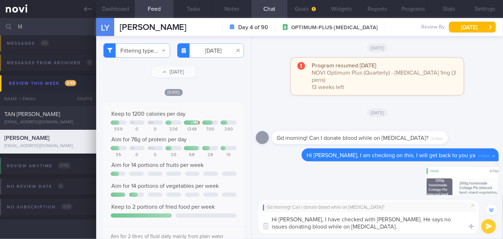
type textarea "Hi [PERSON_NAME], I have checked with [PERSON_NAME]. He says no issues donating…"
click at [485, 225] on button "submit" at bounding box center [489, 226] width 14 height 14
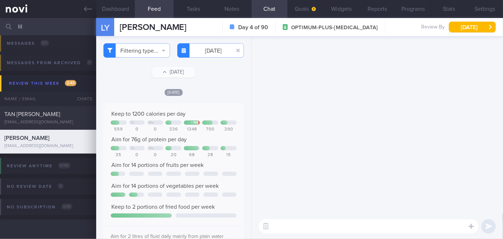
scroll to position [0, 0]
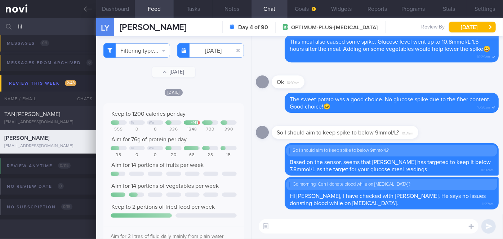
click at [61, 21] on input "lil" at bounding box center [251, 26] width 503 height 17
type input "l"
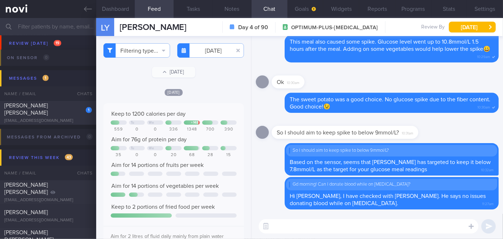
scroll to position [3102, 0]
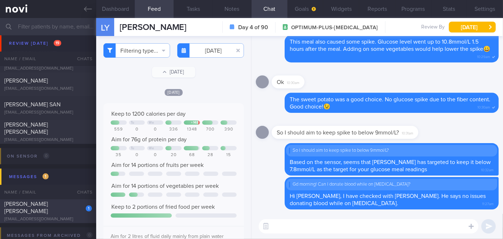
click at [69, 212] on div "1 [PERSON_NAME] [PERSON_NAME] [EMAIL_ADDRESS][DOMAIN_NAME]" at bounding box center [48, 211] width 96 height 22
checkbox input "true"
type input "[DATE]"
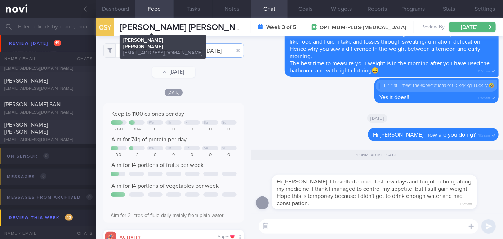
scroll to position [31, 126]
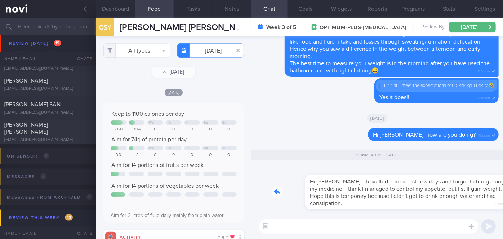
drag, startPoint x: 352, startPoint y: 206, endPoint x: 444, endPoint y: 210, distance: 92.4
click at [444, 210] on div "Hi [PERSON_NAME], I travelled abroad last few days and forgot to bring along my…" at bounding box center [377, 190] width 243 height 48
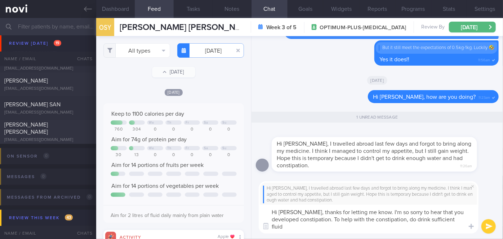
scroll to position [0, 0]
click at [110, 7] on button "Dashboard" at bounding box center [115, 9] width 39 height 18
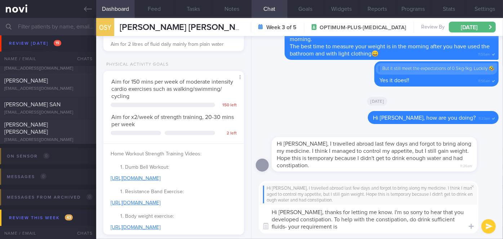
scroll to position [131, 0]
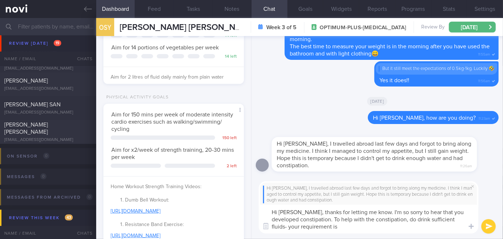
click at [359, 228] on textarea "Hi [PERSON_NAME], thanks for letting me know. I'm so sorry to hear that you dev…" at bounding box center [369, 219] width 220 height 29
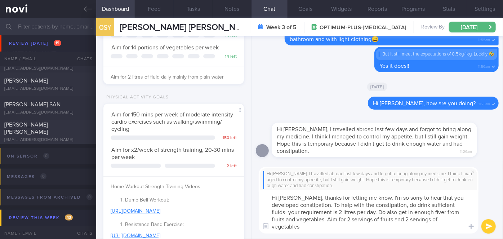
scroll to position [0, 0]
click at [408, 205] on textarea "Hi [PERSON_NAME], thanks for letting me know. I'm so sorry to hear that you dev…" at bounding box center [369, 211] width 220 height 43
click at [433, 212] on textarea "Hi [PERSON_NAME], thanks for letting me know. I'm so sorry to hear that you dev…" at bounding box center [369, 211] width 220 height 43
click at [341, 218] on textarea "Hi [PERSON_NAME], thanks for letting me know. I'm so sorry to hear that you dev…" at bounding box center [369, 211] width 220 height 43
click at [395, 227] on textarea "Hi [PERSON_NAME], thanks for letting me know. I'm so sorry to hear that you dev…" at bounding box center [369, 211] width 220 height 43
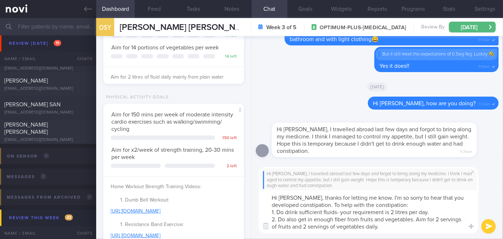
type textarea "Hi [PERSON_NAME], thanks for letting me know. I'm so sorry to hear that you dev…"
click at [494, 225] on button "submit" at bounding box center [489, 226] width 14 height 14
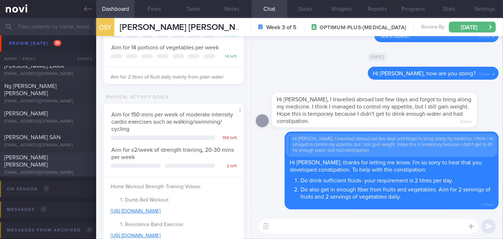
scroll to position [3004, 0]
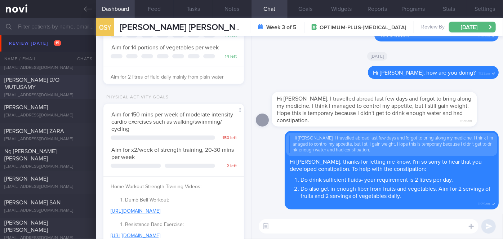
click at [78, 80] on div at bounding box center [84, 78] width 16 height 4
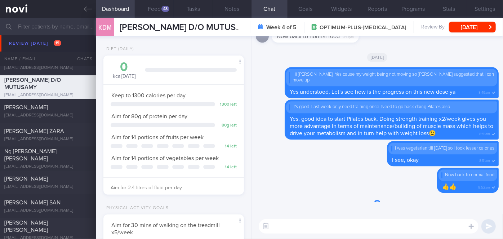
scroll to position [71, 123]
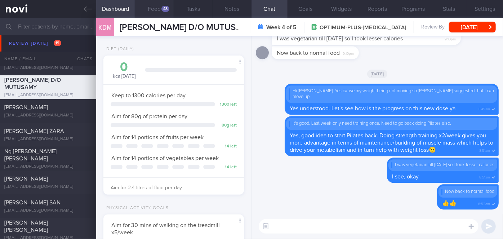
click at [160, 8] on button "Feed 43" at bounding box center [154, 9] width 39 height 18
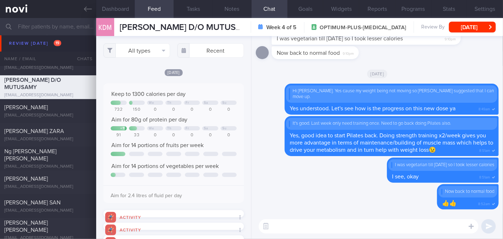
click at [303, 221] on textarea at bounding box center [369, 226] width 220 height 14
type textarea "Hi [PERSON_NAME], how have you been keeping so far?"
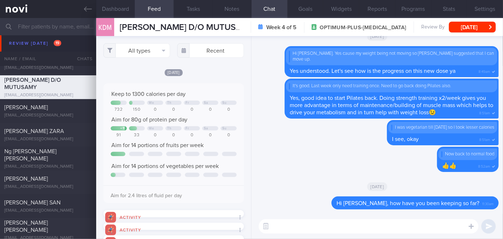
click at [326, 222] on textarea at bounding box center [369, 226] width 220 height 14
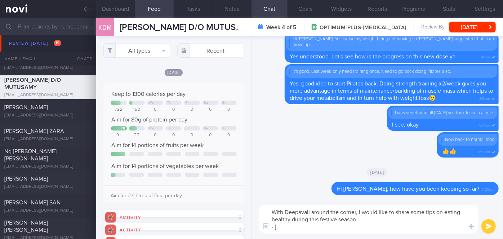
paste textarea "6 Tips To Healthy Deepavali Eating Whether As A Host Or Guest"
paste textarea "[URL][DOMAIN_NAME]"
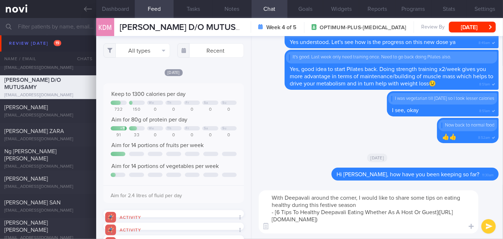
type textarea "With Deepavali around the corner, I would like to share some tips on eating hea…"
click at [492, 225] on button "submit" at bounding box center [489, 226] width 14 height 14
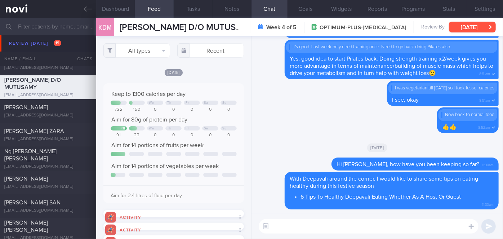
click at [470, 31] on button "[DATE]" at bounding box center [472, 27] width 47 height 11
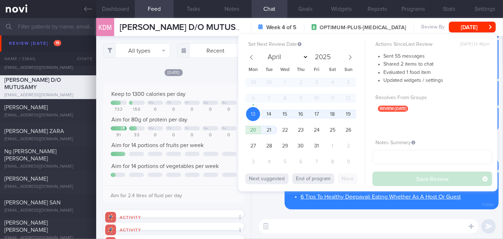
click at [284, 227] on textarea at bounding box center [369, 226] width 220 height 14
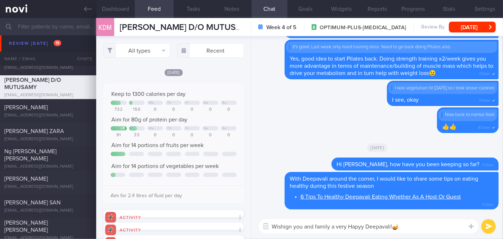
click at [362, 226] on textarea "Wishign you and family a very Hapyy Deepavali!🪔" at bounding box center [369, 226] width 220 height 14
type textarea "Wishing you and family a very Happy Deepavali!🪔"
click at [486, 229] on button "submit" at bounding box center [489, 226] width 14 height 14
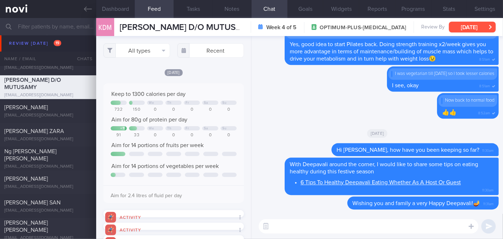
click at [466, 28] on button "[DATE]" at bounding box center [472, 27] width 47 height 11
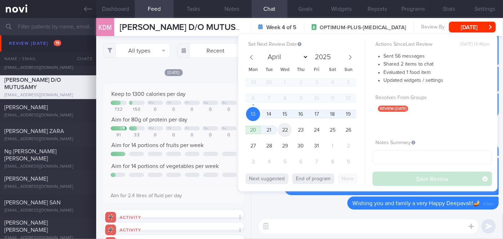
click at [283, 132] on span "22" at bounding box center [285, 130] width 14 height 14
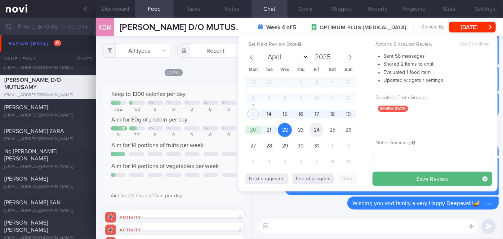
click at [313, 125] on span "24" at bounding box center [317, 130] width 14 height 14
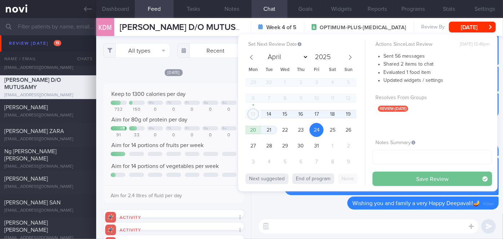
click at [382, 178] on button "Save Review" at bounding box center [433, 179] width 120 height 14
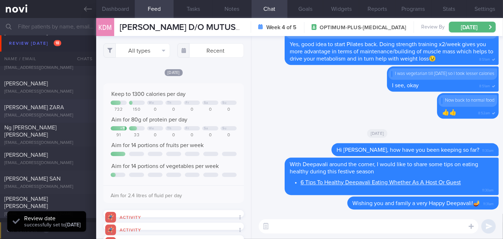
click at [46, 110] on div "[PERSON_NAME] ZARA" at bounding box center [47, 107] width 86 height 7
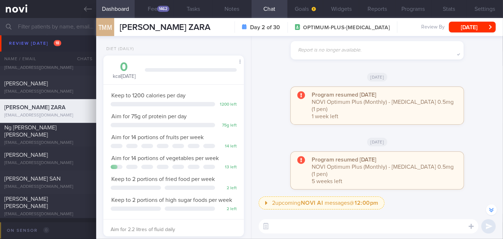
scroll to position [-164, 0]
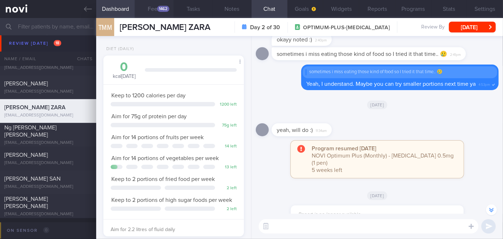
click at [159, 5] on button "Feed 1462" at bounding box center [154, 9] width 39 height 18
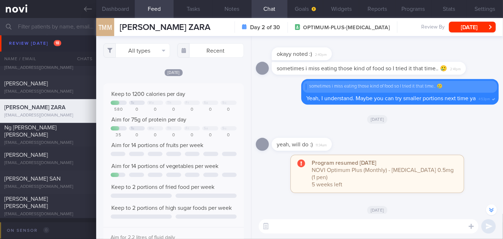
scroll to position [360406, 360311]
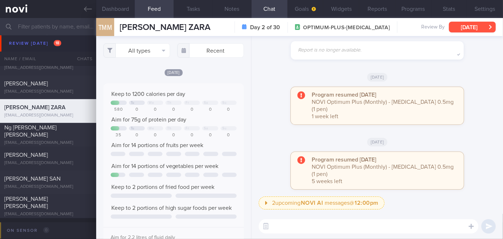
click at [461, 30] on button "[DATE]" at bounding box center [472, 27] width 47 height 11
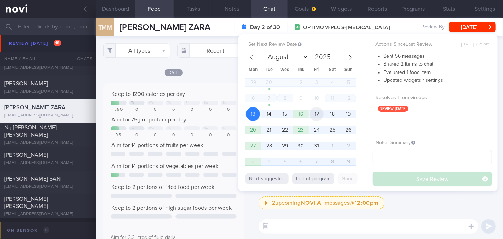
click at [316, 114] on span "17" at bounding box center [317, 114] width 14 height 14
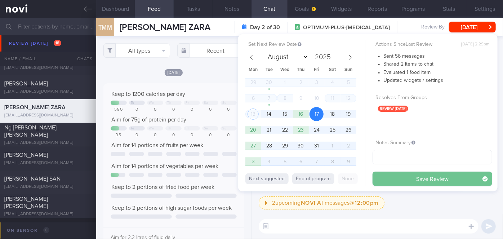
click at [386, 182] on button "Save Review" at bounding box center [433, 179] width 120 height 14
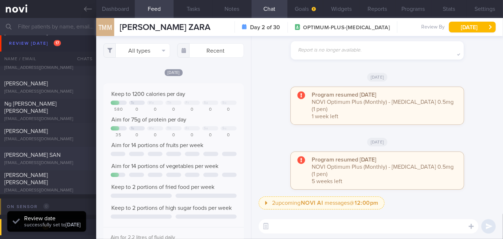
scroll to position [360375, 360312]
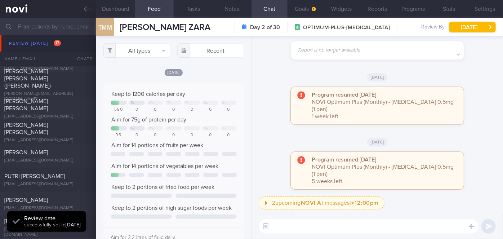
click at [68, 153] on div "[PERSON_NAME]" at bounding box center [47, 152] width 86 height 7
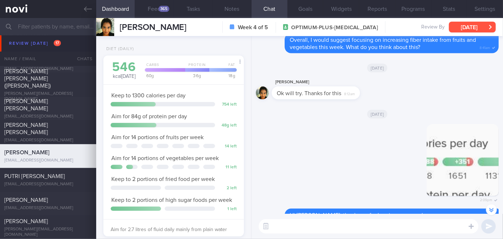
click at [471, 29] on button "[DATE]" at bounding box center [472, 27] width 47 height 11
click at [153, 7] on button "Feed 365" at bounding box center [154, 9] width 39 height 18
select select "9"
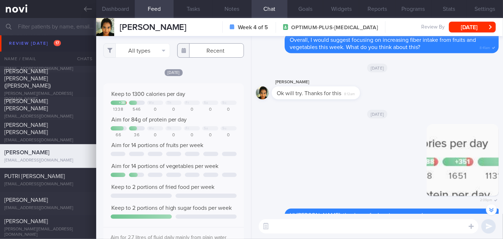
click at [205, 52] on input "text" at bounding box center [210, 50] width 67 height 14
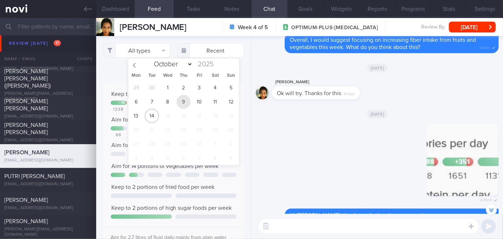
click at [182, 99] on span "9" at bounding box center [184, 102] width 14 height 14
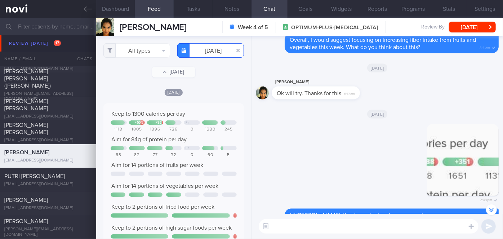
click at [216, 49] on input "[DATE]" at bounding box center [210, 50] width 67 height 14
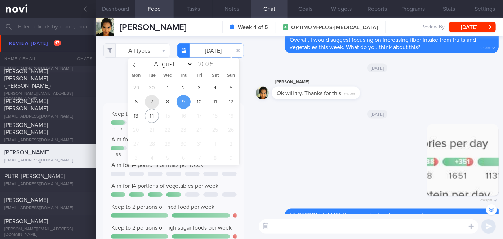
click at [156, 99] on span "7" at bounding box center [152, 102] width 14 height 14
type input "[DATE]"
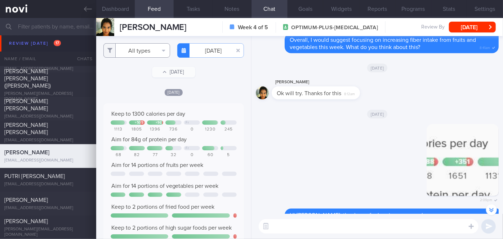
click at [132, 55] on button "All types" at bounding box center [136, 50] width 67 height 14
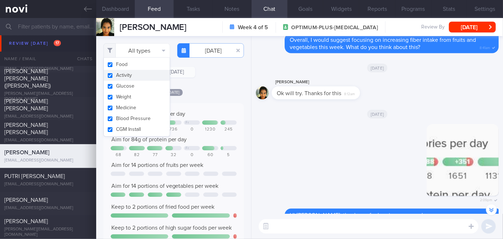
click at [131, 74] on button "Activity" at bounding box center [137, 75] width 66 height 11
checkbox input "false"
click at [218, 83] on div "Filtering type... Food Activity Glucose Weight Medicine [MEDICAL_DATA] [MEDICAL…" at bounding box center [173, 137] width 155 height 203
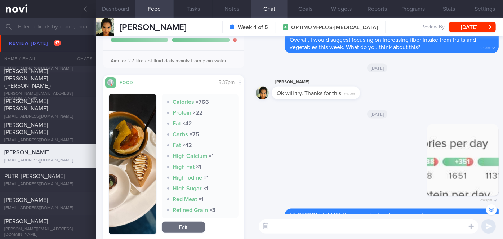
click at [142, 115] on img "button" at bounding box center [133, 164] width 48 height 140
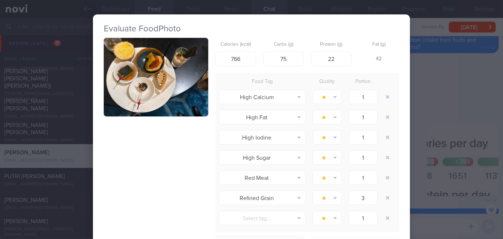
drag, startPoint x: 433, startPoint y: 89, endPoint x: 411, endPoint y: 87, distance: 21.4
click at [433, 89] on div "Evaluate Food Photo Calories (kcal) 766 Carbs (g) 75 Protein (g) 22 Fat (g) 42 …" at bounding box center [251, 119] width 503 height 239
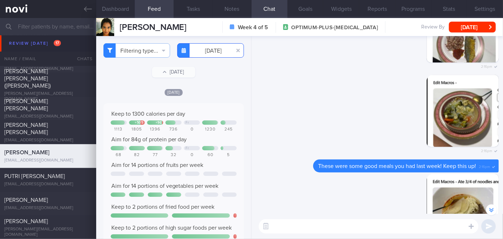
click at [204, 51] on input "[DATE]" at bounding box center [210, 50] width 67 height 14
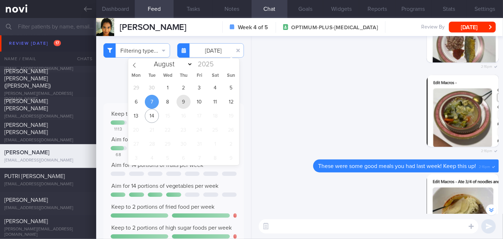
click at [179, 100] on span "9" at bounding box center [184, 102] width 14 height 14
type input "[DATE]"
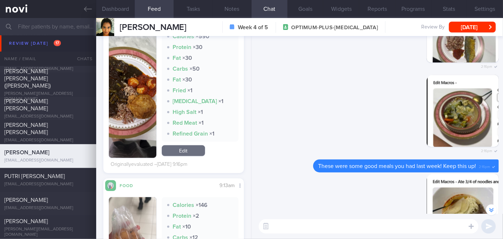
click at [135, 86] on button "button" at bounding box center [133, 92] width 48 height 129
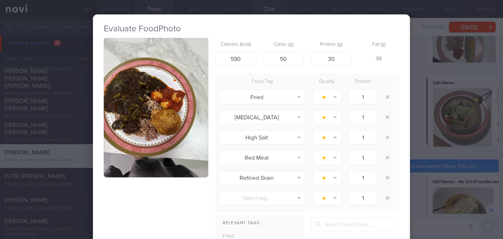
click at [135, 86] on button "button" at bounding box center [156, 107] width 105 height 139
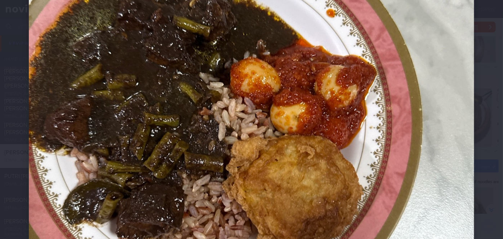
click at [482, 76] on div at bounding box center [251, 130] width 503 height 652
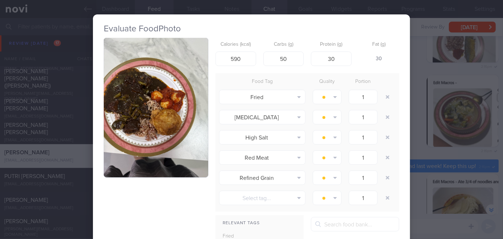
click at [414, 90] on div "Evaluate Food Photo Calories (kcal) 590 Carbs (g) 50 Protein (g) 30 Fat (g) 30 …" at bounding box center [251, 119] width 503 height 239
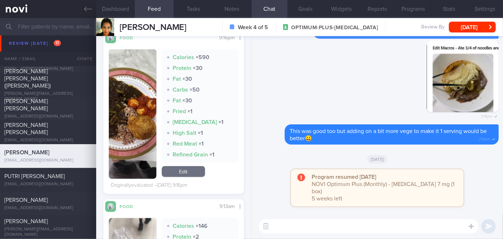
click at [117, 99] on button "button" at bounding box center [133, 113] width 48 height 129
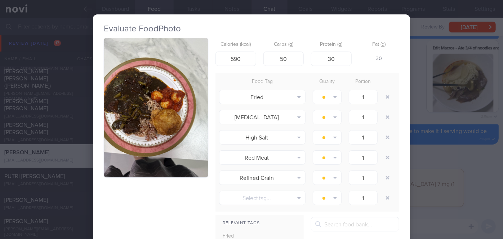
click at [413, 161] on div "Evaluate Food Photo Calories (kcal) 590 Carbs (g) 50 Protein (g) 30 Fat (g) 30 …" at bounding box center [251, 119] width 503 height 239
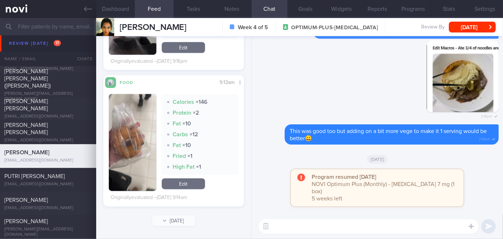
click at [126, 141] on button "button" at bounding box center [133, 142] width 48 height 97
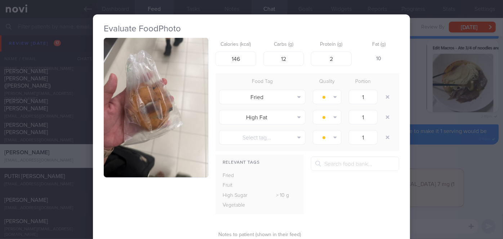
click at [435, 162] on div "Evaluate Food Photo Calories (kcal) 146 Carbs (g) 12 Protein (g) 2 Fat (g) 10 F…" at bounding box center [251, 119] width 503 height 239
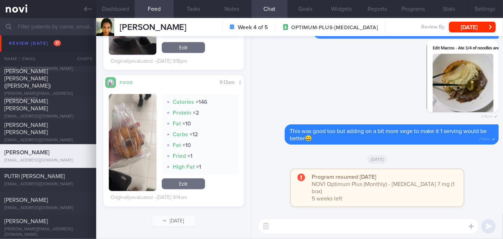
click at [142, 114] on button "button" at bounding box center [133, 142] width 48 height 97
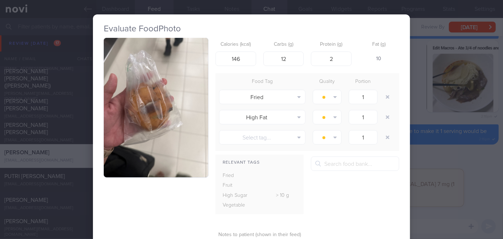
click at [418, 164] on div "Evaluate Food Photo Calories (kcal) 146 Carbs (g) 12 Protein (g) 2 Fat (g) 10 F…" at bounding box center [251, 119] width 503 height 239
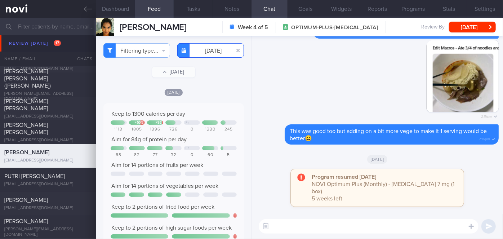
click at [203, 51] on input "[DATE]" at bounding box center [210, 50] width 67 height 14
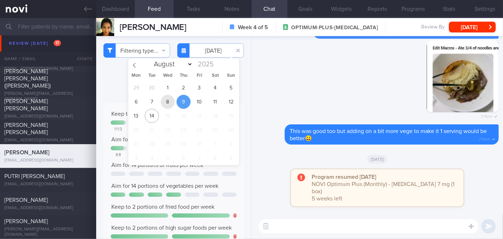
click at [167, 104] on span "8" at bounding box center [168, 102] width 14 height 14
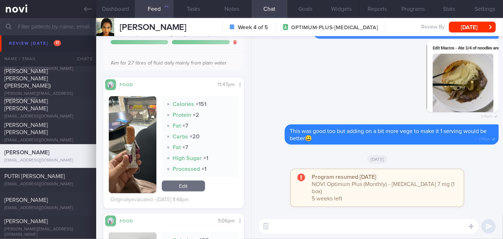
scroll to position [196, 0]
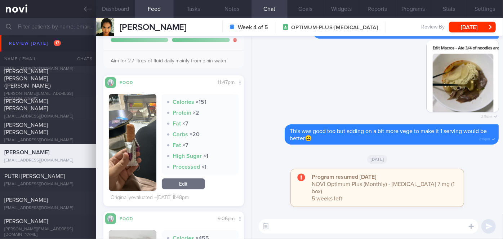
click at [120, 132] on button "button" at bounding box center [133, 142] width 48 height 97
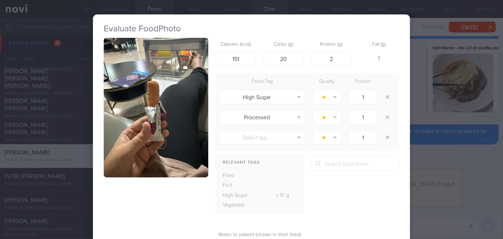
click at [130, 124] on button "button" at bounding box center [156, 107] width 105 height 139
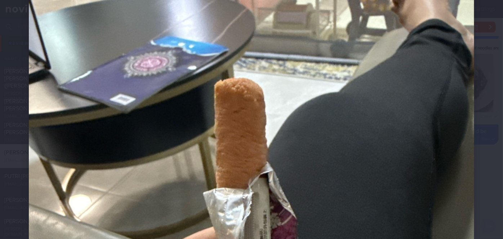
scroll to position [164, 0]
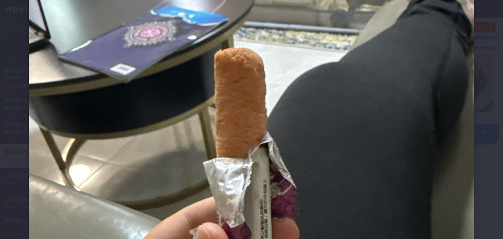
click at [488, 127] on div at bounding box center [251, 162] width 503 height 652
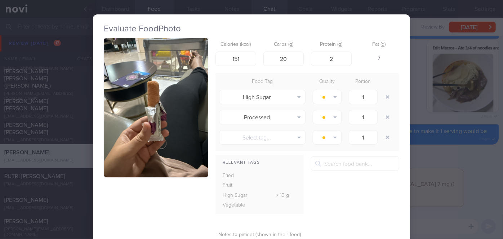
click at [487, 127] on div "Evaluate Food Photo Calories (kcal) 151 Carbs (g) 20 Protein (g) 2 Fat (g) 7 Fo…" at bounding box center [251, 119] width 503 height 239
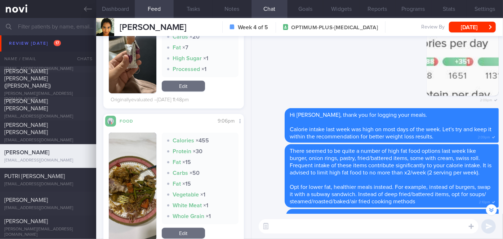
scroll to position [393, 0]
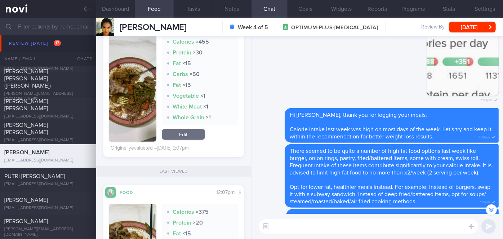
click at [118, 83] on button "button" at bounding box center [133, 88] width 48 height 108
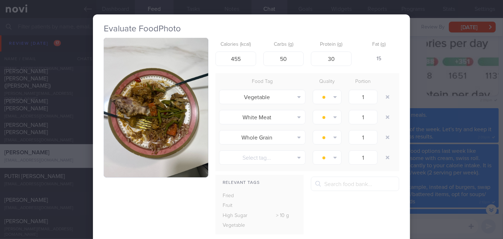
click at [118, 83] on button "button" at bounding box center [156, 107] width 105 height 139
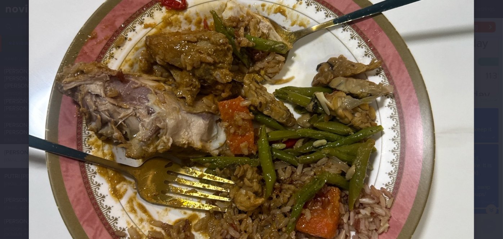
scroll to position [229, 0]
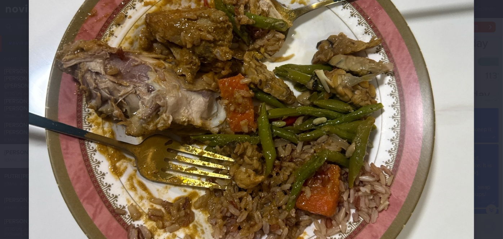
click at [475, 96] on div at bounding box center [251, 97] width 503 height 652
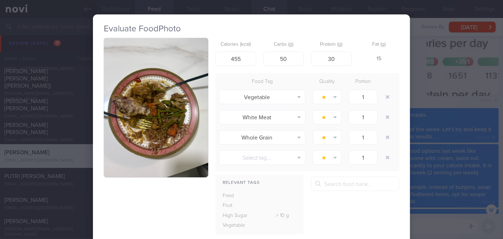
click at [418, 96] on div "Evaluate Food Photo Calories (kcal) 455 Carbs (g) 50 Protein (g) 30 Fat (g) 15 …" at bounding box center [251, 119] width 503 height 239
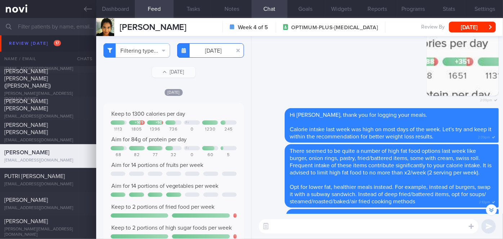
click at [204, 51] on input "[DATE]" at bounding box center [210, 50] width 67 height 14
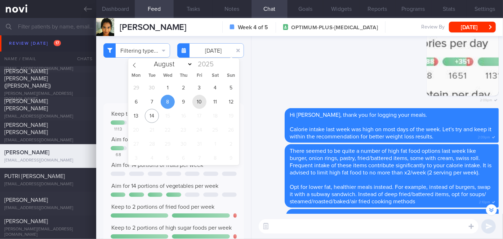
click at [201, 104] on span "10" at bounding box center [199, 102] width 14 height 14
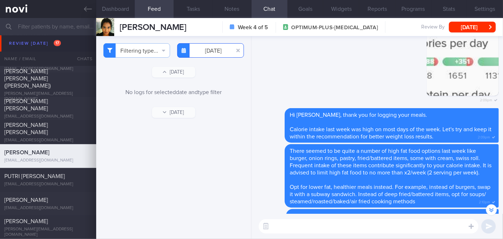
click at [213, 49] on input "[DATE]" at bounding box center [210, 50] width 67 height 14
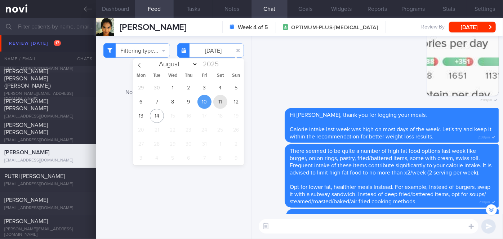
click at [220, 103] on span "11" at bounding box center [220, 102] width 14 height 14
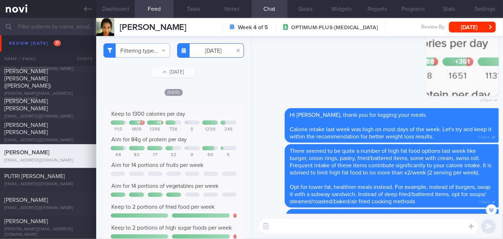
scroll to position [164, 0]
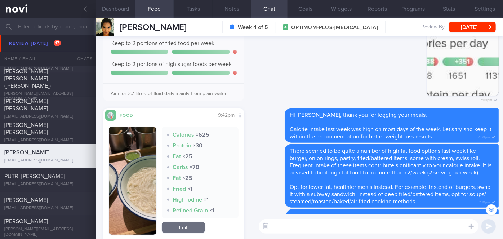
click at [128, 153] on img "button" at bounding box center [133, 181] width 48 height 108
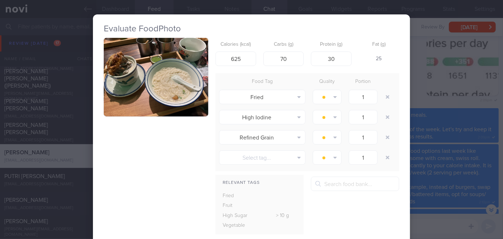
click at [454, 115] on div "Evaluate Food Photo Calories (kcal) 625 Carbs (g) 70 Protein (g) 30 Fat (g) 25 …" at bounding box center [251, 119] width 503 height 239
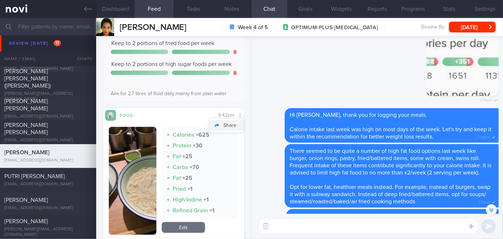
scroll to position [328, 0]
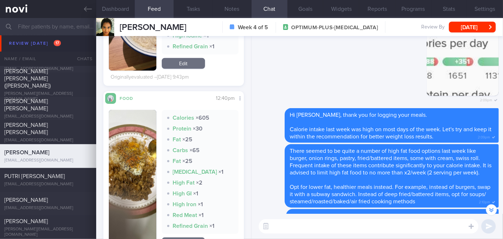
click at [150, 166] on img "button" at bounding box center [133, 180] width 48 height 140
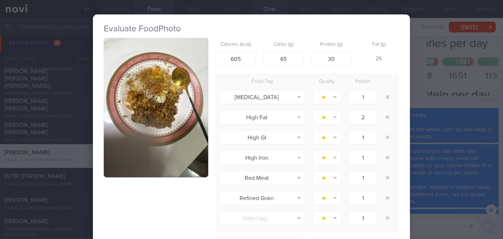
click at [147, 135] on button "button" at bounding box center [156, 107] width 105 height 139
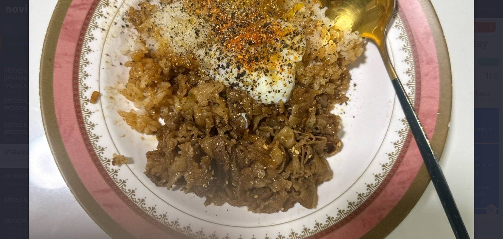
scroll to position [164, 0]
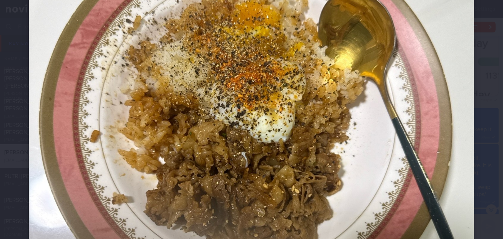
click at [481, 106] on div at bounding box center [251, 162] width 503 height 652
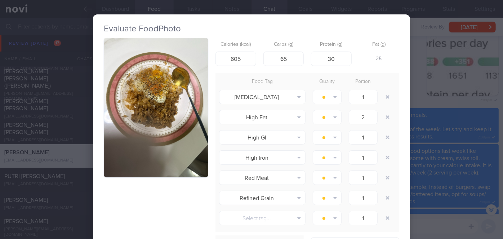
click at [421, 102] on div "Evaluate Food Photo Calories (kcal) 605 Carbs (g) 65 Protein (g) 30 Fat (g) 25 …" at bounding box center [251, 119] width 503 height 239
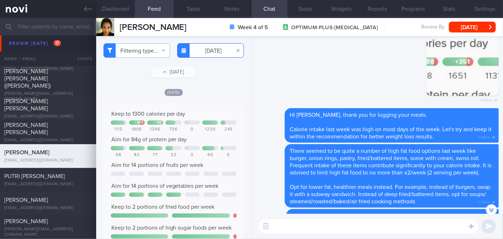
click at [201, 50] on input "[DATE]" at bounding box center [210, 50] width 67 height 14
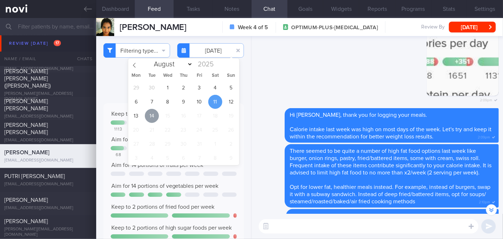
click at [151, 115] on span "14" at bounding box center [152, 116] width 14 height 14
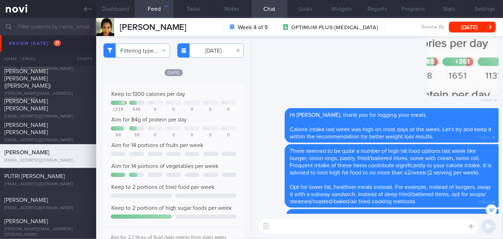
click at [151, 101] on div "We" at bounding box center [151, 103] width 5 height 4
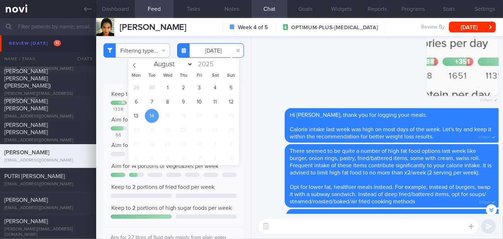
click at [208, 52] on input "[DATE]" at bounding box center [210, 50] width 67 height 14
click at [139, 113] on span "13" at bounding box center [136, 116] width 14 height 14
type input "[DATE]"
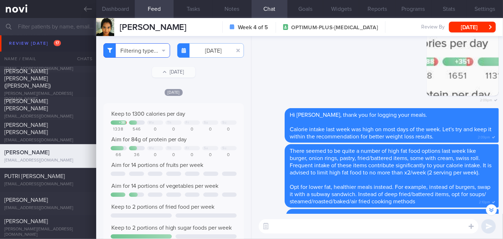
click at [139, 51] on button "Filtering type..." at bounding box center [136, 50] width 67 height 14
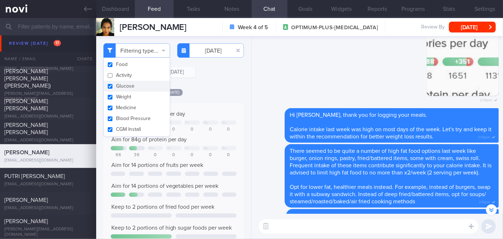
click at [208, 85] on div "Filtering type... Food Activity Glucose Weight Medicine Blood Pressure [MEDICAL…" at bounding box center [173, 137] width 155 height 203
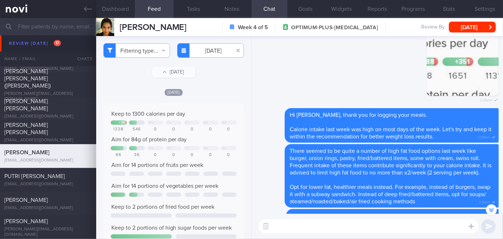
scroll to position [229, 0]
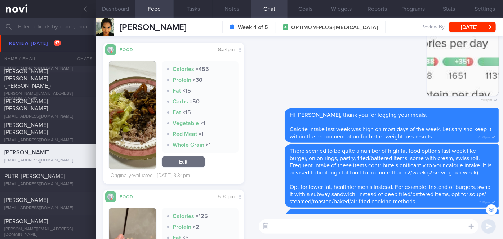
click at [136, 118] on button "button" at bounding box center [133, 115] width 48 height 108
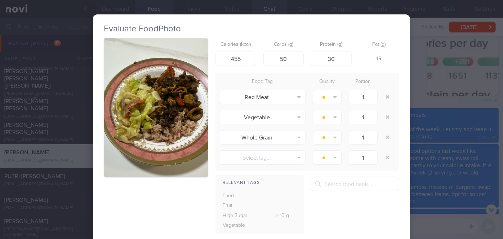
click at [136, 118] on button "button" at bounding box center [156, 107] width 105 height 139
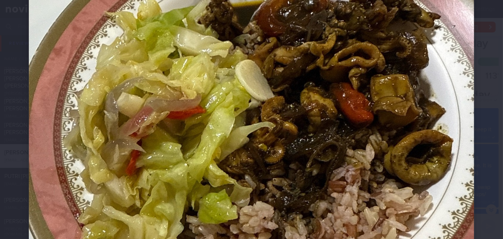
scroll to position [164, 0]
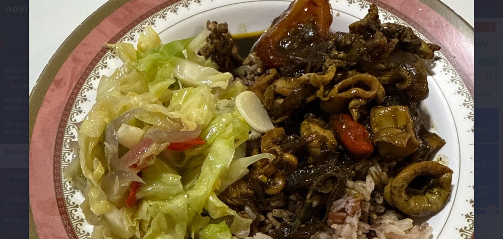
click at [478, 109] on div at bounding box center [251, 162] width 503 height 652
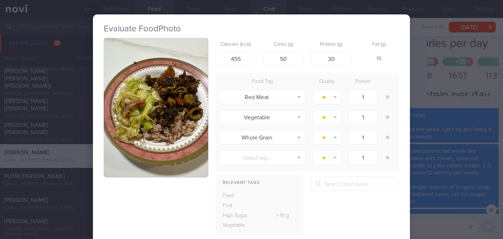
click at [450, 125] on div "Evaluate Food Photo Calories (kcal) 455 Carbs (g) 50 Protein (g) 30 Fat (g) 15 …" at bounding box center [251, 119] width 503 height 239
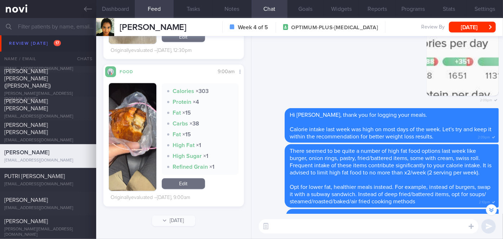
scroll to position [662, 0]
click at [133, 123] on button "button" at bounding box center [133, 137] width 48 height 108
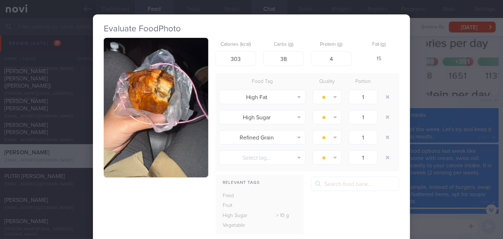
click at [133, 123] on button "button" at bounding box center [156, 107] width 105 height 139
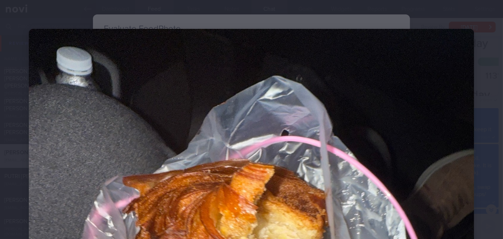
scroll to position [164, 0]
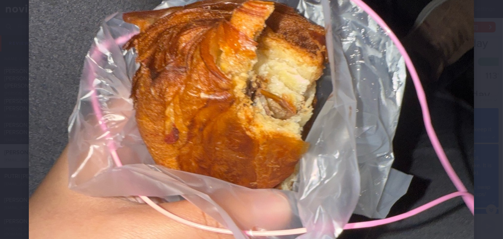
click at [488, 129] on div at bounding box center [251, 162] width 503 height 652
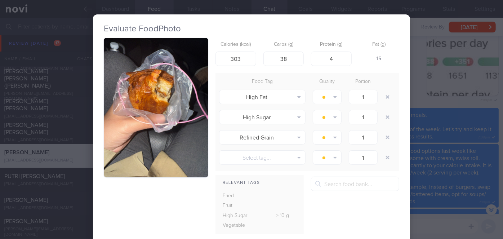
click at [428, 99] on div "Evaluate Food Photo Calories (kcal) 303 Carbs (g) 38 Protein (g) 4 Fat (g) 15 F…" at bounding box center [251, 119] width 503 height 239
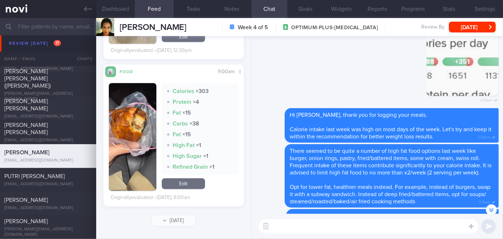
click at [340, 231] on textarea at bounding box center [369, 226] width 220 height 14
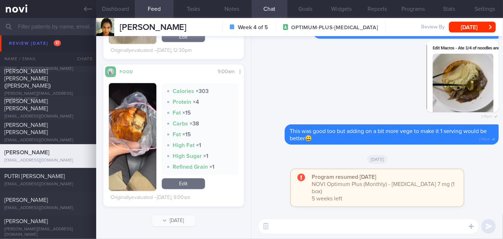
click at [333, 225] on textarea at bounding box center [369, 226] width 220 height 14
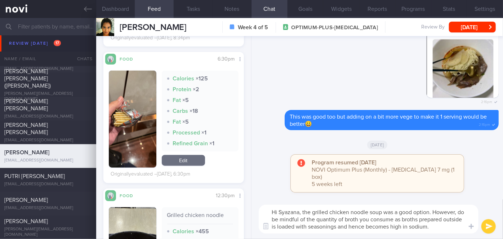
scroll to position [269, 0]
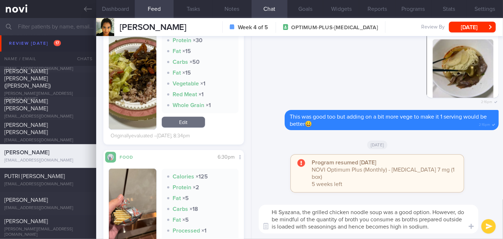
click at [442, 223] on textarea "Hi Syazana, the grilled chicken noodle soup was a good option. However, do be m…" at bounding box center [369, 219] width 220 height 29
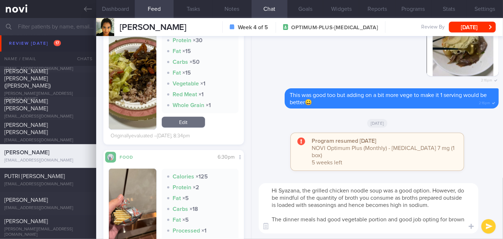
scroll to position [0, 0]
type textarea "Hi Syazana, the grilled chicken noodle soup was a good option. However, do be m…"
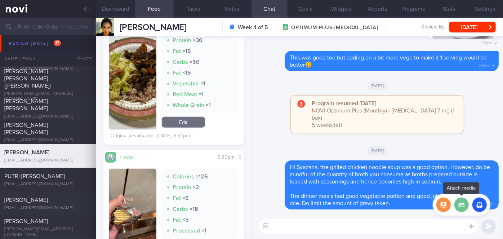
click at [461, 207] on label at bounding box center [462, 205] width 14 height 14
click at [0, 0] on input "file" at bounding box center [0, 0] width 0 height 0
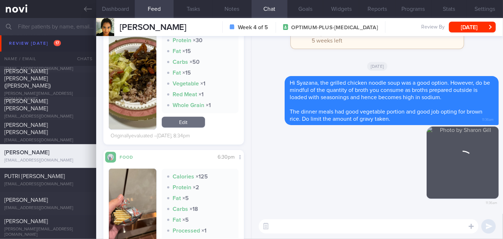
click at [312, 229] on textarea at bounding box center [369, 226] width 220 height 14
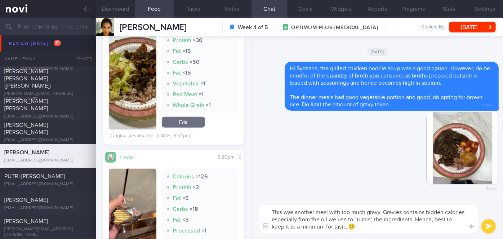
type textarea "This was another meal with too much gravy. Gravies contains hidden calories esp…"
click at [486, 226] on button "submit" at bounding box center [489, 226] width 14 height 14
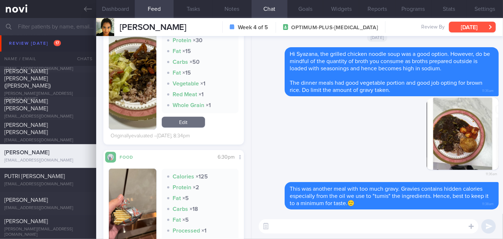
click at [457, 30] on button "[DATE]" at bounding box center [472, 27] width 47 height 11
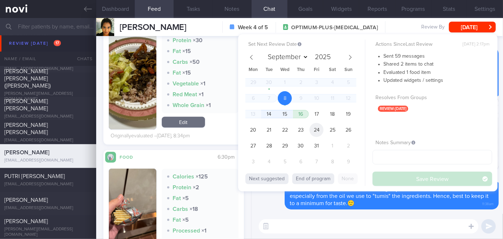
click at [315, 130] on span "24" at bounding box center [317, 130] width 14 height 14
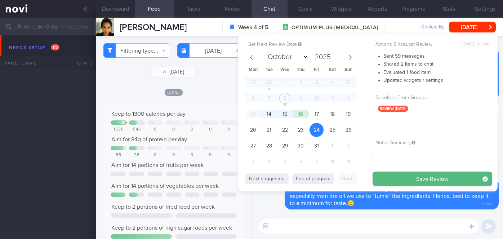
select select "9"
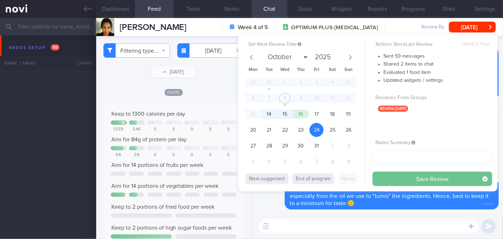
scroll to position [269, 0]
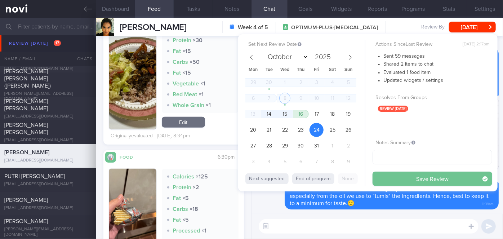
click at [385, 173] on button "Save Review" at bounding box center [433, 179] width 120 height 14
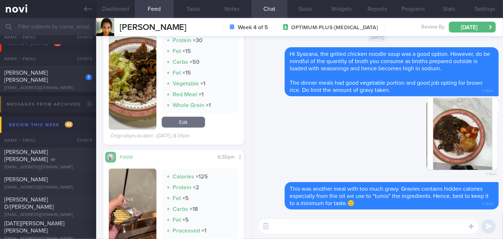
scroll to position [3087, 0]
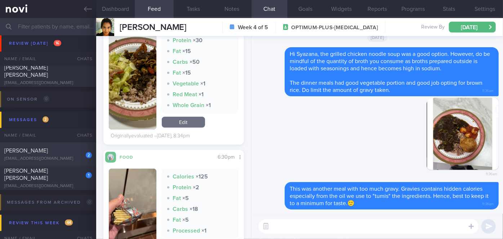
drag, startPoint x: 54, startPoint y: 154, endPoint x: 81, endPoint y: 151, distance: 27.5
click at [54, 154] on div "2 LILY YEO st.meow@gmail.com" at bounding box center [48, 154] width 96 height 14
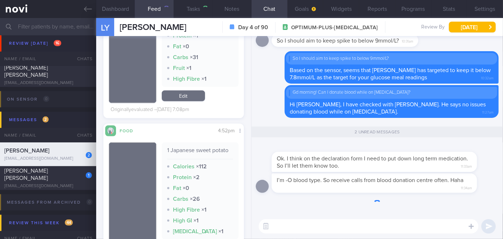
checkbox input "false"
type input "[DATE]"
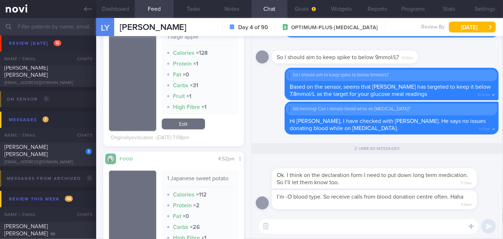
click at [316, 226] on textarea at bounding box center [369, 226] width 220 height 14
type textarea "Oh, that's good. Means you're a universal blood donor!!👍👍"
click at [492, 227] on button "submit" at bounding box center [489, 226] width 14 height 14
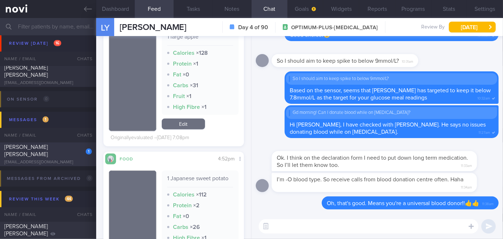
click at [76, 161] on div "[EMAIL_ADDRESS][DOMAIN_NAME]" at bounding box center [48, 162] width 88 height 5
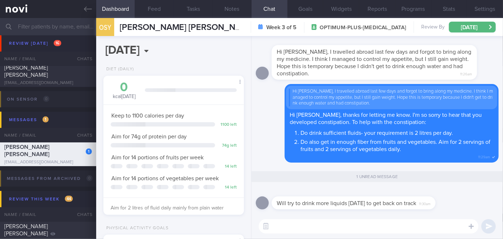
scroll to position [71, 123]
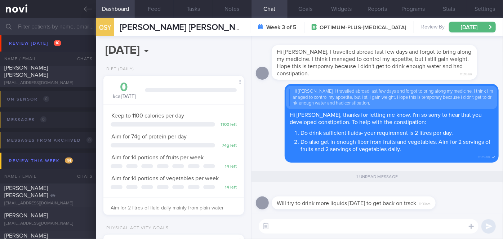
click at [335, 224] on textarea at bounding box center [369, 226] width 220 height 14
type textarea "👍👍"
click at [491, 227] on button "submit" at bounding box center [489, 226] width 14 height 14
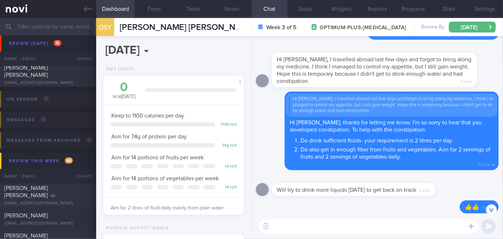
scroll to position [0, 0]
